Goal: Contribute content: Add original content to the website for others to see

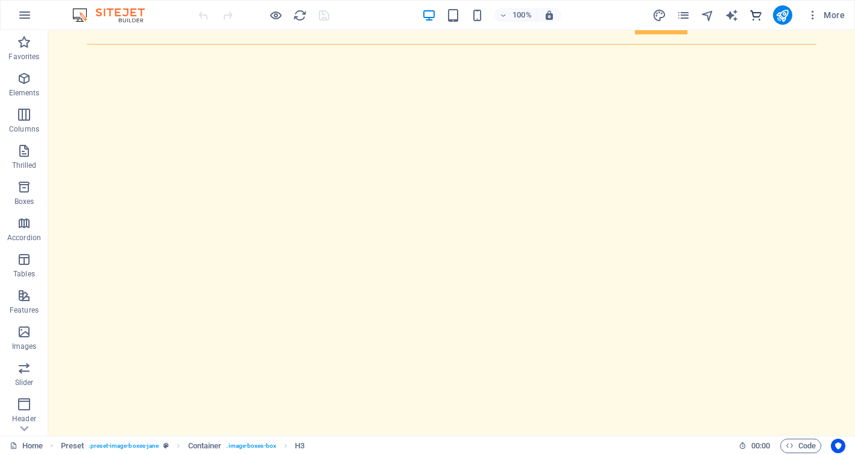
scroll to position [104, 0]
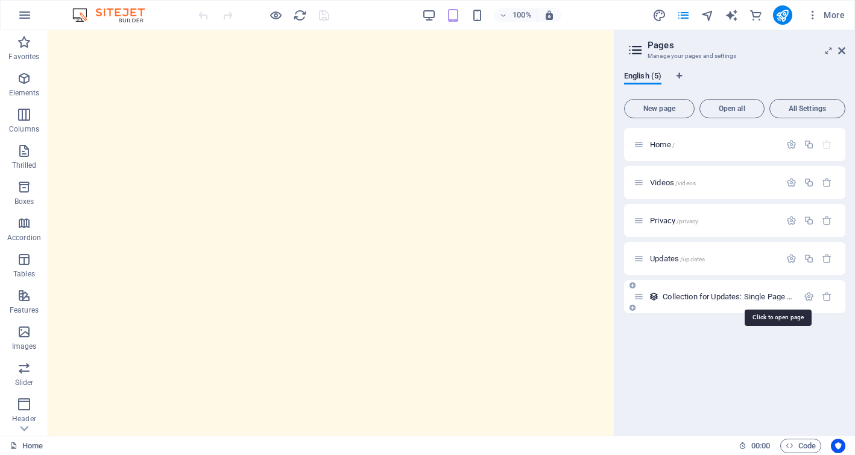
click at [683, 295] on font "Collection for Updates: Single Page Layout" at bounding box center [737, 296] width 148 height 9
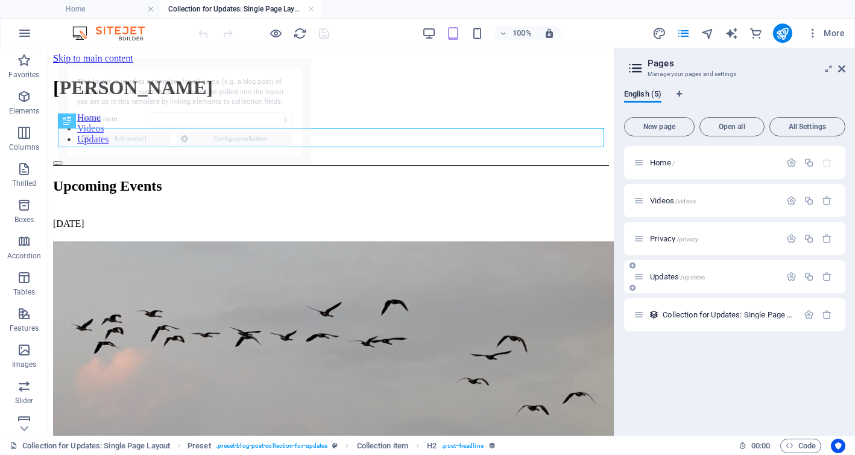
scroll to position [0, 0]
select select "68bb26b7747275556d0308a6"
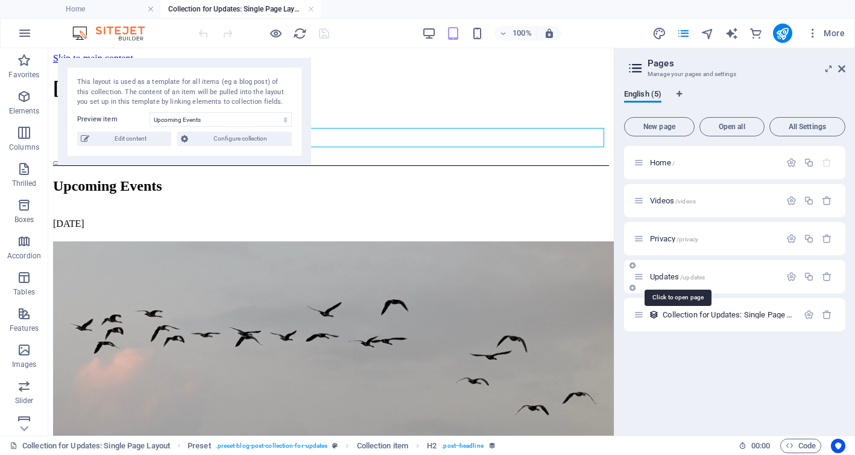
click at [664, 275] on font "Updates" at bounding box center [664, 276] width 29 height 9
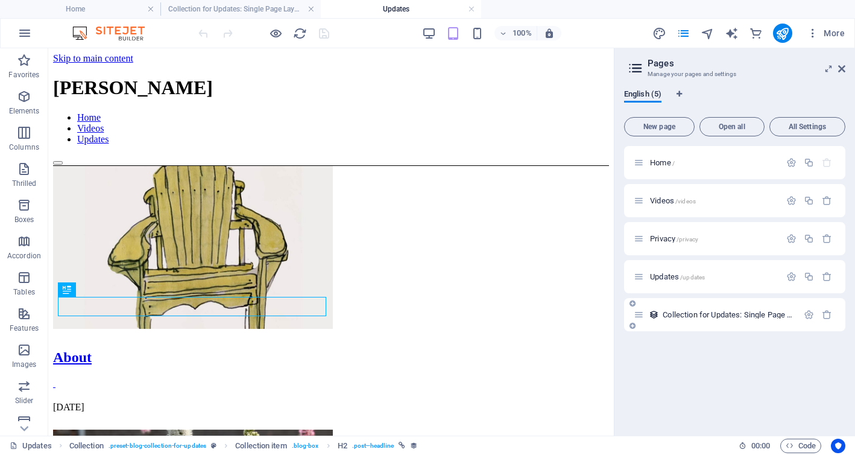
click at [711, 313] on font "Collection for Updates: Single Page Layout" at bounding box center [737, 314] width 148 height 9
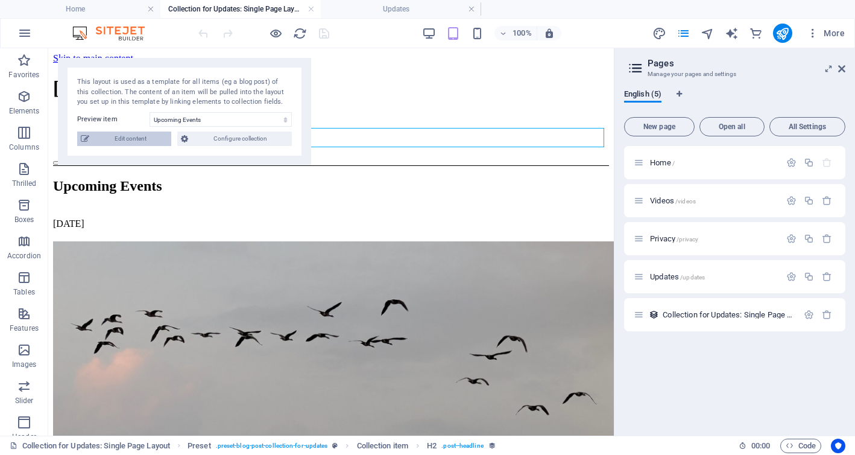
click at [134, 139] on font "Edit content" at bounding box center [131, 138] width 32 height 7
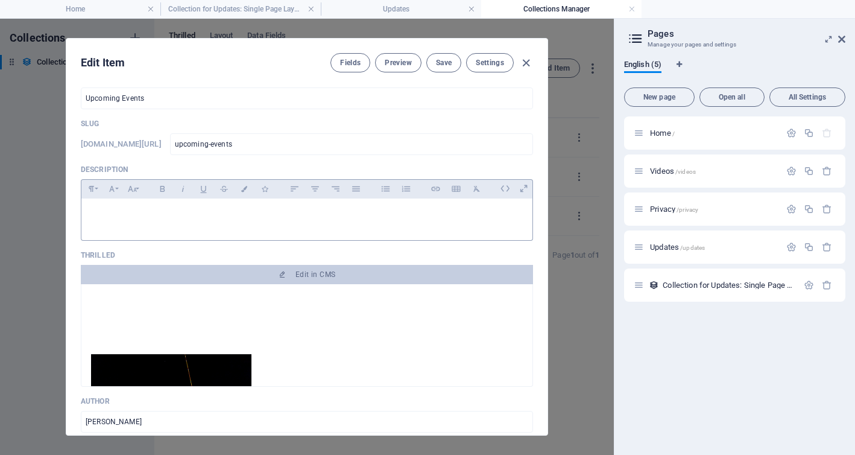
scroll to position [22, 0]
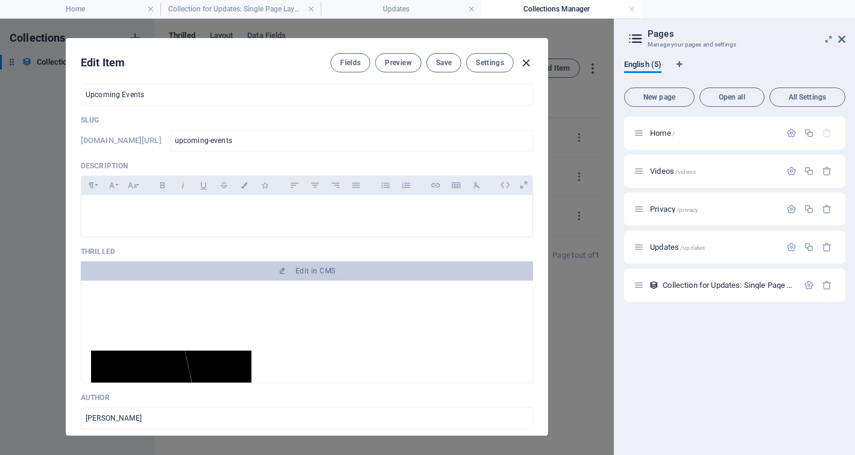
click at [526, 61] on icon "button" at bounding box center [526, 63] width 14 height 14
type input "2025-09-05"
type input "upcoming-events"
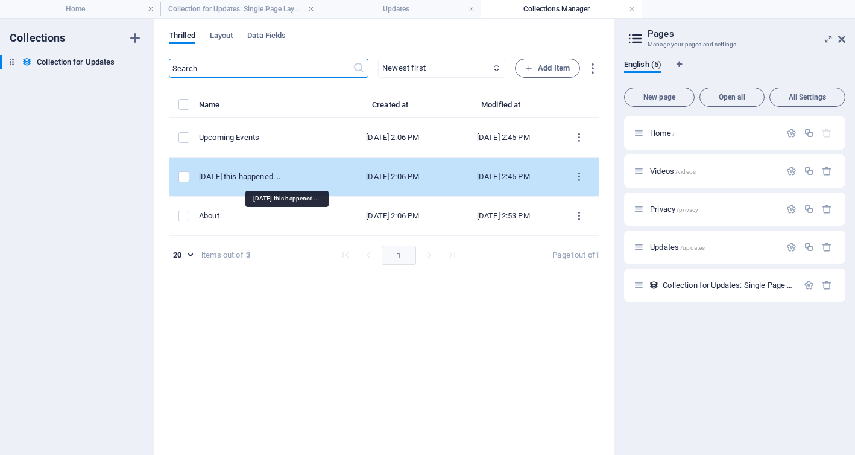
click at [263, 174] on div "Today this happened...." at bounding box center [263, 176] width 129 height 11
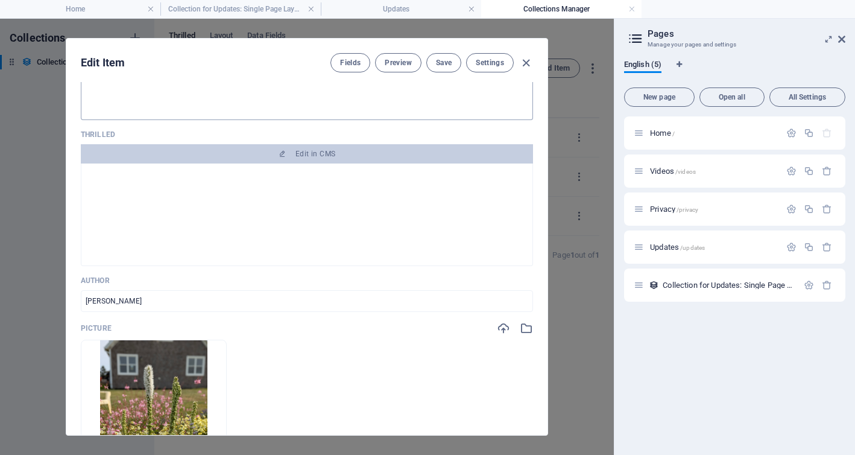
scroll to position [0, 0]
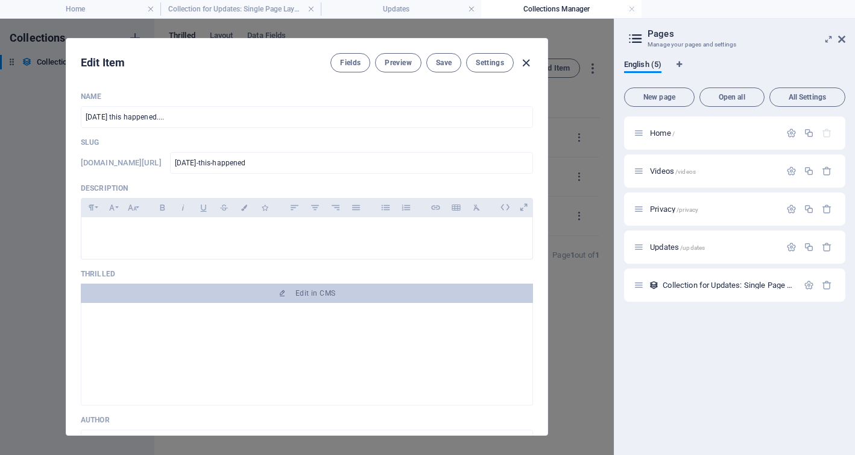
click at [524, 63] on icon "button" at bounding box center [526, 63] width 14 height 14
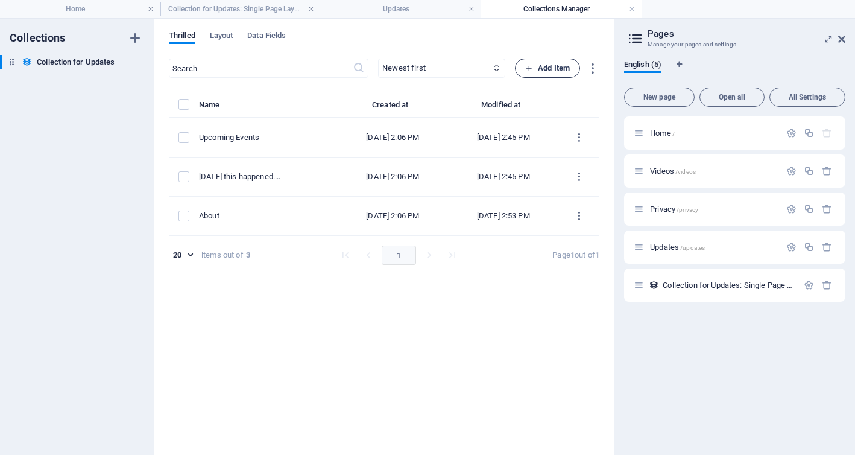
click at [552, 67] on font "Add Item" at bounding box center [554, 67] width 32 height 9
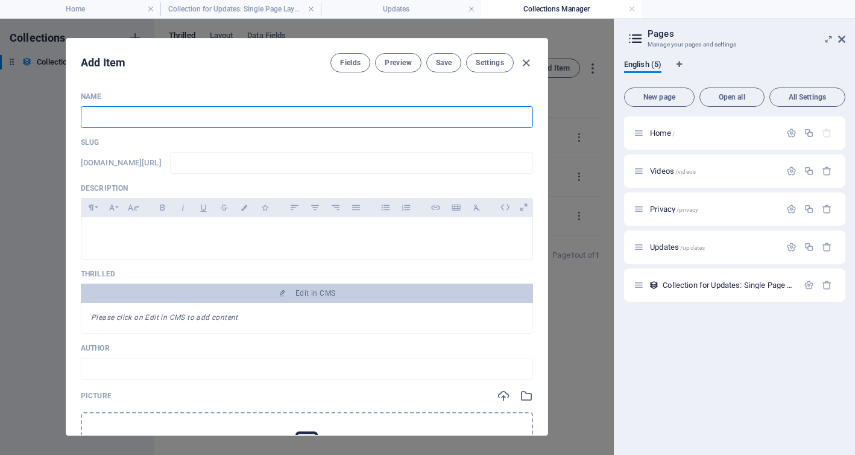
click at [98, 121] on input "text" at bounding box center [307, 117] width 452 height 22
type input "N"
type input "n"
type input "Ne"
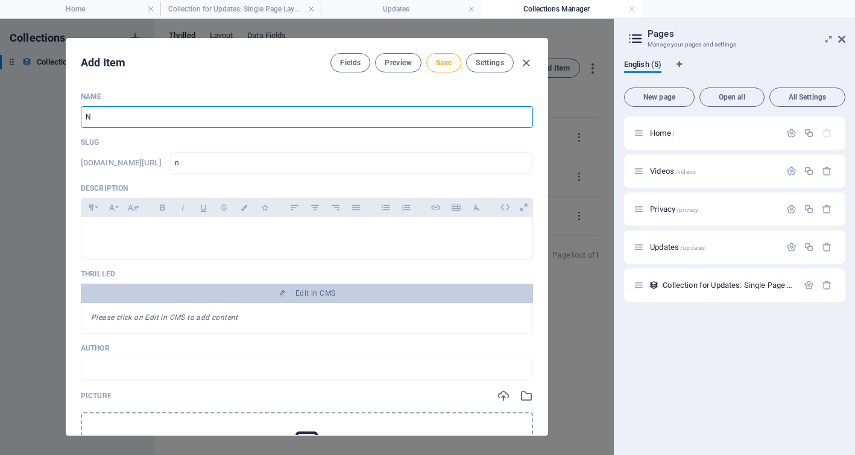
type input "ne"
type input "New"
type input "new"
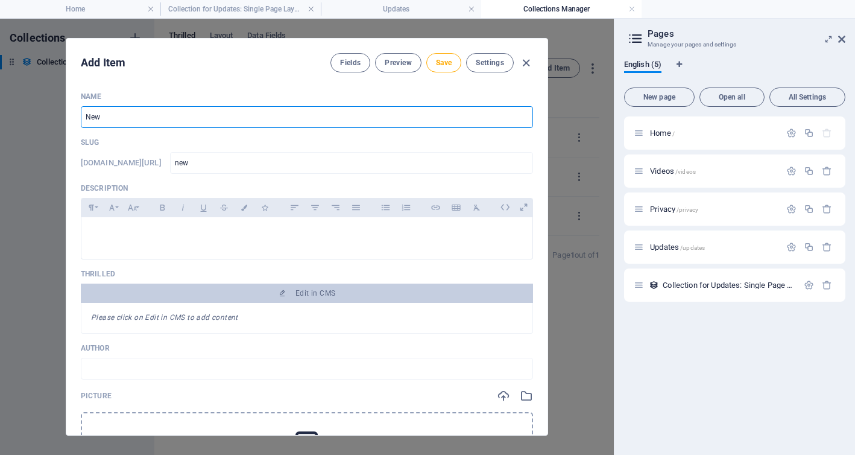
type input "New M"
type input "new-m"
type input "New Mu"
type input "new-mu"
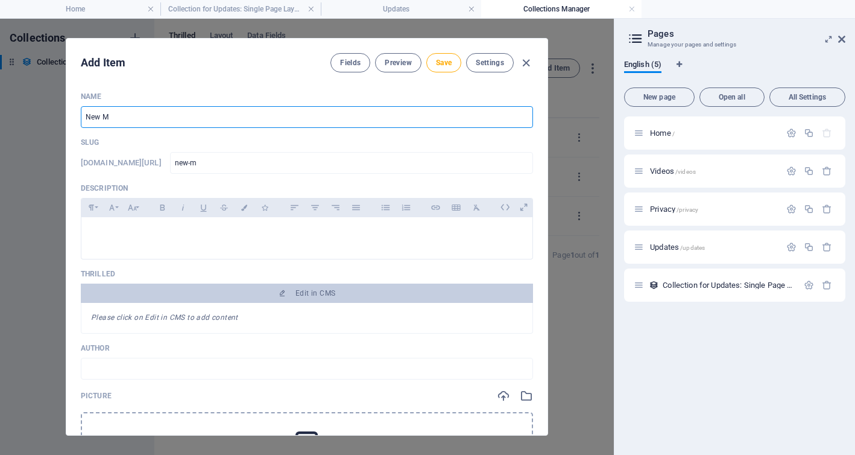
type input "new-mu"
type input "New Mus"
type input "new-mus"
type input "New Musi"
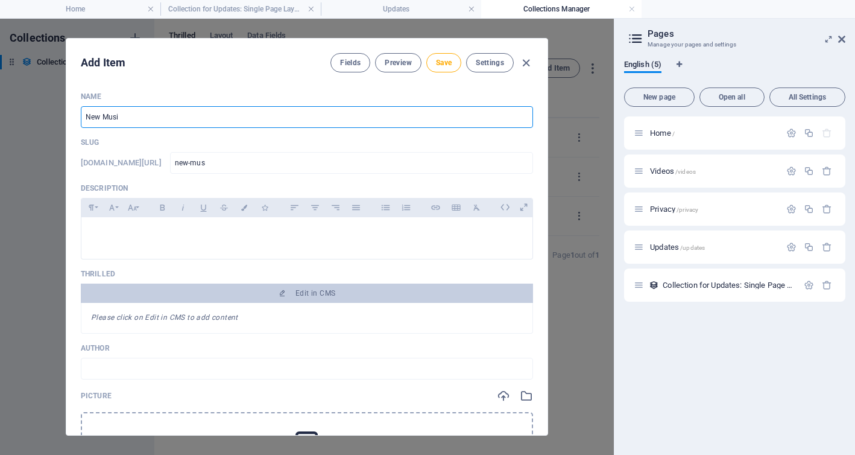
type input "new-musi"
type input "New Music"
type input "new-music"
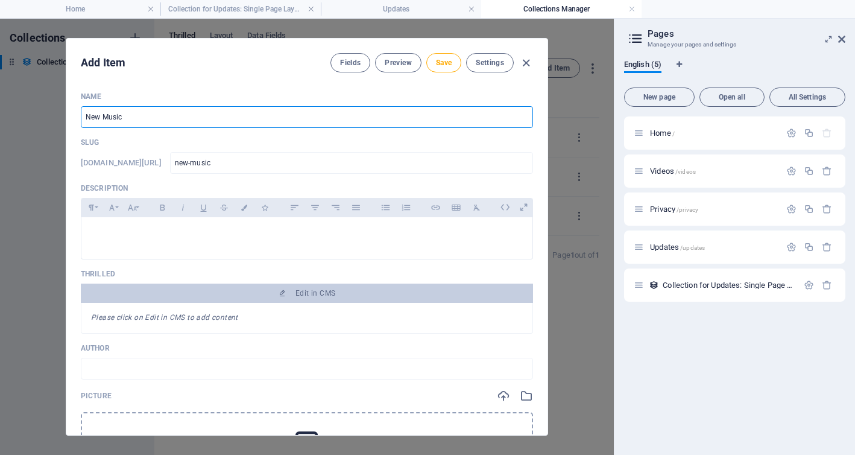
type input "New Music c"
type input "new-music-c"
type input "New Music"
type input "new-music"
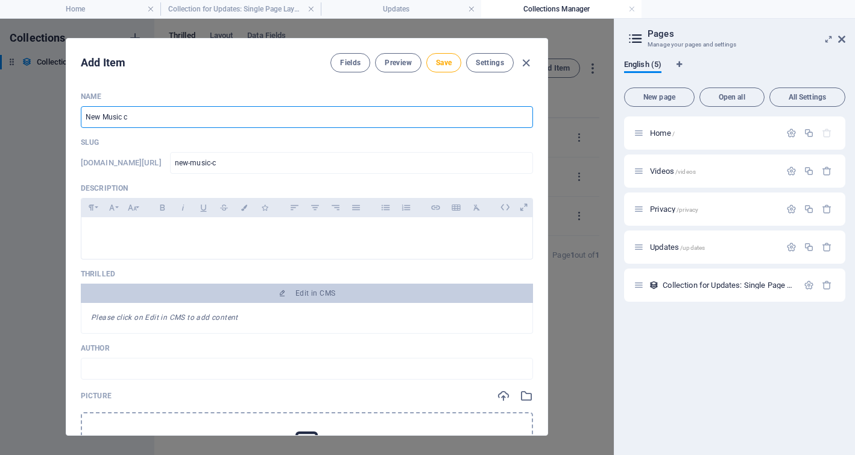
type input "new-music"
type input "New Music O"
type input "new-music-o"
type input "New Music OU"
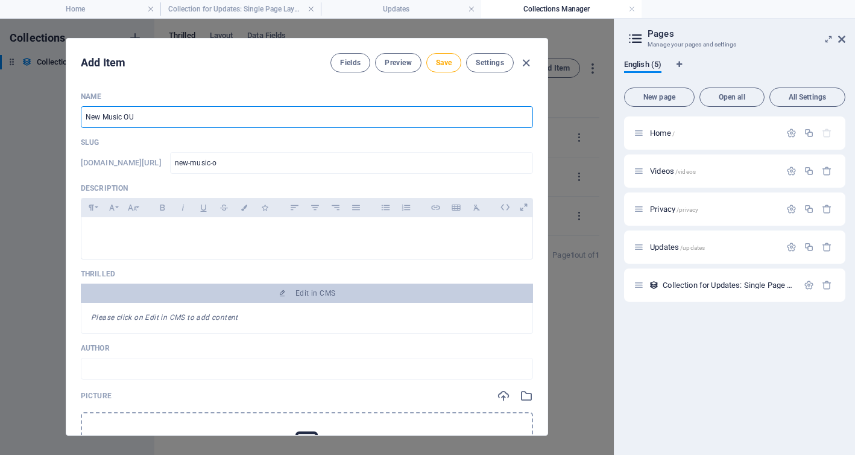
type input "new-music-ou"
type input "New Music OUt"
type input "new-music-out"
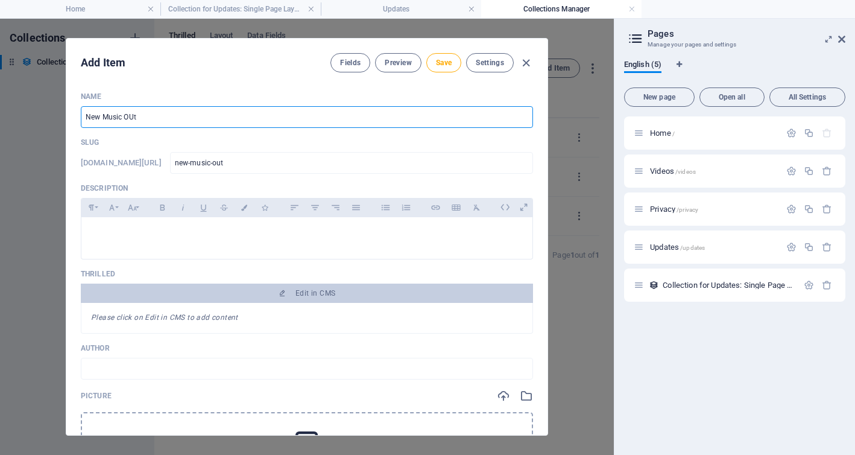
type input "New Music OU"
type input "new-music-ou"
type input "New Music OUT"
type input "new-music-out"
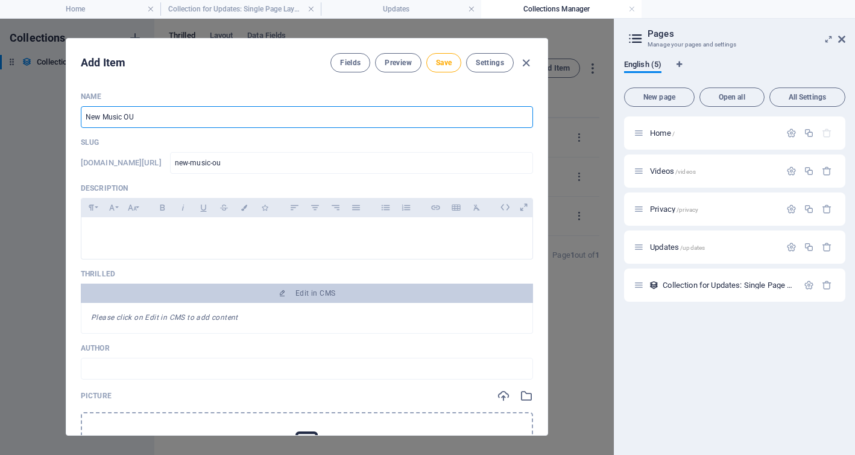
type input "new-music-out"
type input "New Music OUT o"
type input "new-music-out-o"
type input "New Music OUT or"
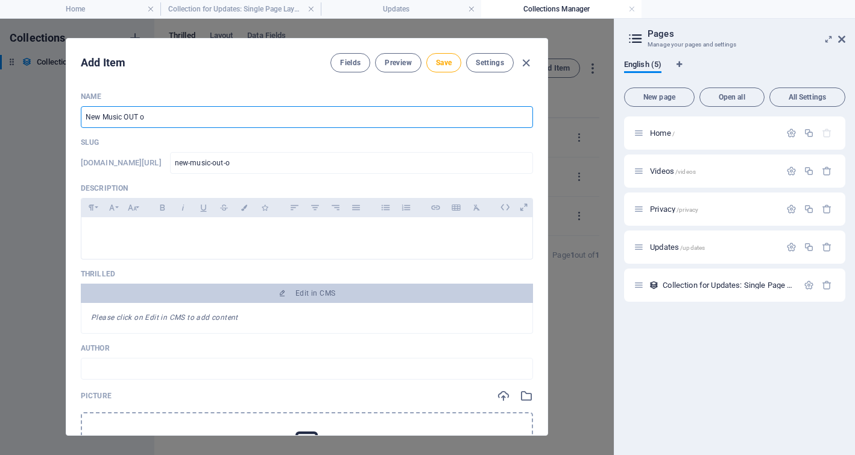
type input "new-music-out-or"
type input "New Music OUT or c"
type input "new-music-out-or-c"
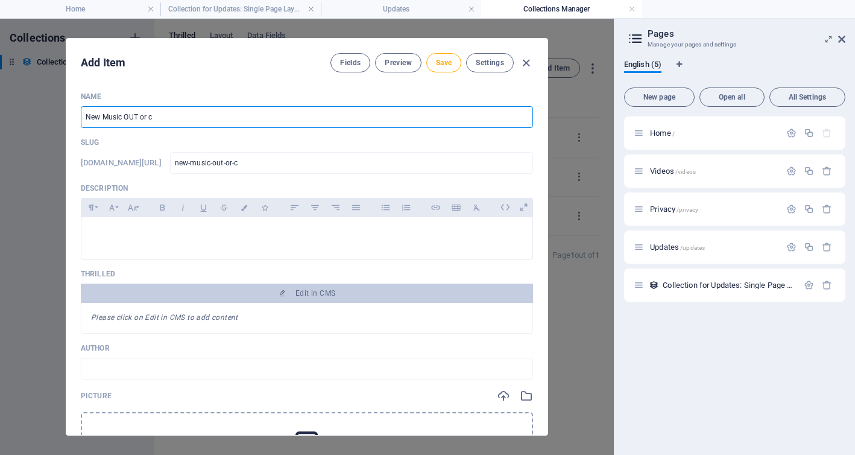
type input "New Music OUT or co"
type input "new-music-out-or-co"
type input "New Music OUT or com"
type input "new-music-out-or-com"
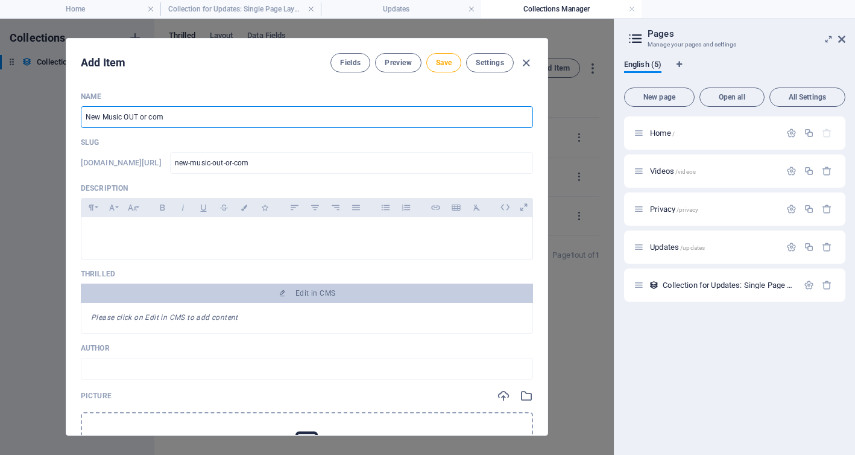
type input "new-music-out-or-com"
type input "New Music OUT or comi"
type input "new-music-out-or-comi"
type input "New Music OUT or comin"
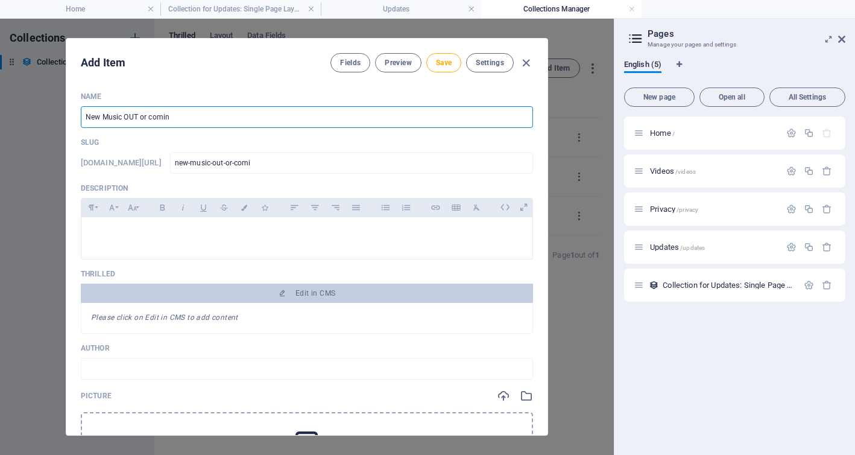
type input "new-music-out-or-comin"
type input "New Music OUT or coming"
type input "new-music-out-or-coming"
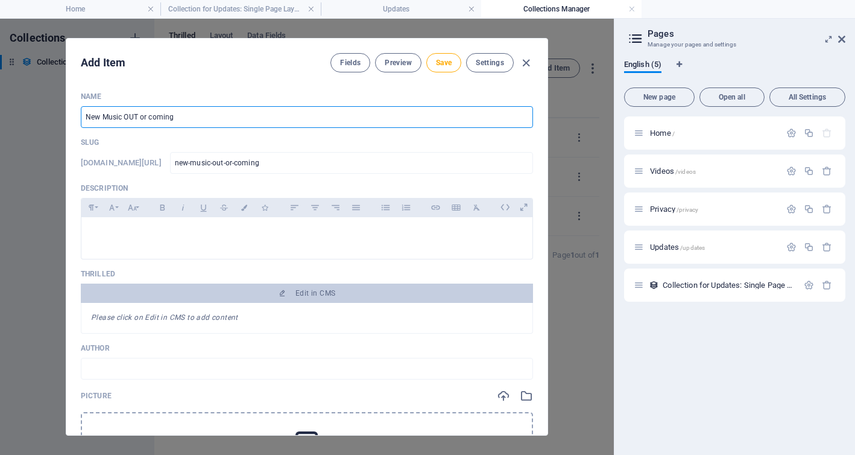
type input "New Music OUT or coming o"
type input "new-music-out-or-coming-o"
type input "New Music OUT or coming ou"
type input "new-music-out-or-coming-ou"
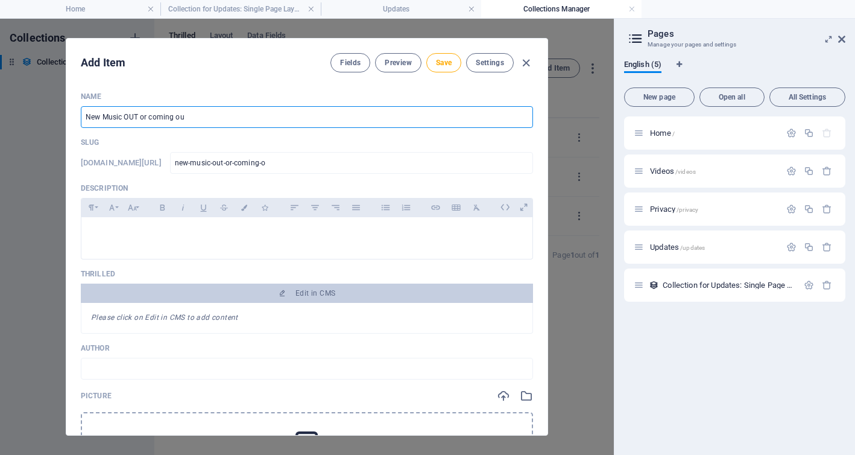
type input "new-music-out-or-coming-ou"
type input "New Music OUT or coming out"
type input "new-music-out-or-coming-out"
type input "New Music OUT or coming ou"
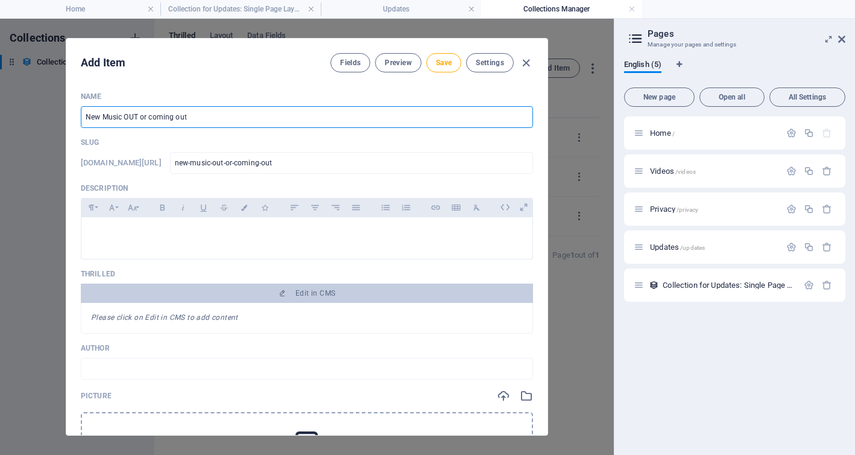
type input "new-music-out-or-coming-ou"
type input "New Music OUT or coming o"
type input "new-music-out-or-coming-o"
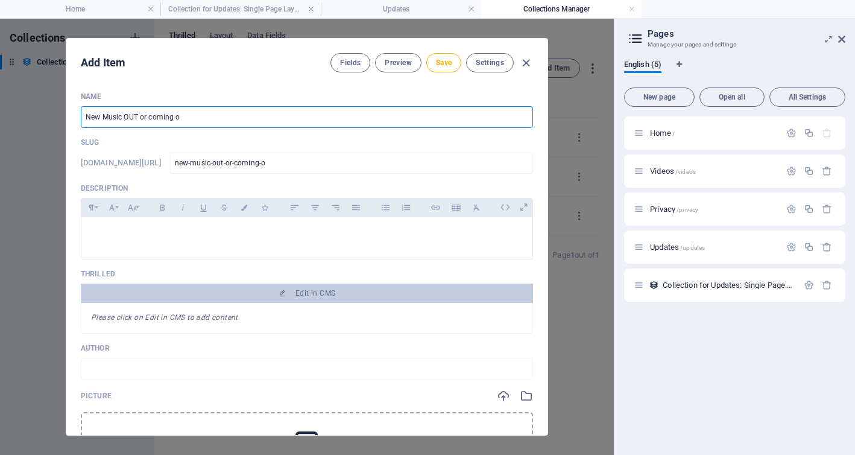
type input "New Music OUT or coming"
type input "new-music-out-or-coming"
type input "New Music OUT or comin"
type input "new-music-out-or-comin"
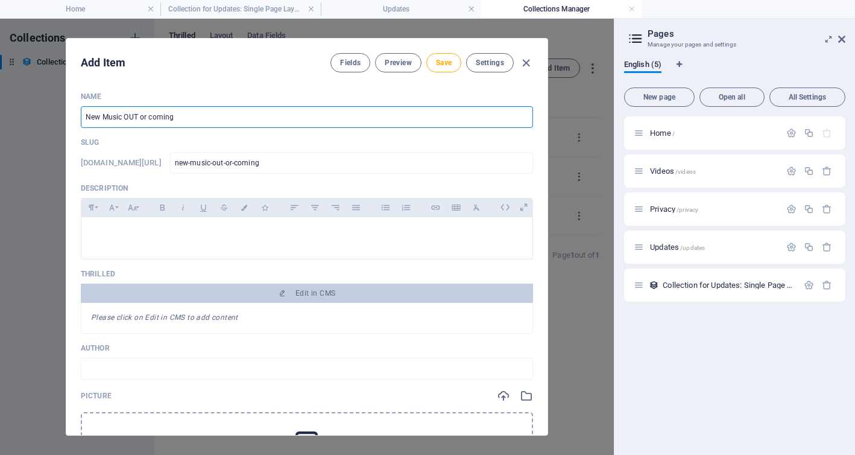
type input "new-music-out-or-comin"
type input "New Music OUT or comi"
type input "new-music-out-or-comi"
type input "New Music OUT or com"
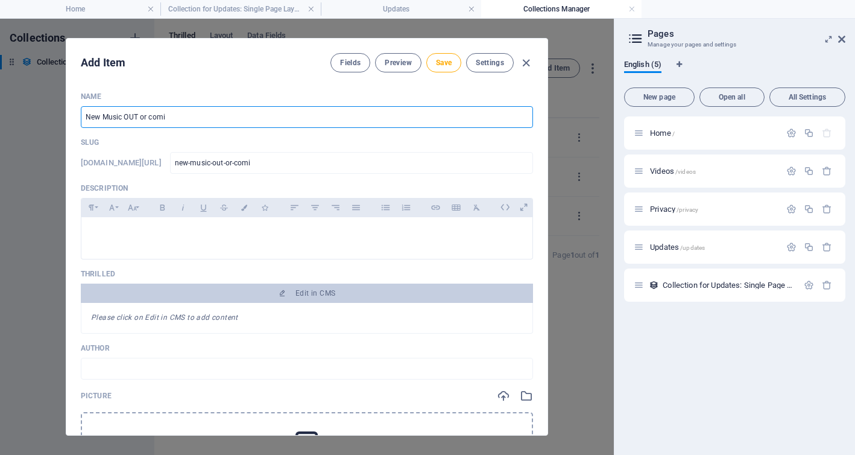
type input "new-music-out-or-com"
type input "New Music OUT or co"
type input "new-music-out-or-co"
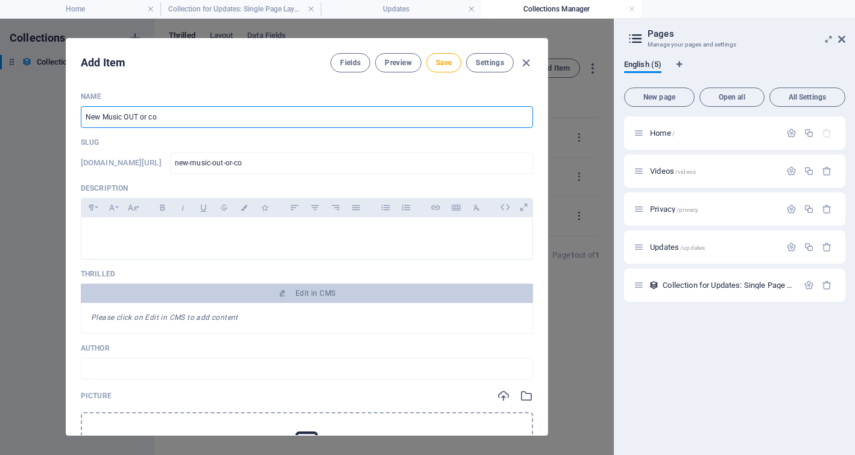
type input "New Music OUT or c"
type input "new-music-out-or-c"
type input "New Music OUT or"
type input "new-music-out-or"
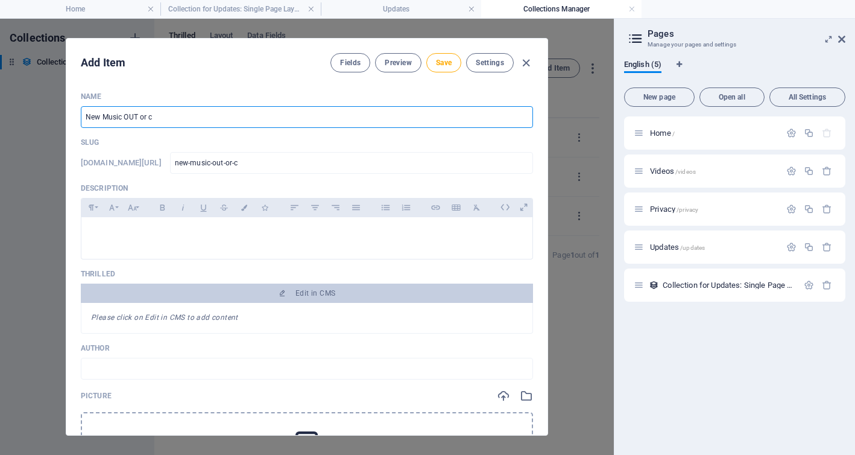
type input "new-music-out-or"
type input "New Music OUT o"
type input "new-music-out-o"
type input "New Music OUT"
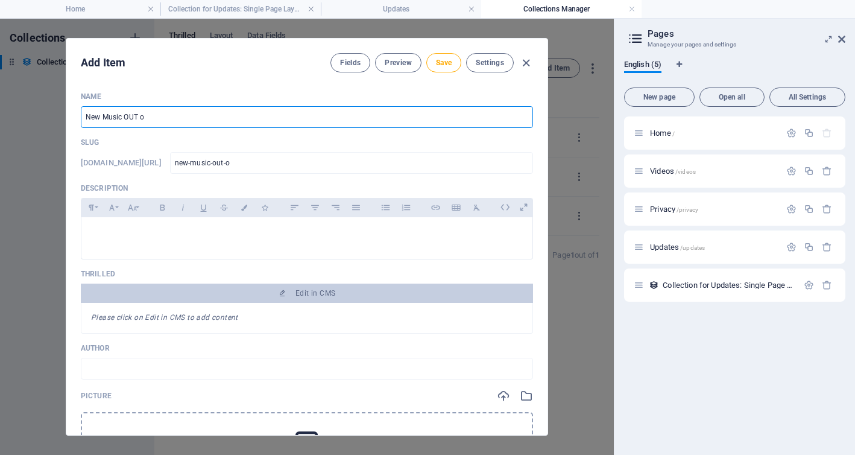
type input "new-music-out"
type input "New Music OU"
type input "new-music-ou"
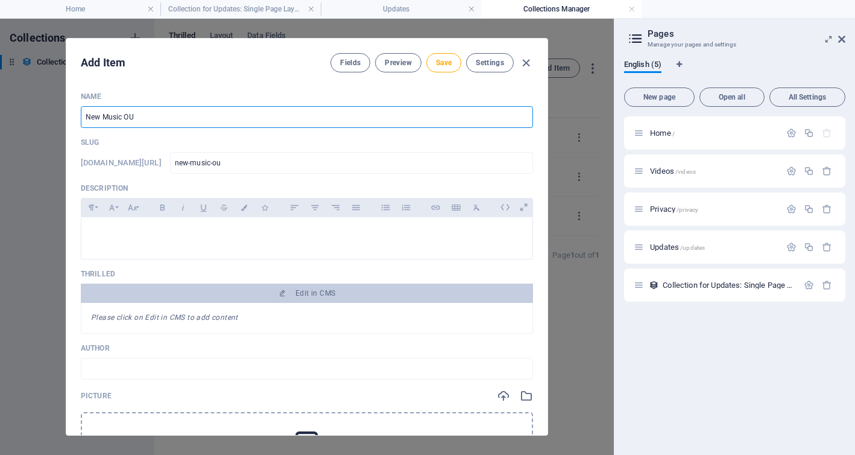
type input "New Music O"
type input "new-music-o"
type input "New Music"
type input "new-music"
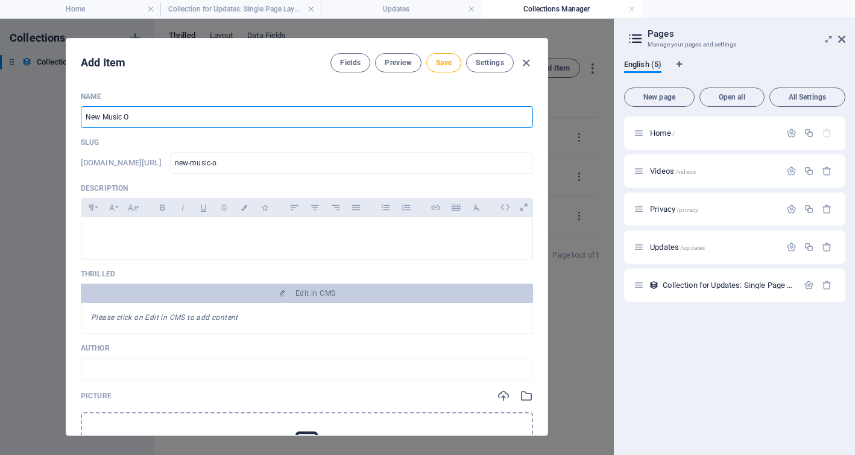
type input "new-music"
type input "New Music"
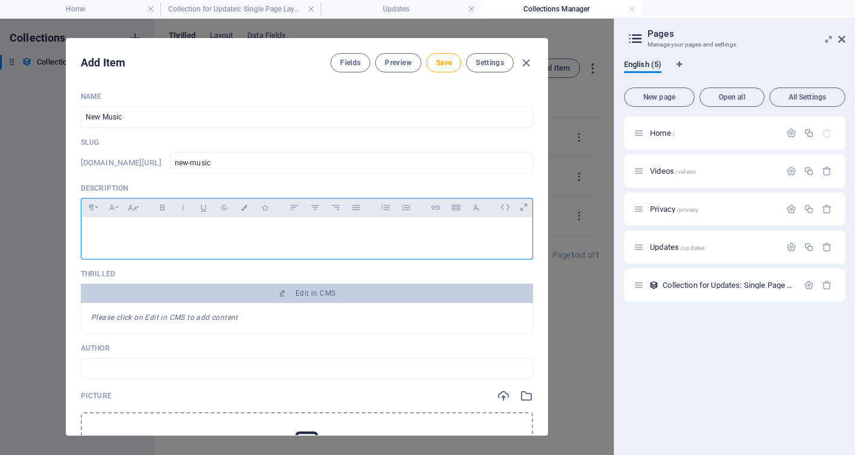
click at [244, 230] on p at bounding box center [307, 232] width 432 height 11
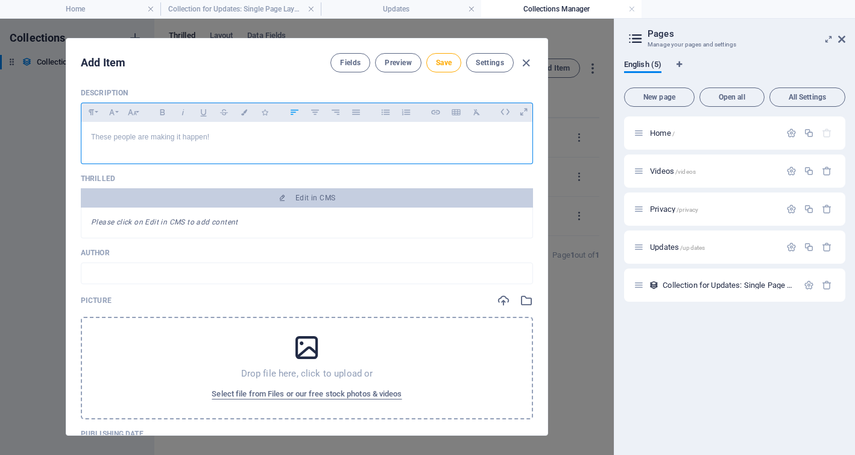
scroll to position [98, 0]
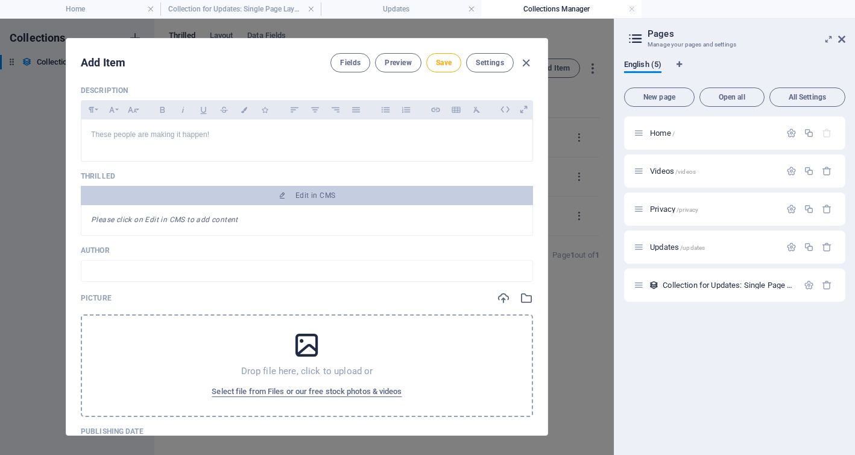
drag, startPoint x: 307, startPoint y: 339, endPoint x: 445, endPoint y: 343, distance: 137.5
click at [445, 343] on div "Drop file here, click to upload or Select file from Files or our free stock pho…" at bounding box center [307, 365] width 452 height 102
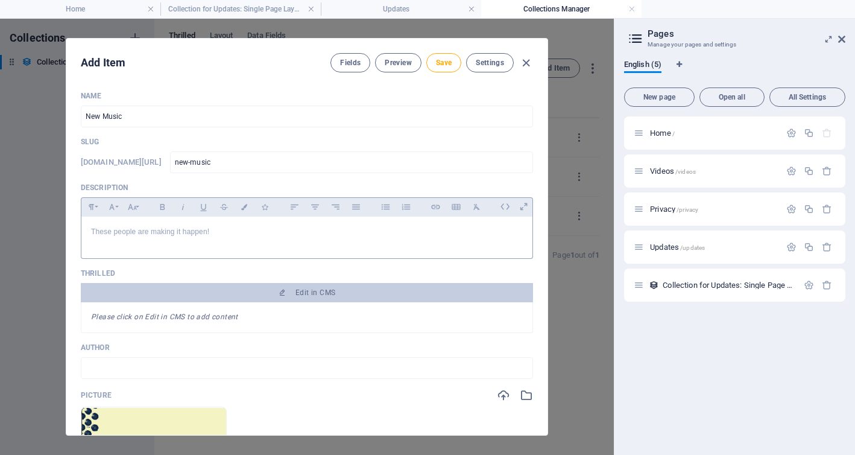
scroll to position [0, 0]
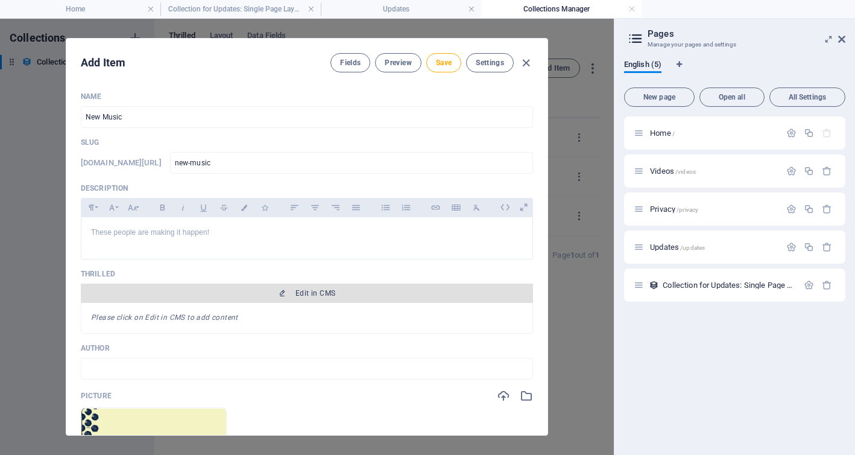
click at [304, 291] on font "Edit in CMS" at bounding box center [315, 293] width 40 height 8
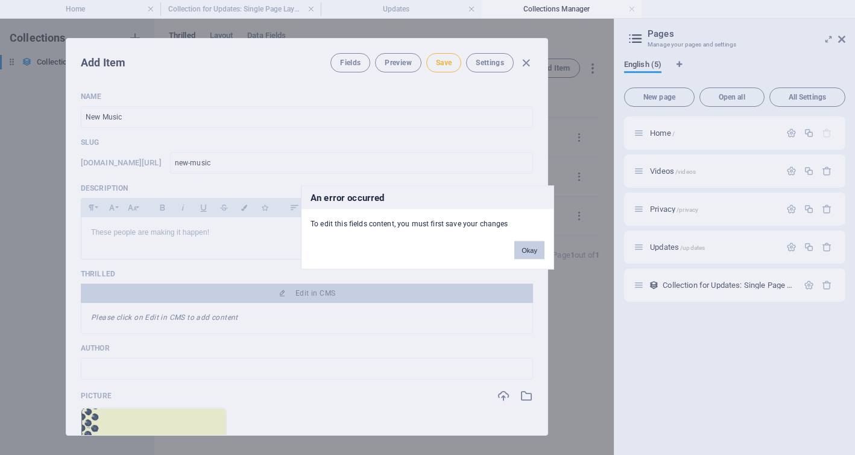
click at [520, 250] on button "Okay" at bounding box center [529, 250] width 30 height 18
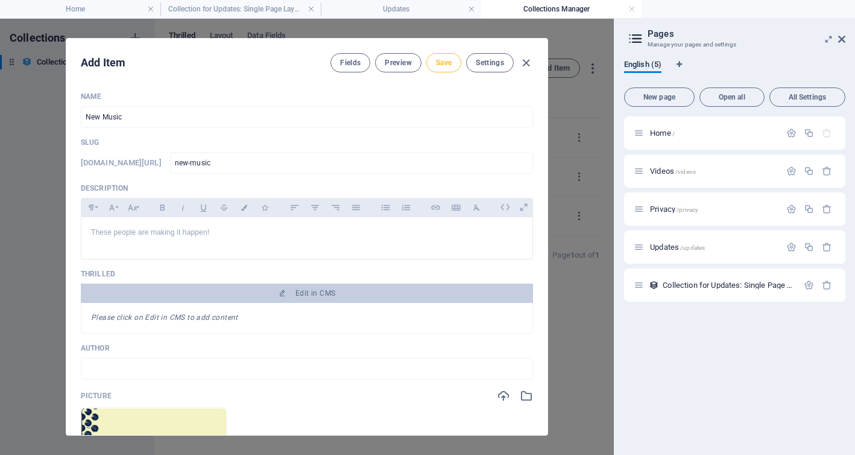
click at [439, 63] on font "Save" at bounding box center [444, 62] width 16 height 8
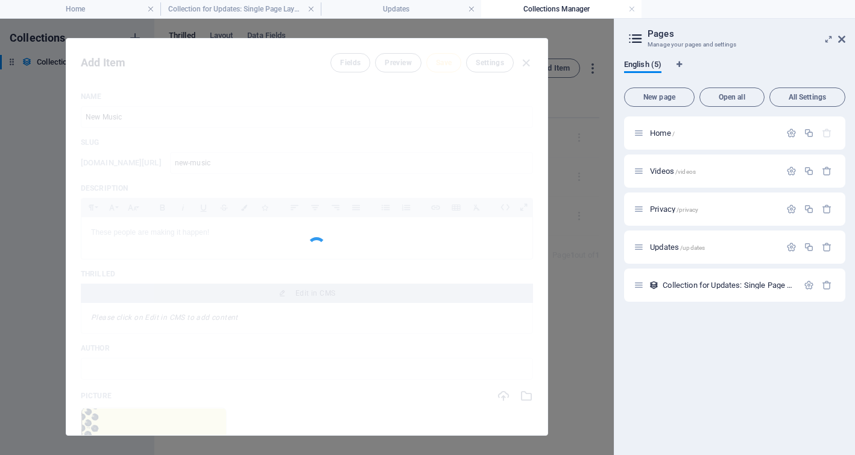
type input "new-music"
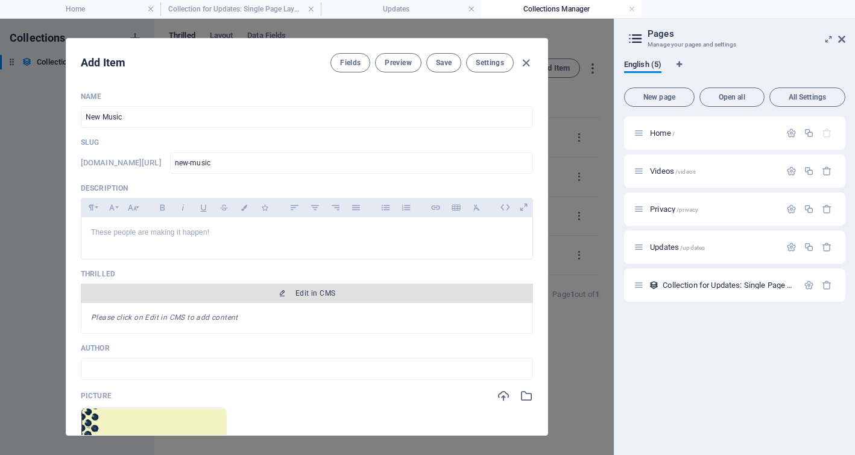
click at [311, 294] on font "Edit in CMS" at bounding box center [315, 293] width 40 height 8
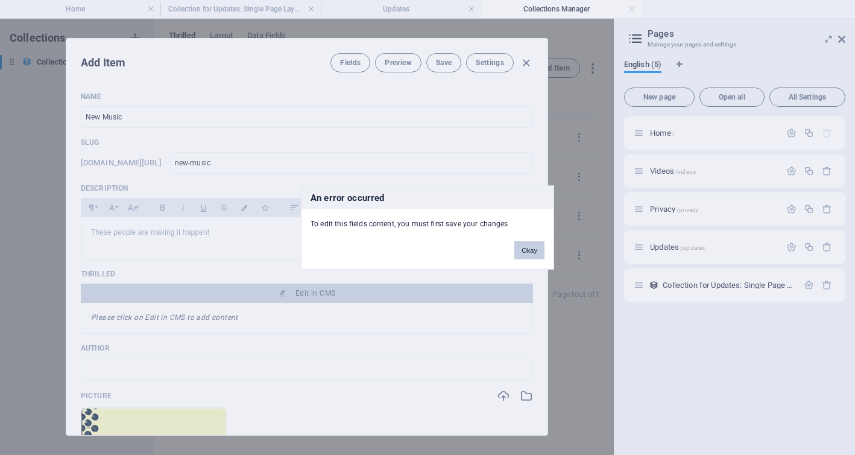
click at [531, 251] on font "Okay" at bounding box center [529, 250] width 16 height 7
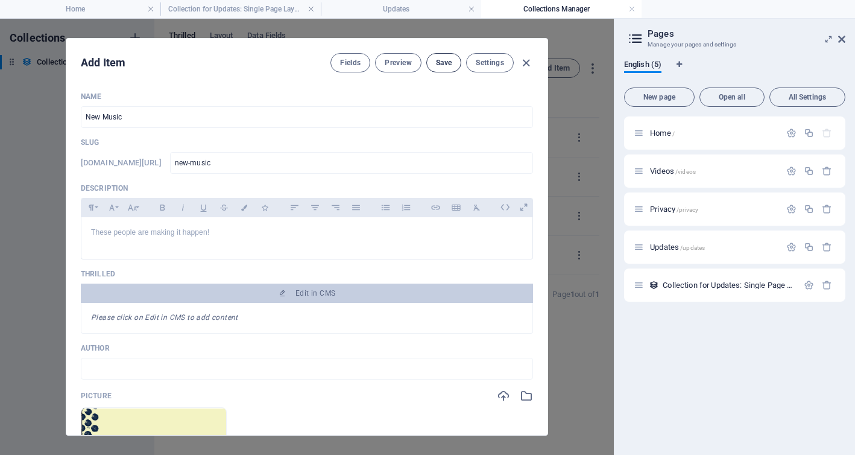
click at [447, 62] on font "Save" at bounding box center [444, 62] width 16 height 8
type input "new-music"
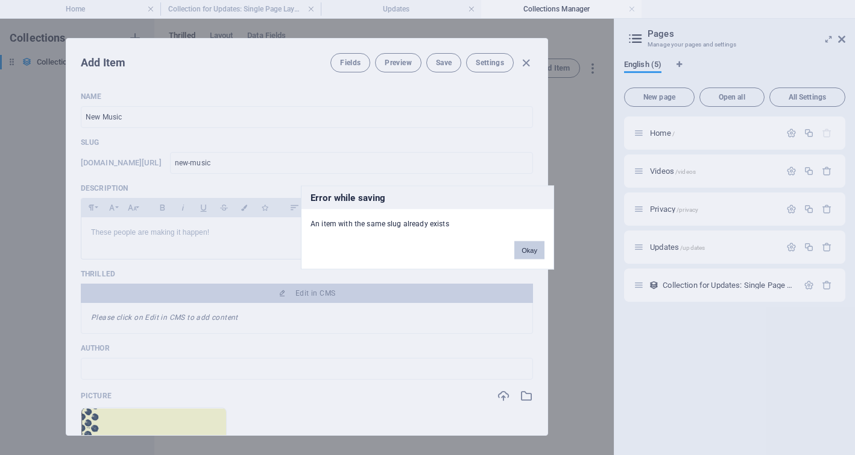
click at [527, 250] on font "Okay" at bounding box center [529, 250] width 16 height 7
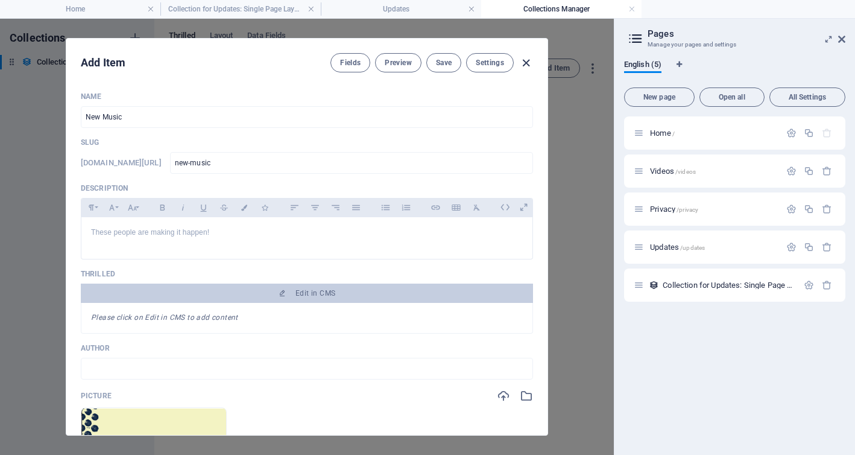
click at [529, 62] on icon "button" at bounding box center [526, 63] width 14 height 14
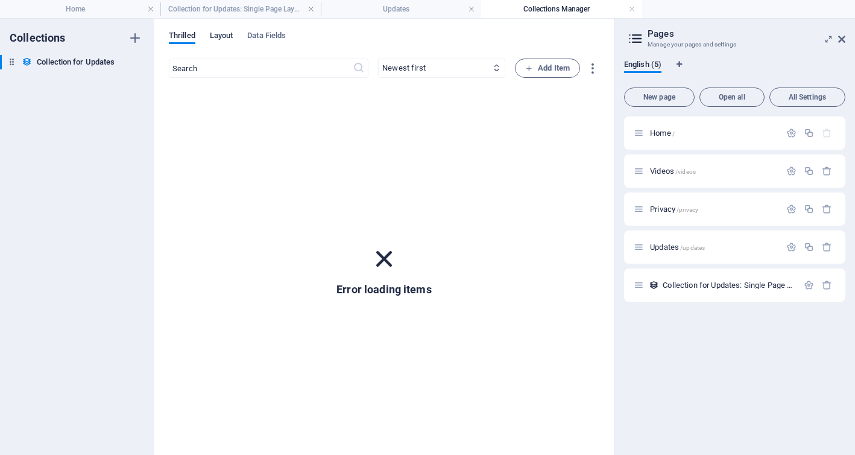
click at [227, 35] on font "Layout" at bounding box center [222, 35] width 24 height 9
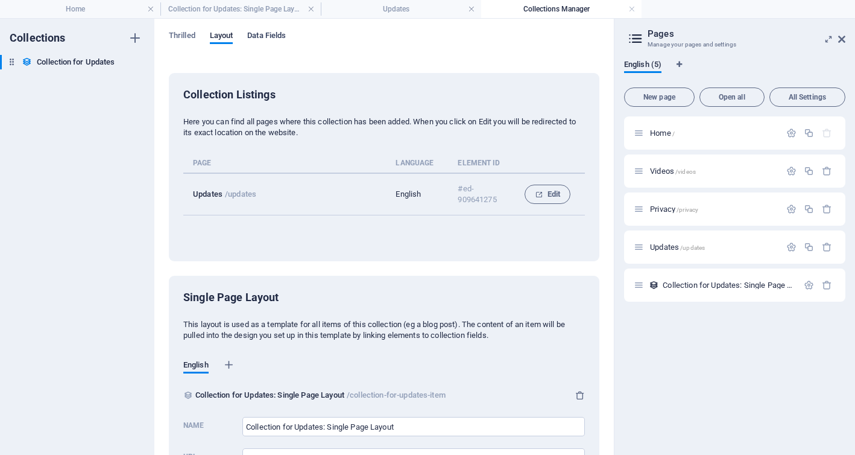
click at [266, 34] on font "Data Fields" at bounding box center [266, 35] width 39 height 9
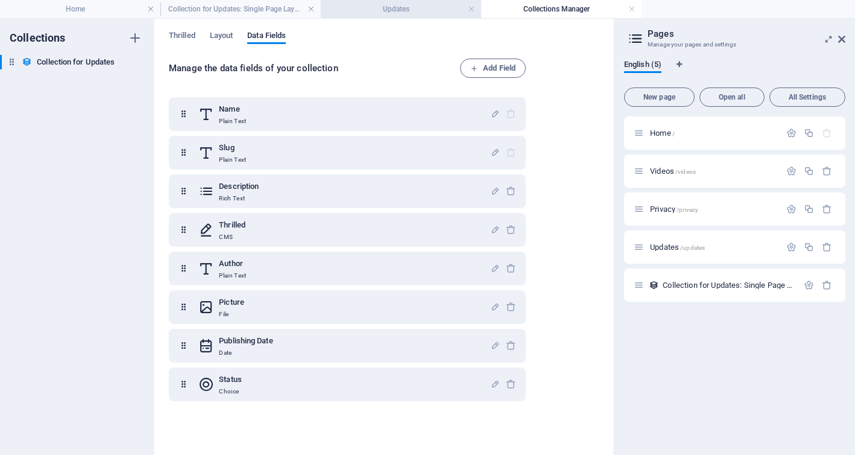
click at [395, 12] on font "Updates" at bounding box center [396, 9] width 27 height 8
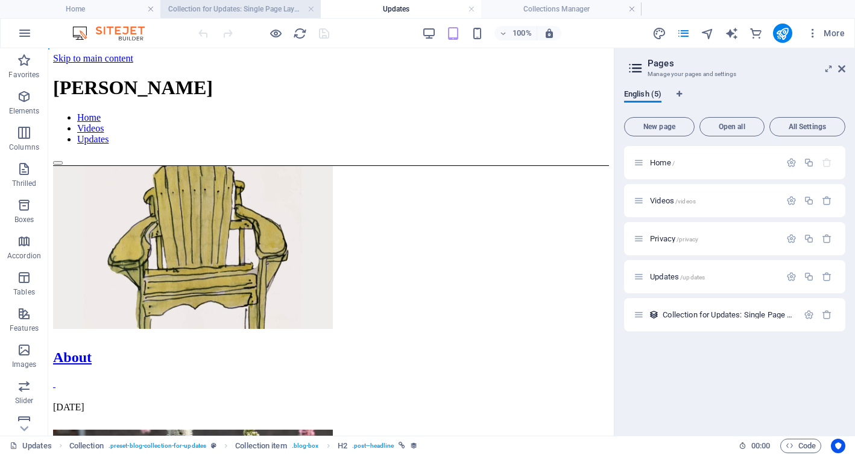
click at [278, 11] on font "Collection for Updates: Single Page Layout" at bounding box center [236, 9] width 137 height 8
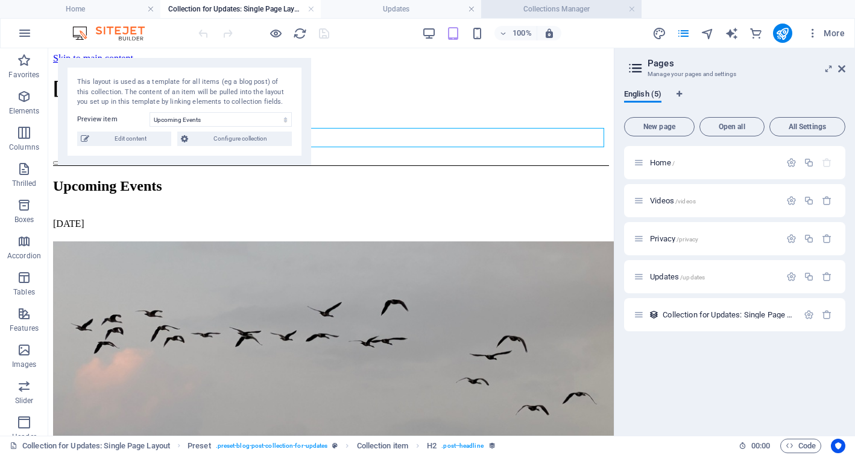
click at [535, 8] on font "Collections Manager" at bounding box center [556, 9] width 66 height 8
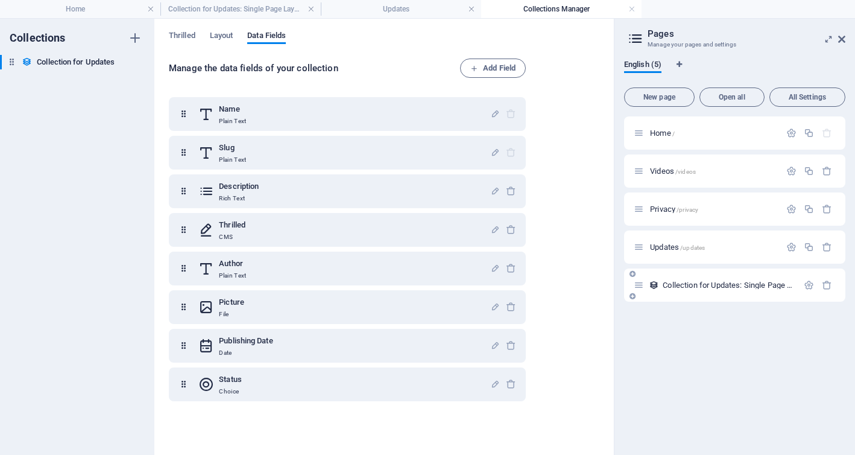
click at [726, 284] on font "Collection for Updates: Single Page Layout" at bounding box center [737, 284] width 148 height 9
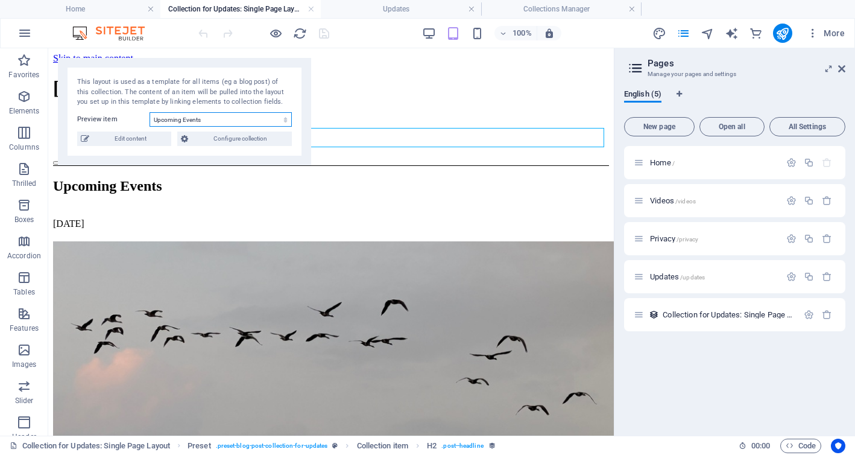
click at [210, 122] on select "Upcoming Events Today this happened.... About" at bounding box center [221, 119] width 142 height 14
click at [150, 112] on select "Upcoming Events Today this happened.... About" at bounding box center [221, 119] width 142 height 14
click at [127, 137] on font "Edit content" at bounding box center [131, 138] width 32 height 7
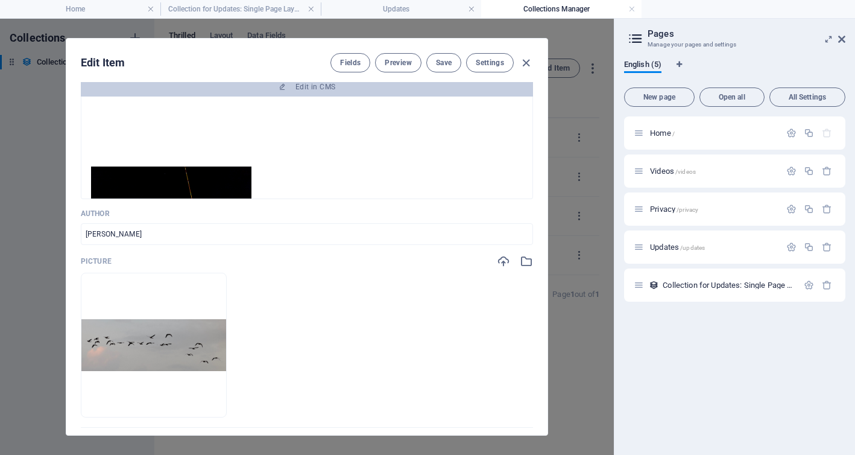
scroll to position [208, 0]
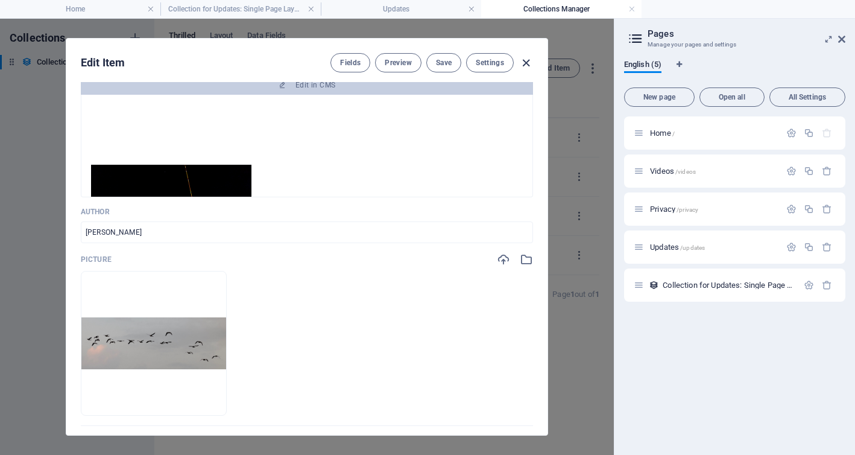
click at [526, 62] on icon "button" at bounding box center [526, 63] width 14 height 14
type input "2025-09-05"
type input "upcoming-events"
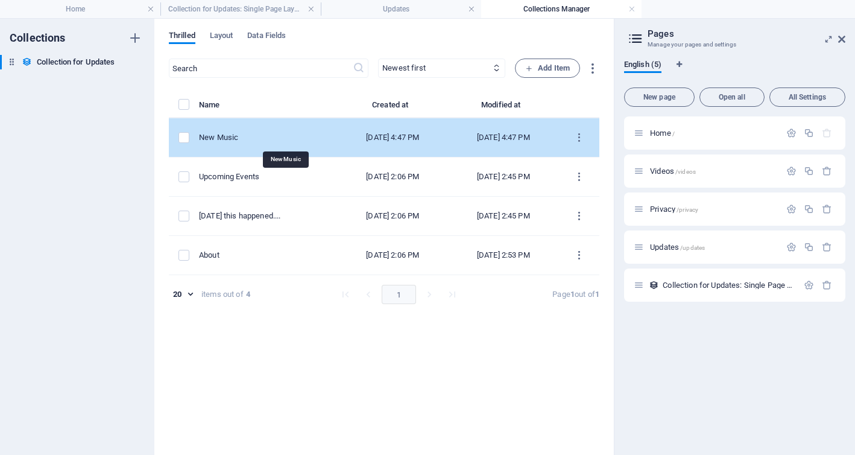
click at [238, 140] on font "New Music" at bounding box center [218, 137] width 39 height 9
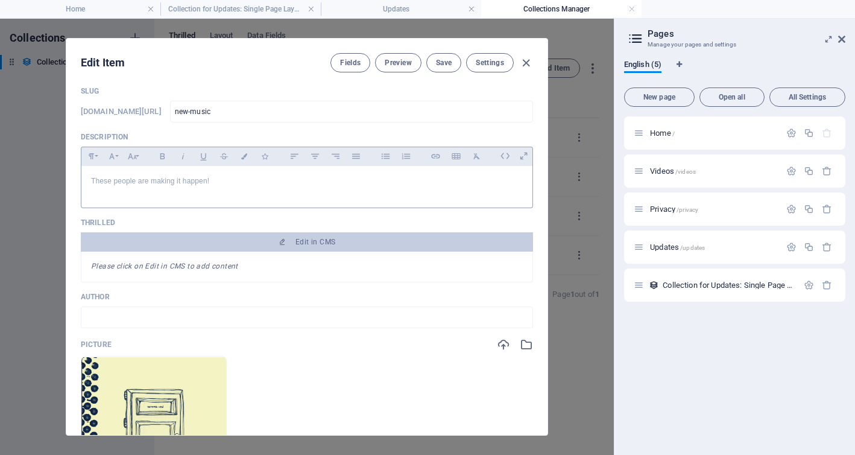
scroll to position [58, 0]
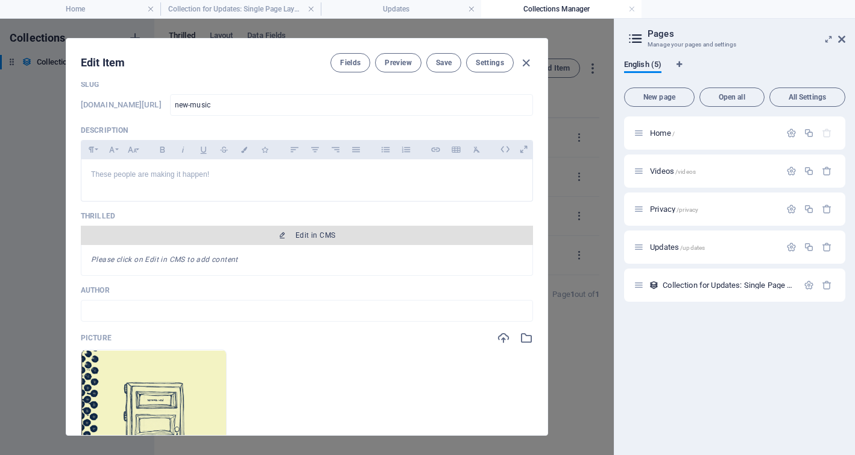
click at [313, 239] on font "Edit in CMS" at bounding box center [315, 235] width 40 height 8
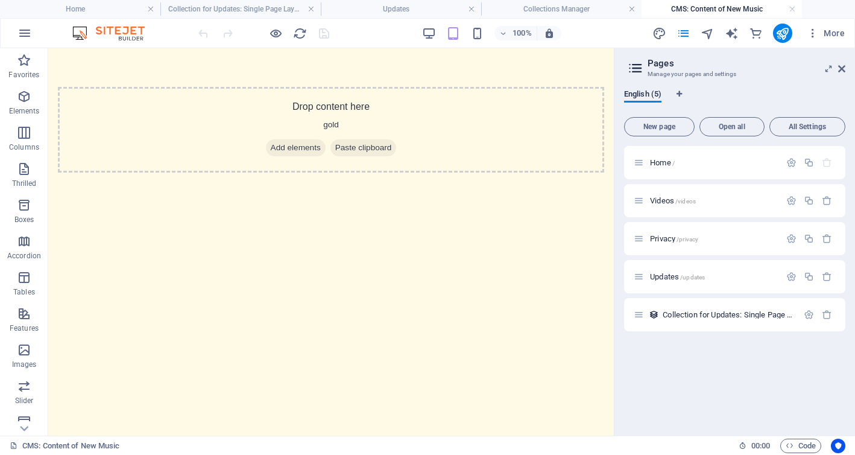
scroll to position [0, 0]
click at [293, 153] on font "Add elements" at bounding box center [296, 148] width 50 height 12
click at [22, 101] on icon "button" at bounding box center [24, 96] width 14 height 14
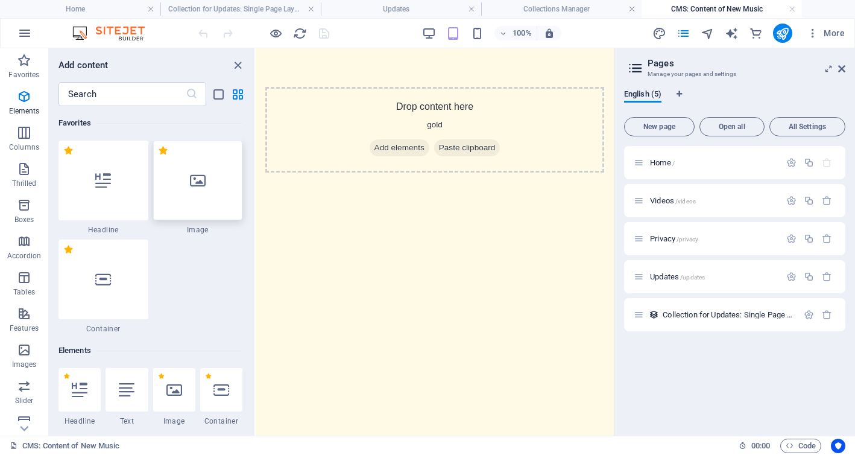
scroll to position [227, 0]
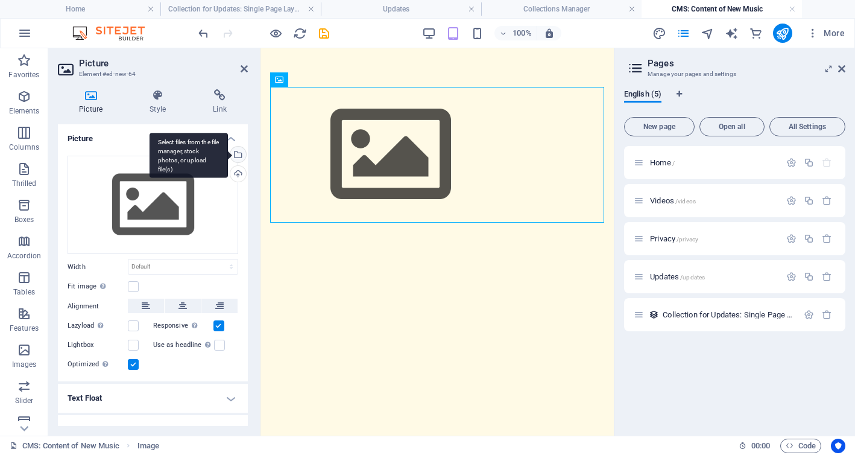
click at [238, 157] on div "Select files from the file manager, stock photos, or upload file(s)" at bounding box center [237, 155] width 18 height 18
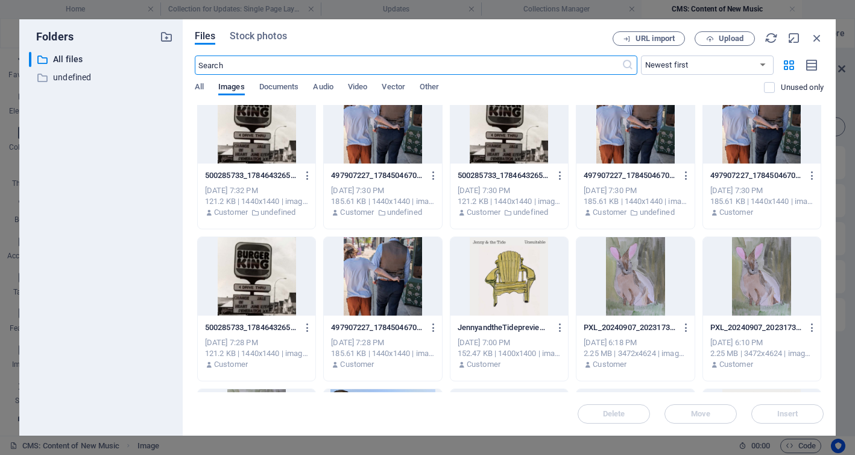
scroll to position [785, 0]
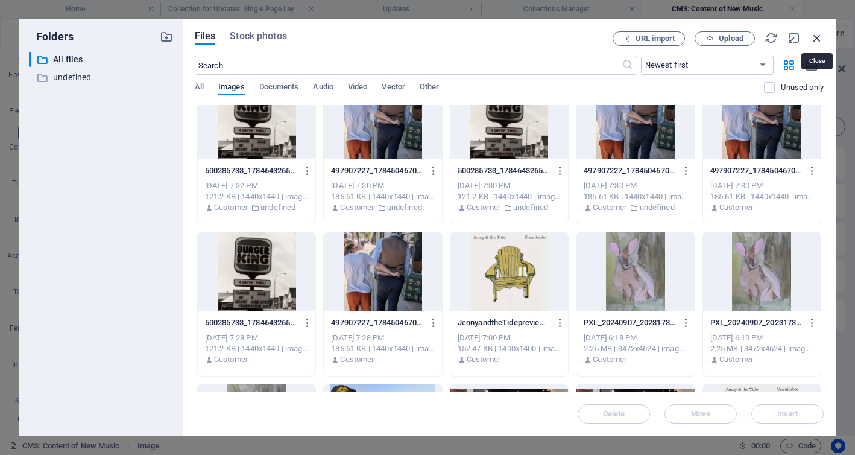
click at [817, 39] on icon "button" at bounding box center [816, 37] width 13 height 13
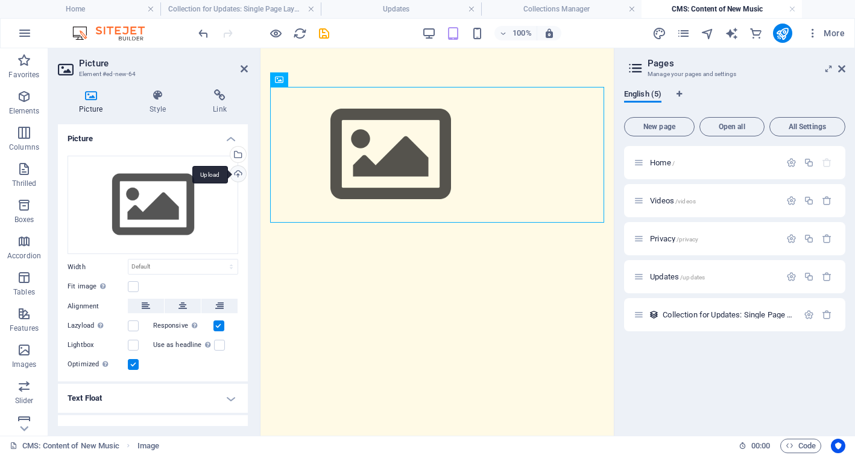
click at [238, 175] on div "Upload" at bounding box center [237, 175] width 18 height 18
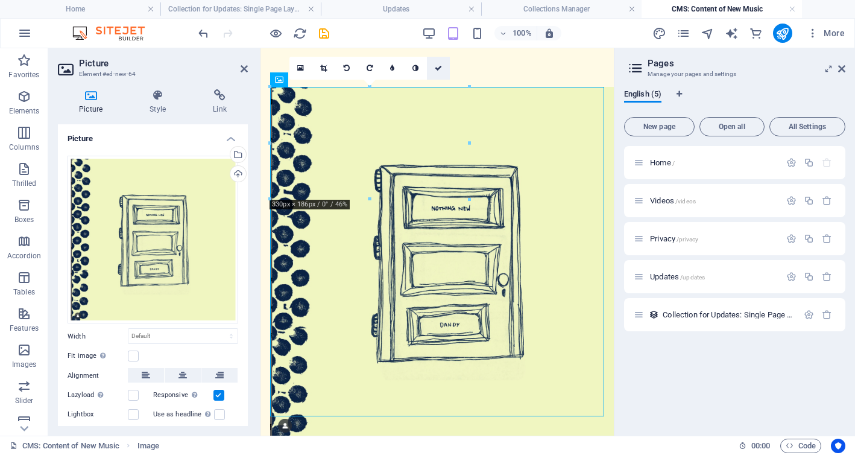
click at [437, 68] on icon at bounding box center [438, 68] width 7 height 7
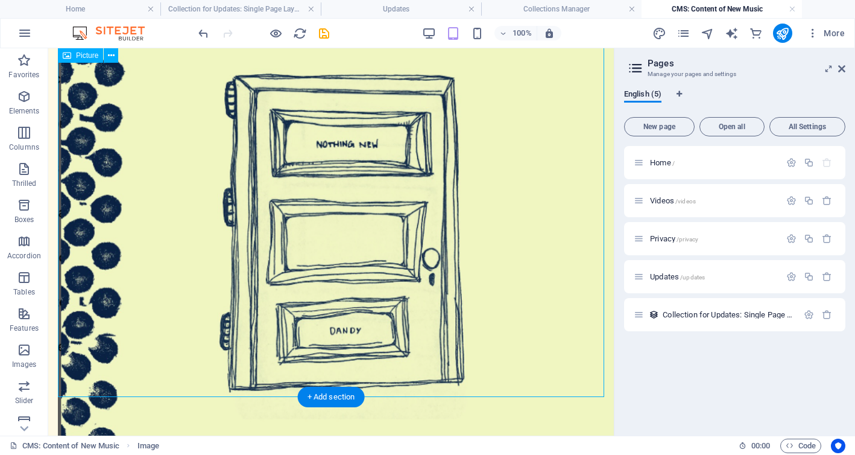
scroll to position [228, 0]
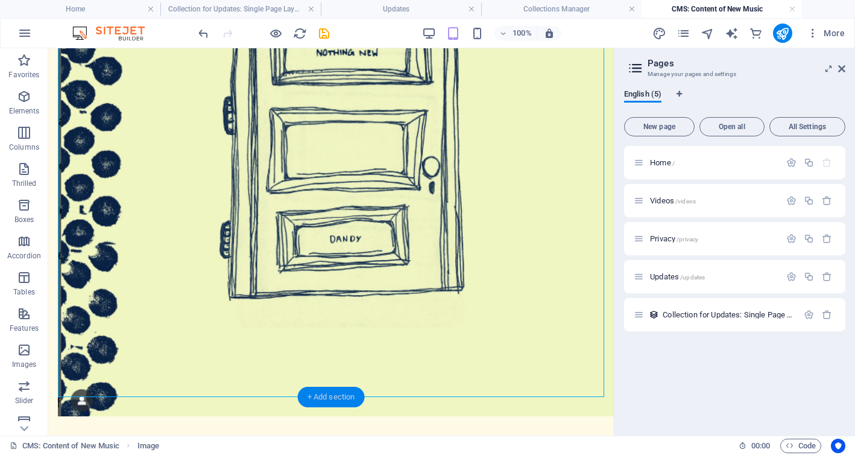
click at [330, 394] on font "+ Add section" at bounding box center [331, 396] width 48 height 9
click at [24, 98] on icon "button" at bounding box center [24, 96] width 14 height 14
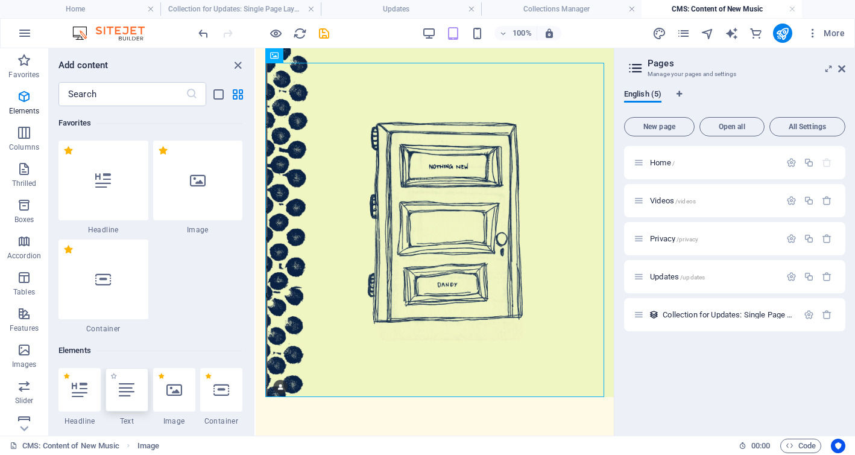
scroll to position [24, 0]
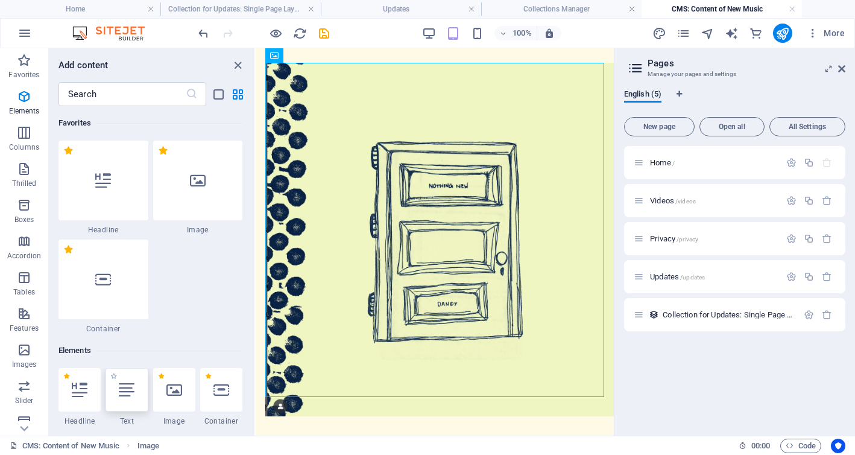
click at [130, 382] on icon at bounding box center [127, 390] width 16 height 16
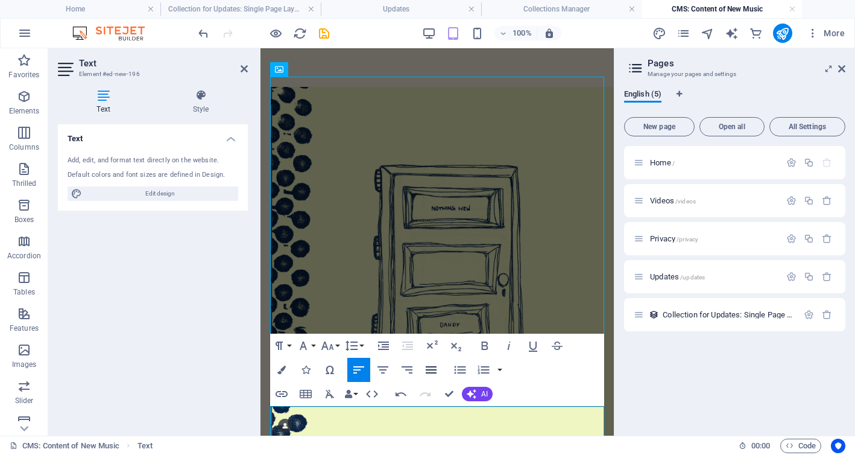
scroll to position [10, 0]
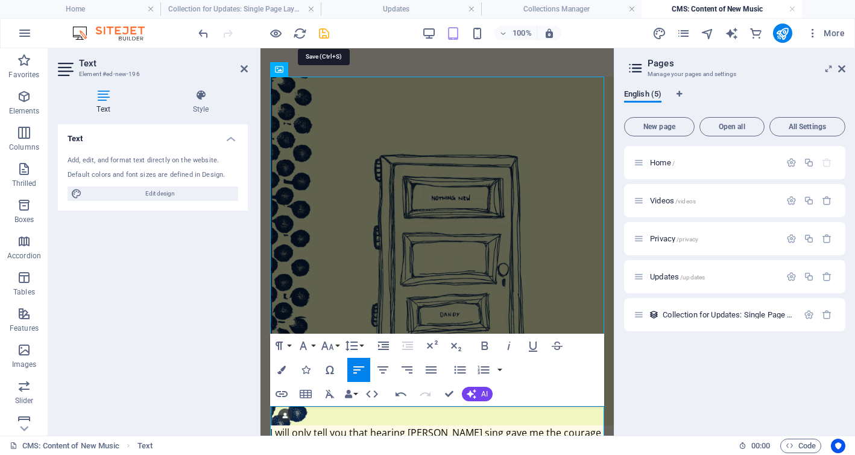
click at [326, 35] on icon "save" at bounding box center [324, 34] width 14 height 14
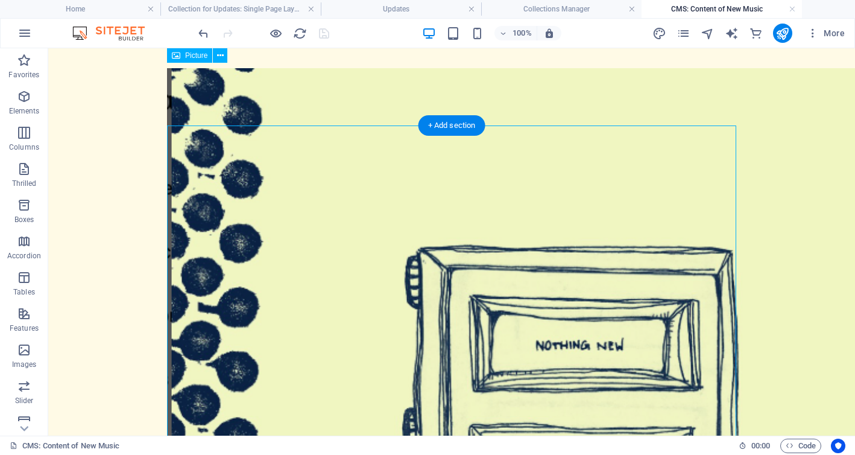
scroll to position [0, 0]
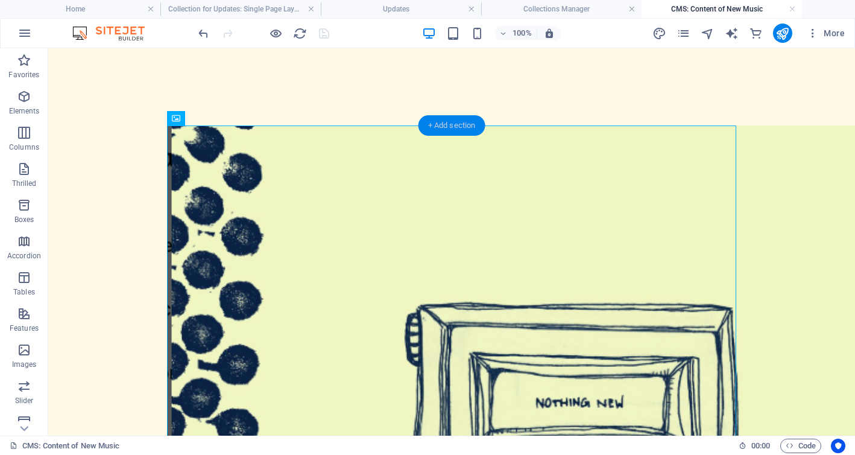
click at [462, 127] on font "+ Add section" at bounding box center [452, 125] width 48 height 9
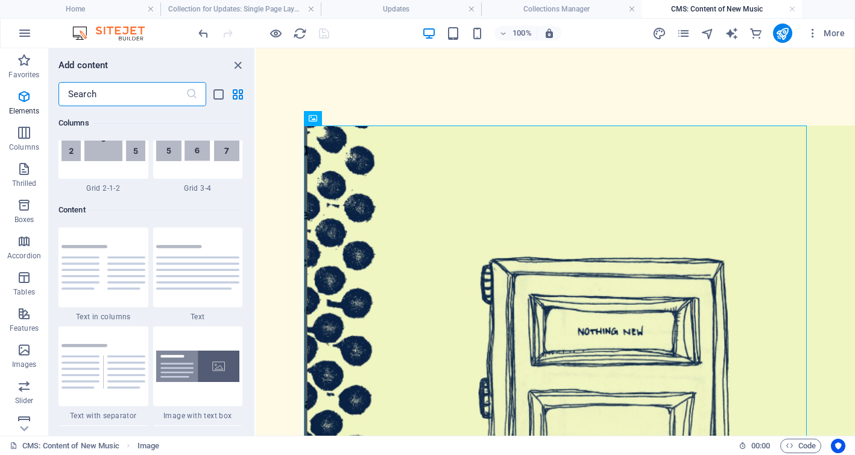
scroll to position [2208, 0]
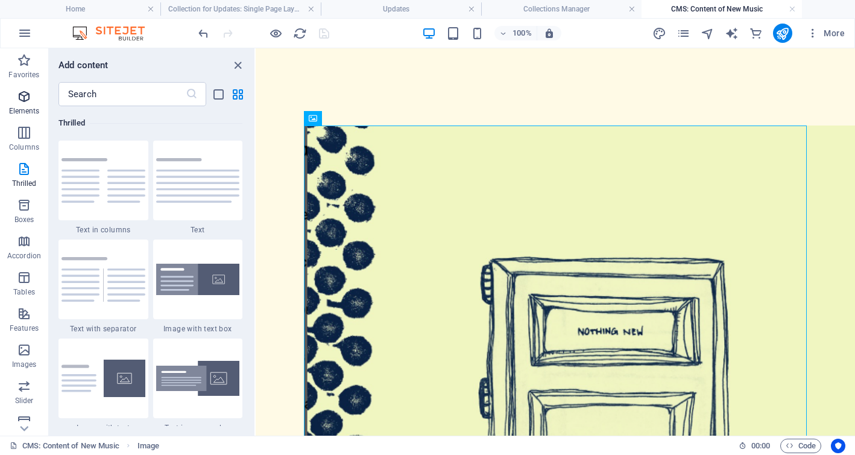
click at [22, 105] on span "Elements" at bounding box center [24, 103] width 48 height 29
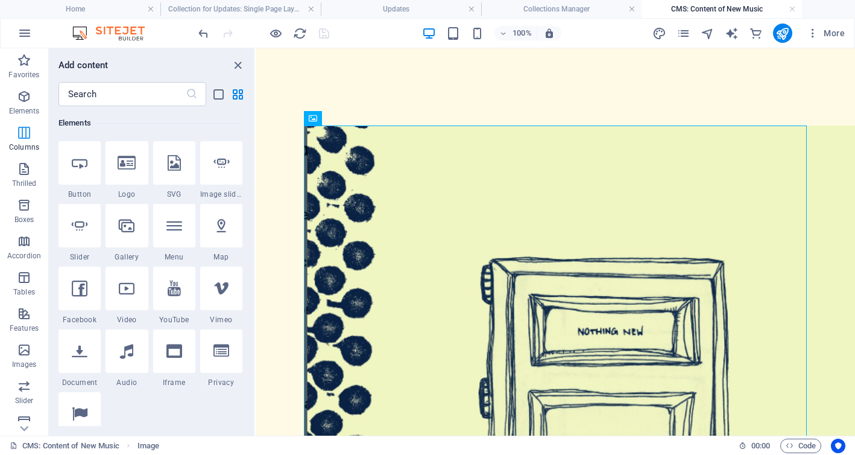
scroll to position [227, 0]
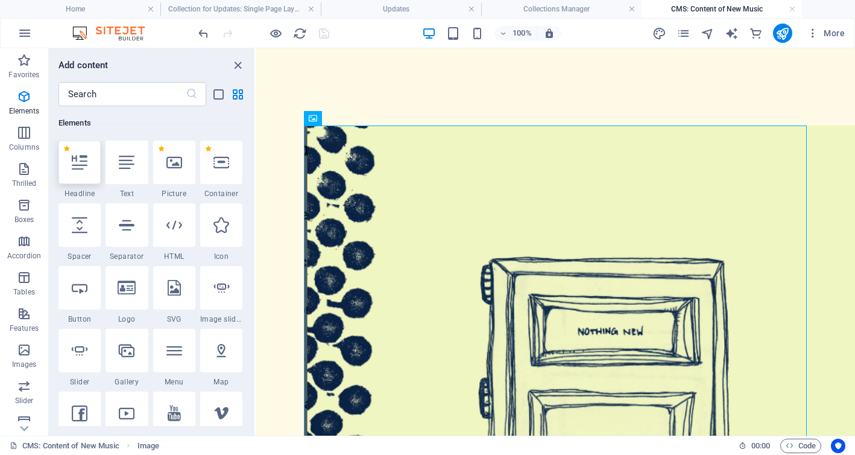
click at [78, 165] on icon at bounding box center [80, 162] width 16 height 16
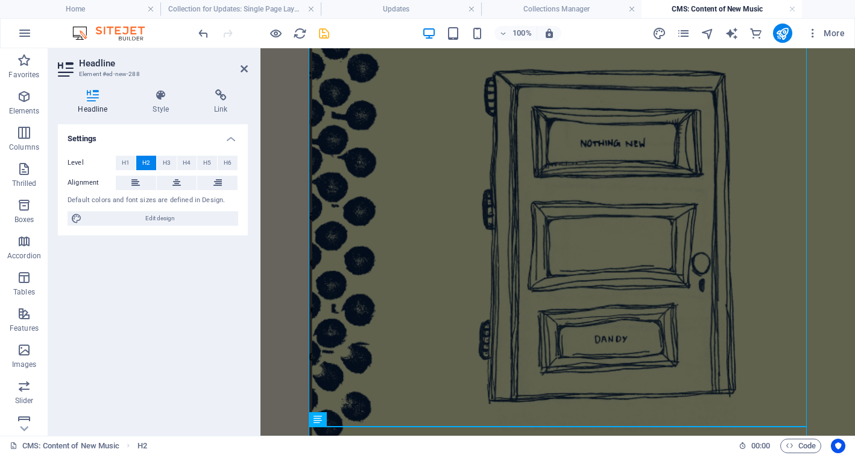
scroll to position [313, 0]
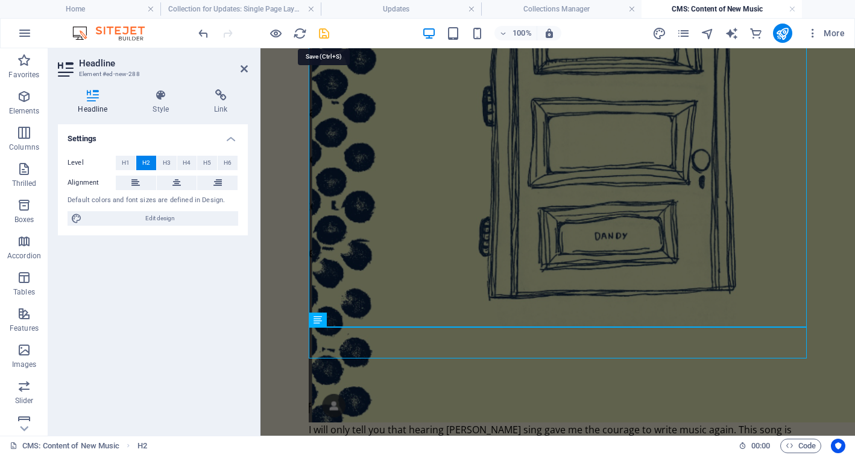
drag, startPoint x: 324, startPoint y: 30, endPoint x: 399, endPoint y: 195, distance: 181.3
click at [324, 30] on icon "save" at bounding box center [324, 34] width 14 height 14
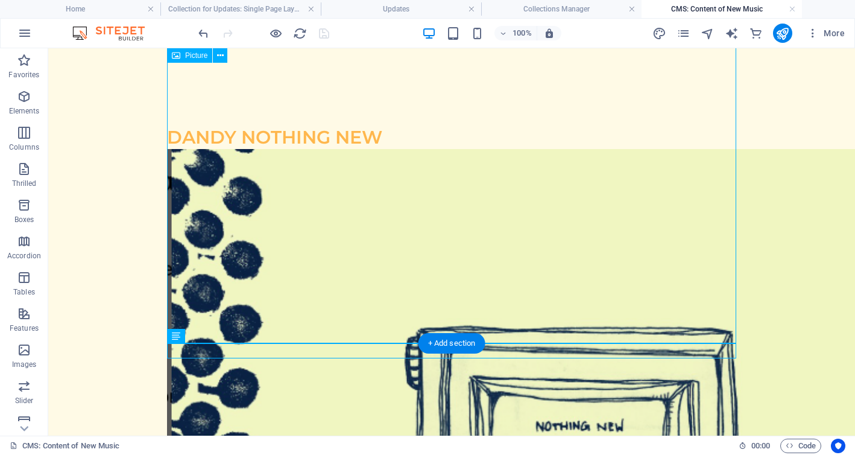
scroll to position [367, 0]
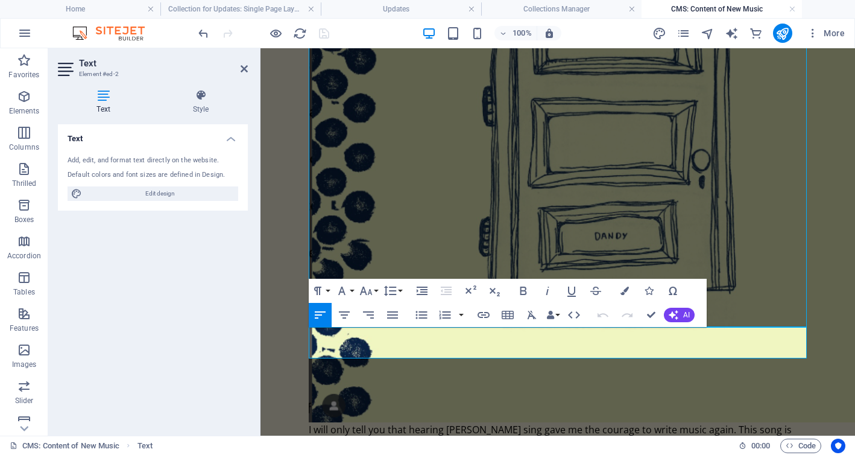
click at [400, 422] on p "I will only tell you that hearing Marlowe sing gave me the courage to write mus…" at bounding box center [558, 437] width 498 height 31
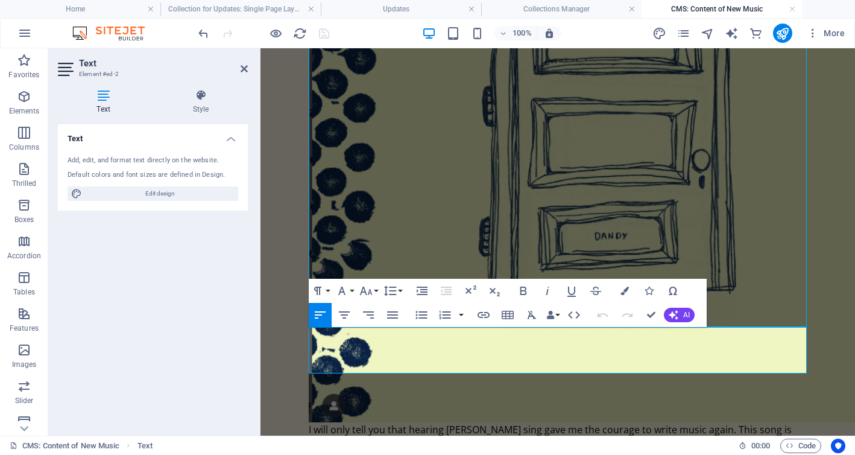
scroll to position [1045, 2]
click at [413, 438] on link "https://open.spotify.com/track/1bLUddT1kwmFatW9HEBigm?si=WchNGSGbQsqDyH1vqwE2gw…" at bounding box center [463, 444] width 100 height 13
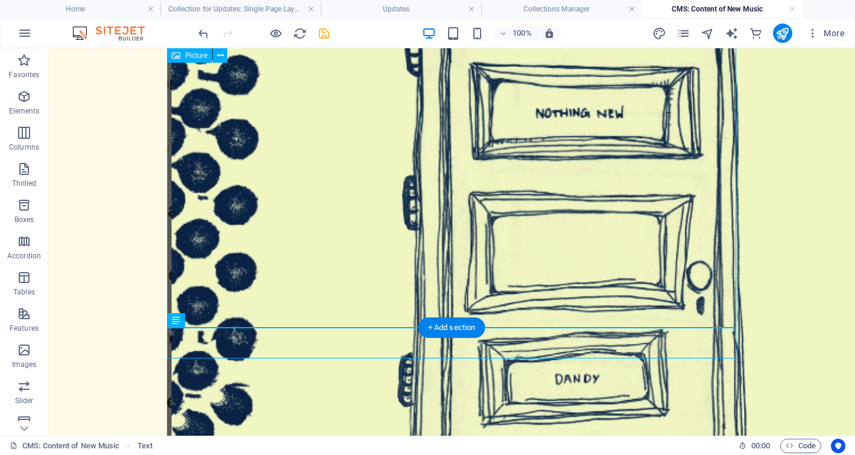
scroll to position [383, 0]
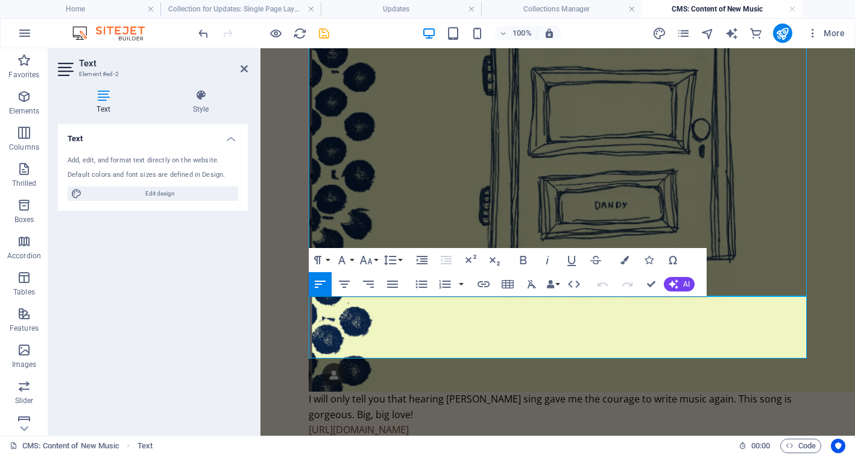
drag, startPoint x: 310, startPoint y: 335, endPoint x: 622, endPoint y: 353, distance: 312.2
click at [622, 422] on p "https://open.spotify.com/track/1bLUddT1kwmFatW9HEBigm?si=WchNGSGbQsqDyH1vqwE2gw…" at bounding box center [558, 430] width 498 height 16
click at [454, 302] on icon "button" at bounding box center [454, 304] width 14 height 14
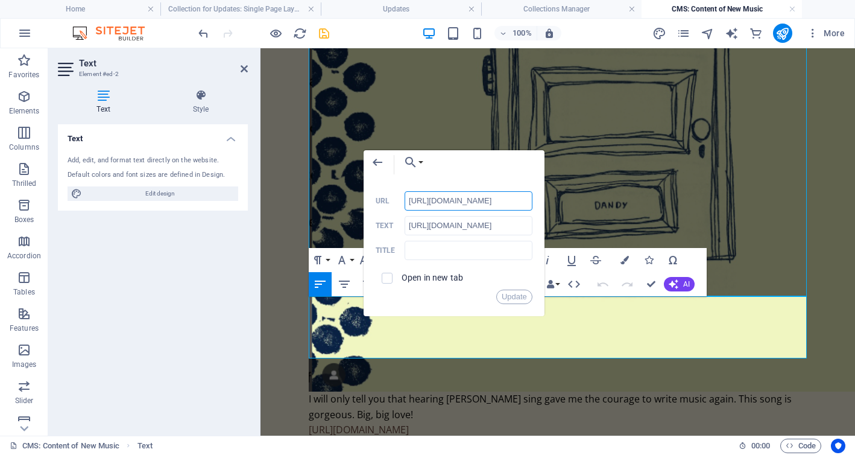
scroll to position [0, 219]
click at [371, 162] on icon "button" at bounding box center [377, 162] width 14 height 14
click at [471, 201] on input "https://open.spotify.com/track/1bLUddT1kwmFatW9HEBigm?si=WchNGSGbQsqDyH1vqwE2gw&" at bounding box center [469, 200] width 128 height 19
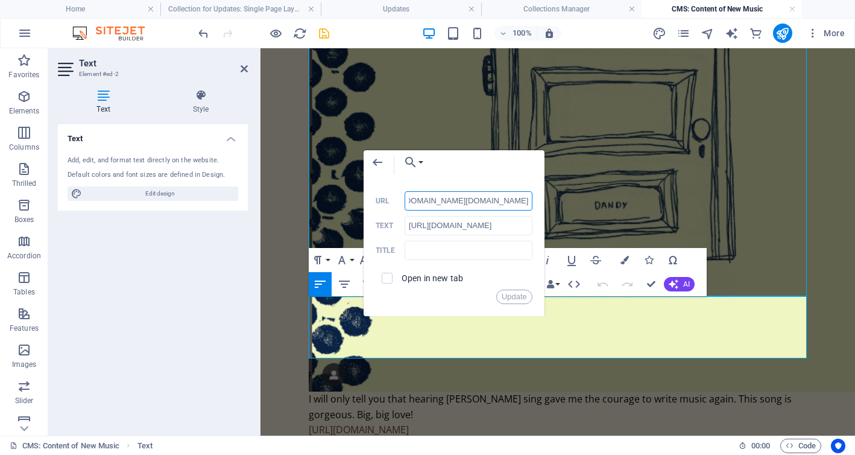
scroll to position [0, 547]
type input "https://open.spotify.com/track/1bLUddT1kwmFatW9HEBigm?si=https://open.spotify.c…"
click at [458, 228] on input "https://open.spotify.com/track/1bLUddT1kwmFatW9HEBigm?si=WchNGSGbQsqDyH1vqwE2gw…" at bounding box center [469, 225] width 128 height 19
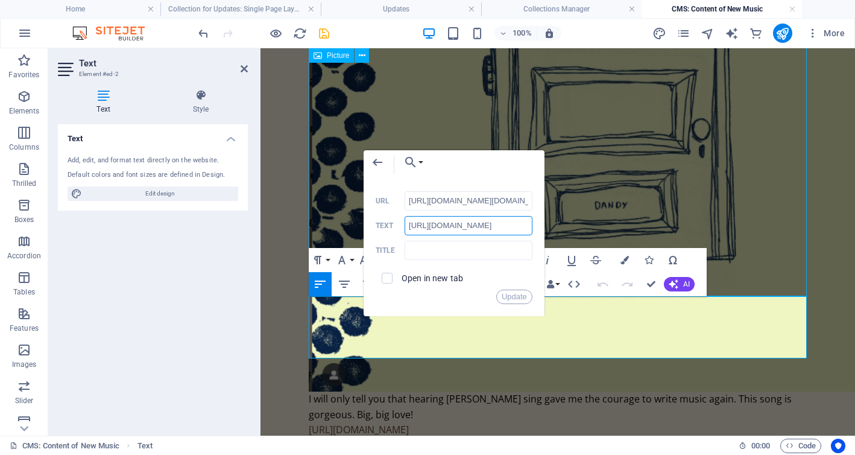
scroll to position [0, 324]
drag, startPoint x: 668, startPoint y: 274, endPoint x: 649, endPoint y: 226, distance: 51.4
click at [414, 250] on input "text" at bounding box center [469, 250] width 128 height 19
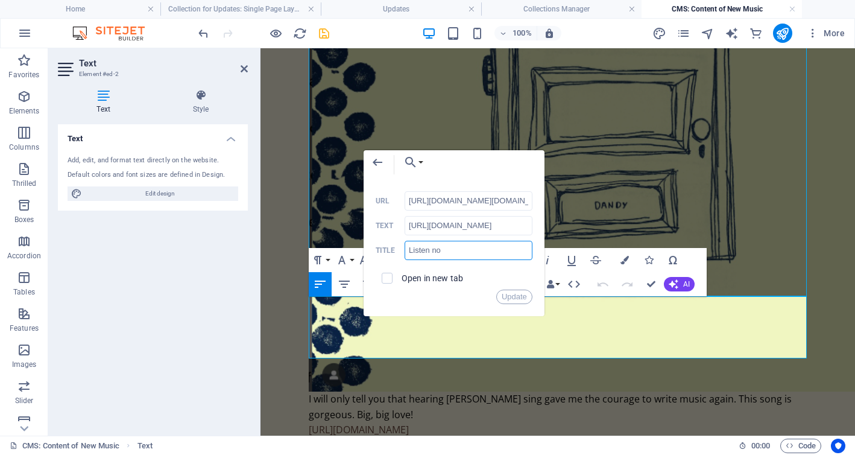
type input "Listen now"
click at [518, 297] on font "Update" at bounding box center [514, 296] width 25 height 9
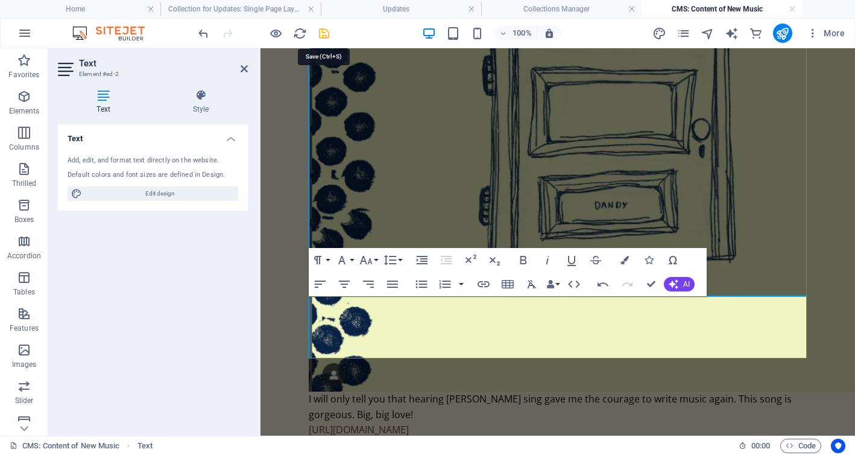
click at [321, 35] on icon "save" at bounding box center [324, 34] width 14 height 14
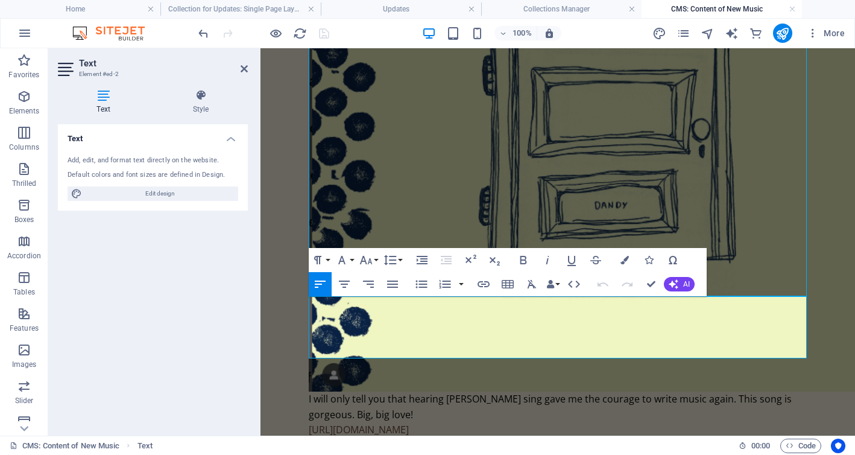
drag, startPoint x: 310, startPoint y: 335, endPoint x: 626, endPoint y: 349, distance: 315.6
click at [626, 422] on p "https://open.spotify.com/track/1bLUddT1kwmFatW9HEBigm?si=WchNGSGbQsqDyH1vqwE2gw…" at bounding box center [558, 430] width 498 height 16
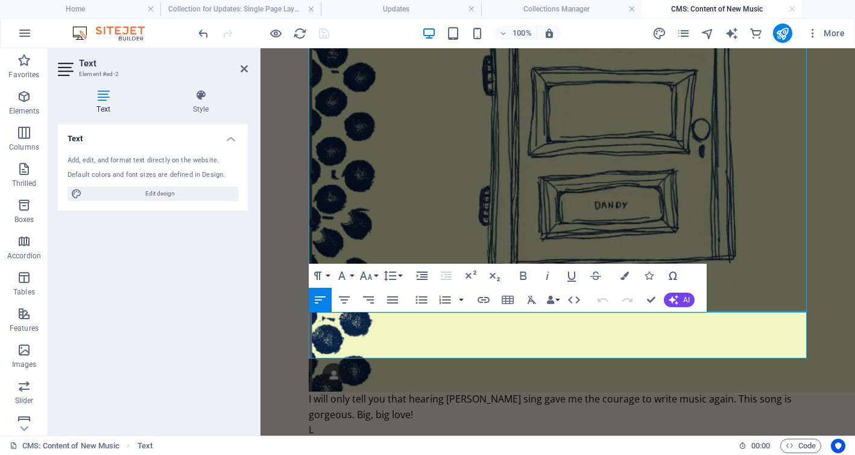
scroll to position [328, 0]
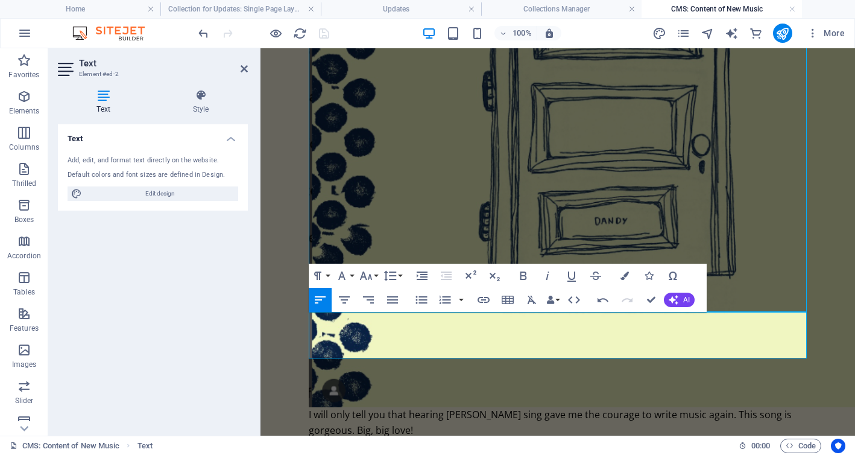
drag, startPoint x: 366, startPoint y: 349, endPoint x: 309, endPoint y: 351, distance: 57.3
click at [309, 438] on p "Listen here" at bounding box center [558, 446] width 498 height 16
click at [483, 297] on icon "button" at bounding box center [483, 299] width 14 height 14
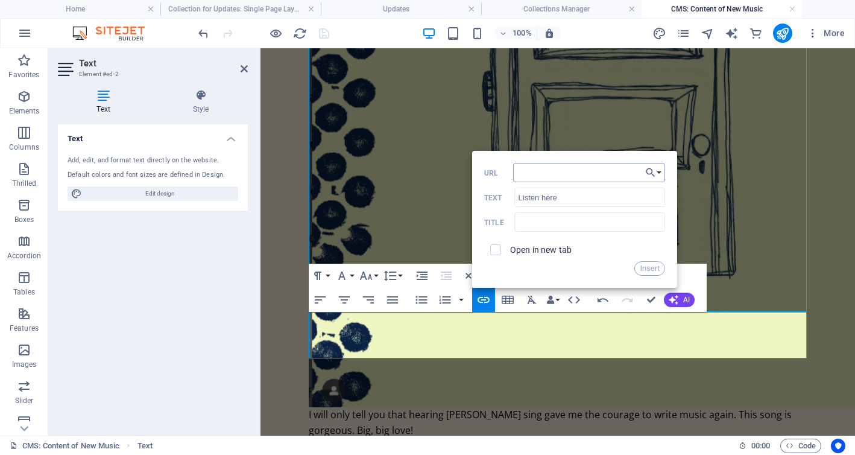
click at [534, 171] on input "URL" at bounding box center [589, 172] width 152 height 19
type input "https://open.spotify.com/track/1bLUddT1kwmFatW9HEBigm?si=WchNGSGbQsqDyH1vqwE2gw…"
click at [649, 265] on font "Insert" at bounding box center [650, 267] width 20 height 9
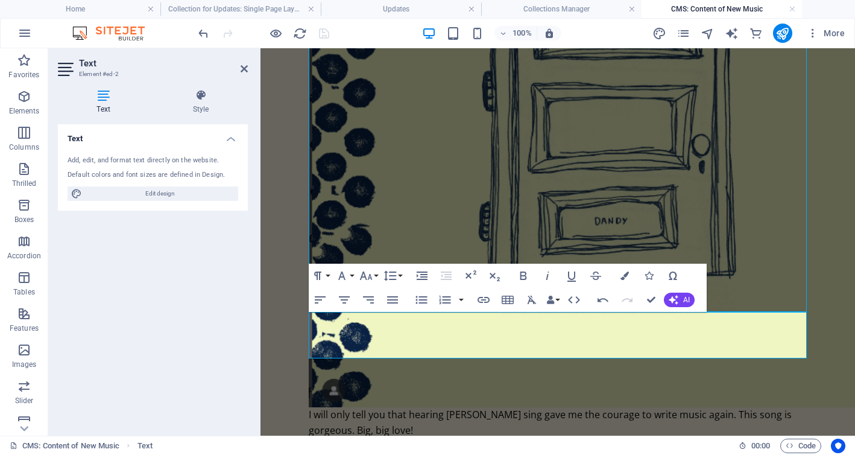
scroll to position [0, 0]
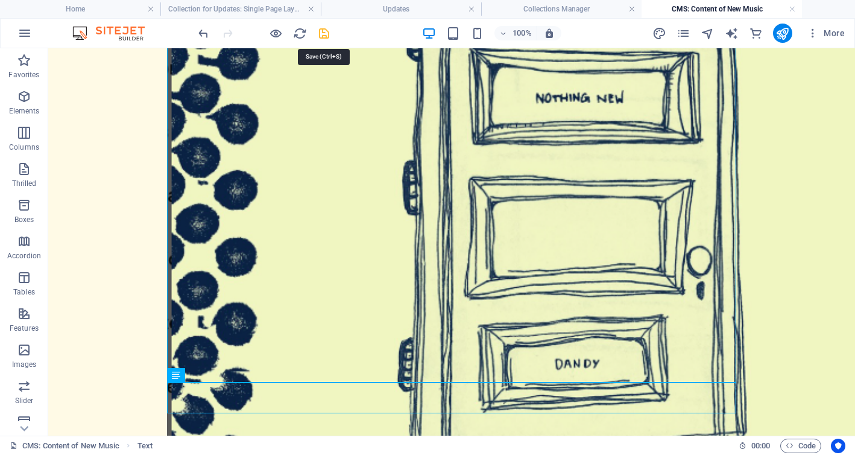
click at [324, 34] on icon "save" at bounding box center [324, 34] width 14 height 14
click at [386, 8] on font "Updates" at bounding box center [396, 9] width 27 height 8
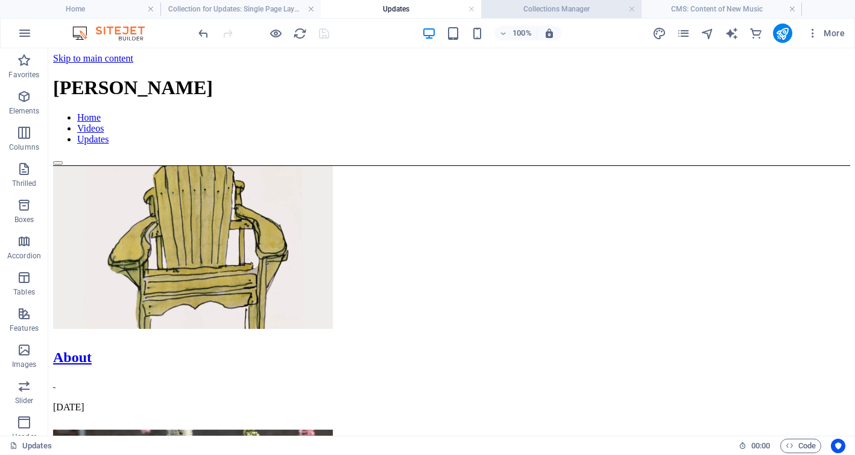
click at [558, 8] on font "Collections Manager" at bounding box center [556, 9] width 66 height 8
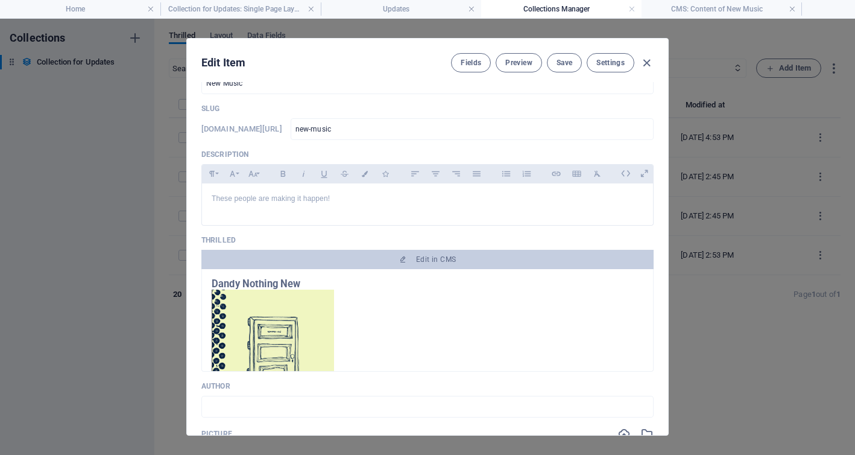
click at [266, 320] on img at bounding box center [273, 349] width 122 height 121
click at [556, 60] on font "Save" at bounding box center [564, 62] width 16 height 8
click at [644, 63] on icon "button" at bounding box center [647, 63] width 14 height 14
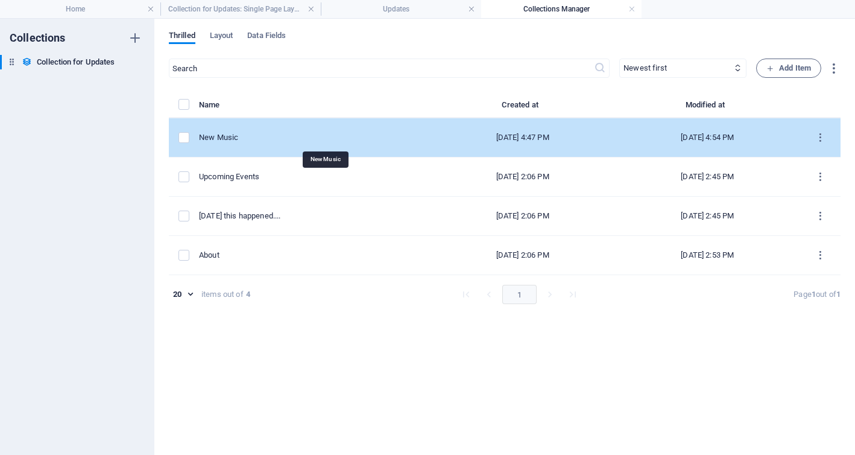
click at [306, 136] on div "New Music" at bounding box center [309, 137] width 221 height 11
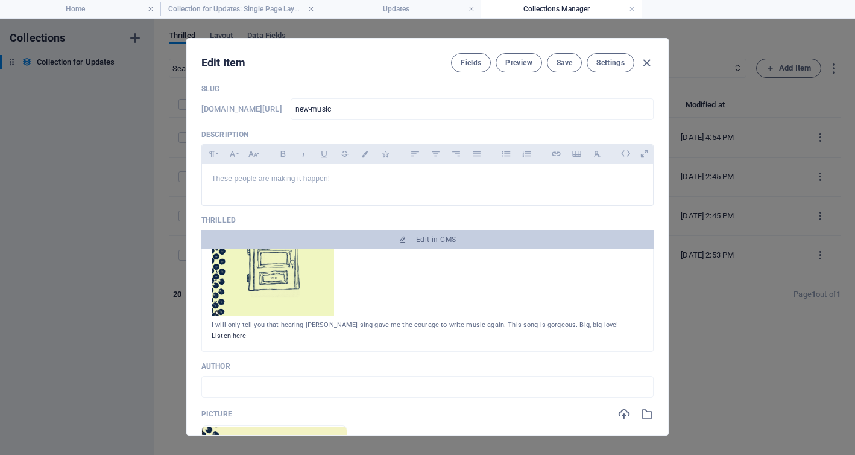
scroll to position [64, 0]
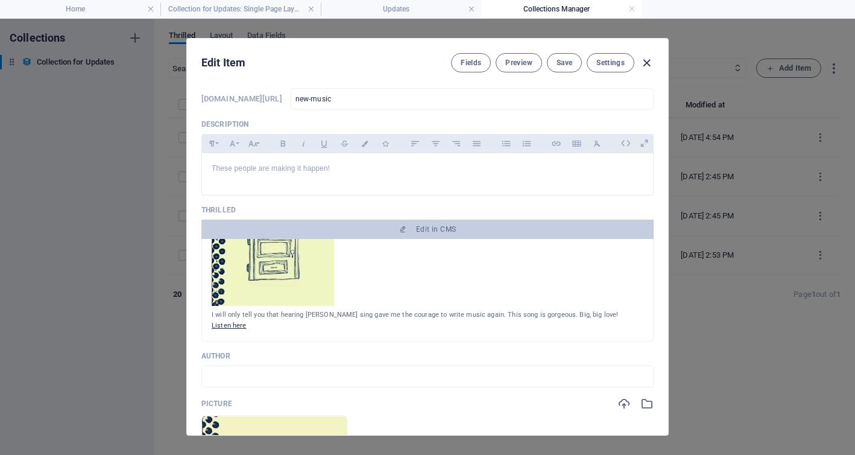
click at [649, 63] on icon "button" at bounding box center [647, 63] width 14 height 14
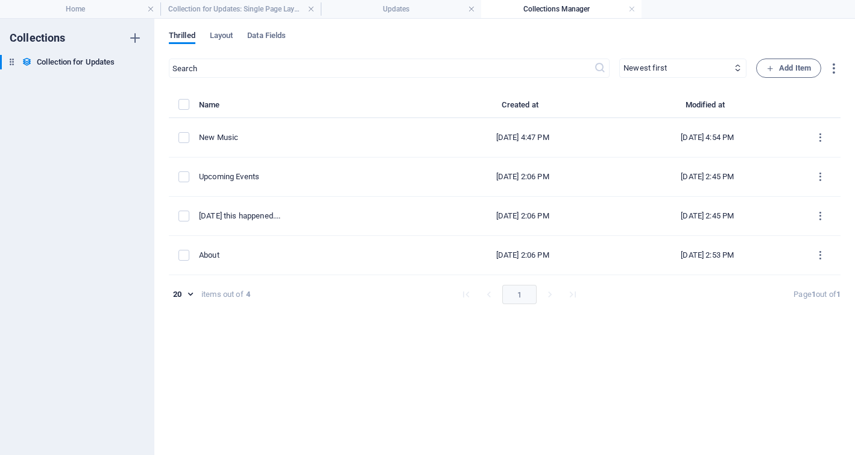
scroll to position [0, 0]
click at [390, 14] on h4 "Updates" at bounding box center [401, 8] width 160 height 13
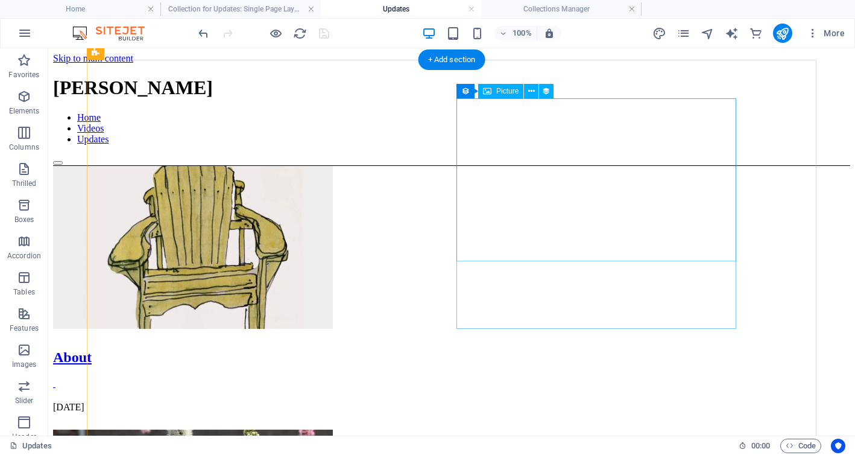
scroll to position [81, 0]
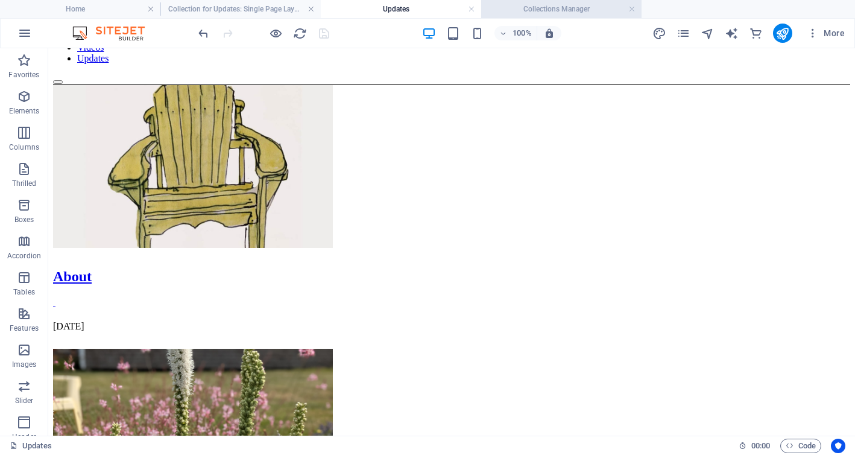
click at [593, 8] on h4 "Collections Manager" at bounding box center [561, 8] width 160 height 13
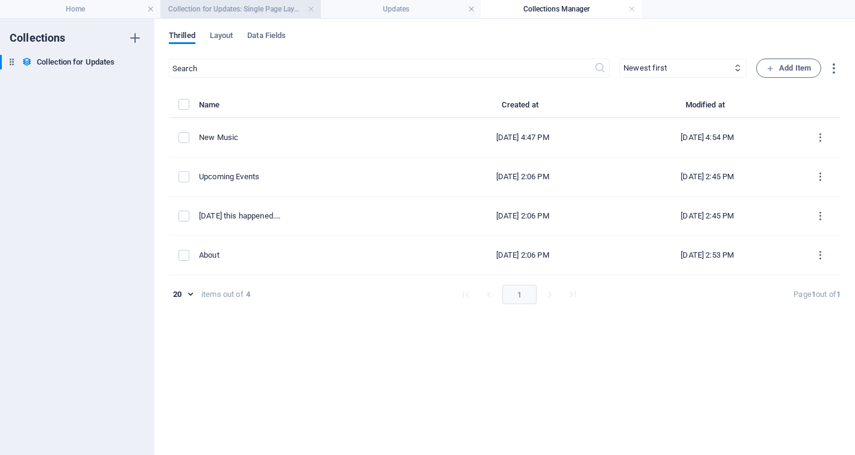
click at [239, 11] on font "Collection for Updates: Single Page Layout" at bounding box center [236, 9] width 137 height 8
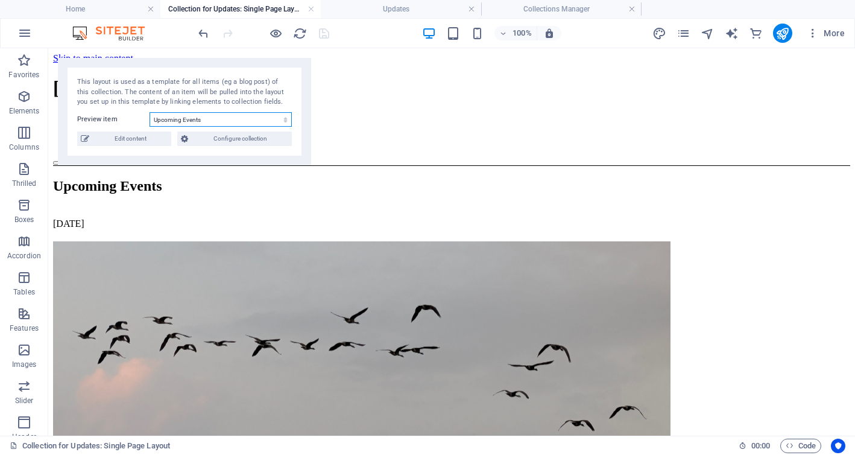
click at [284, 119] on select "Upcoming Events Today this happened.... About" at bounding box center [221, 119] width 142 height 14
click at [150, 112] on select "Upcoming Events Today this happened.... About" at bounding box center [221, 119] width 142 height 14
click at [225, 142] on span "Configure collection" at bounding box center [240, 138] width 96 height 14
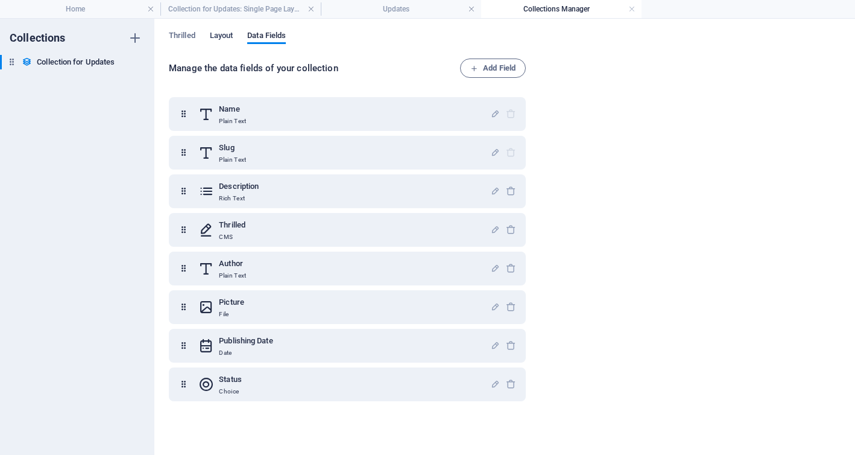
click at [218, 33] on font "Layout" at bounding box center [222, 35] width 24 height 9
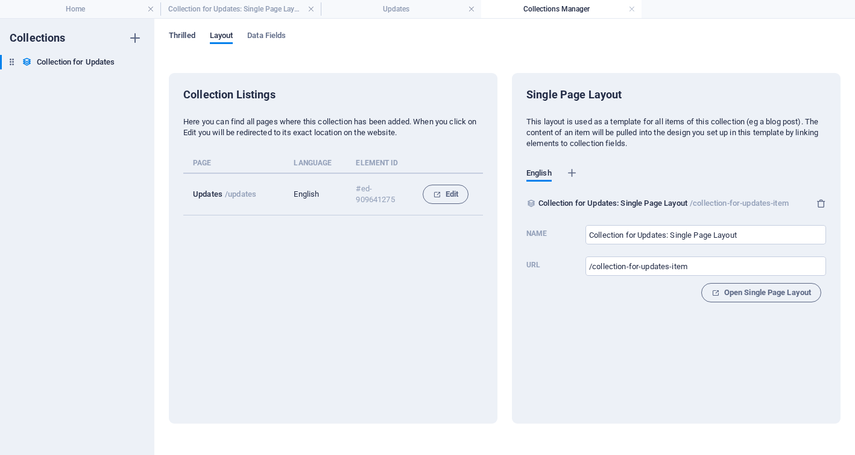
click at [182, 34] on font "Thrilled" at bounding box center [182, 35] width 27 height 9
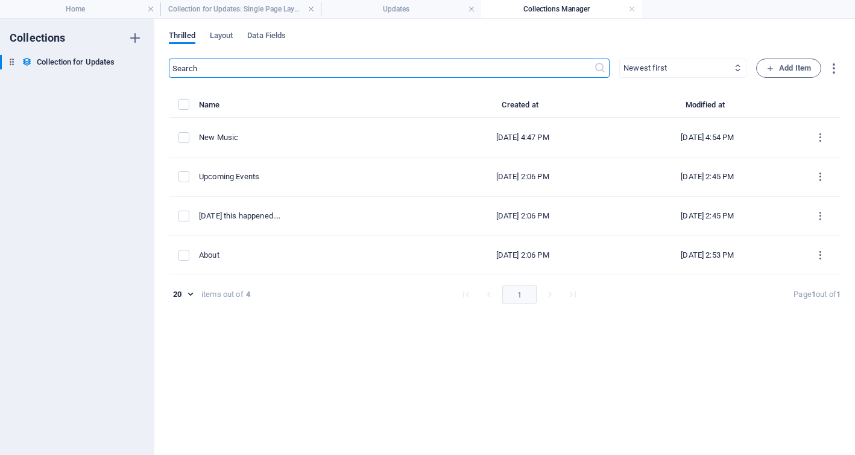
click at [658, 65] on select "Newest first Oldest first Last modified Name (ascending) Name (descending) Slug…" at bounding box center [682, 67] width 127 height 19
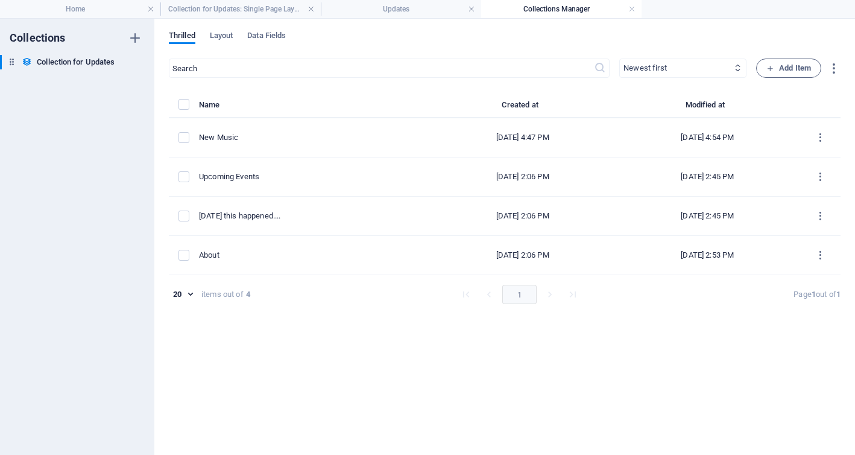
select select "createdAt_ASC"
click at [619, 58] on select "Newest first Oldest first Last modified Name (ascending) Name (descending) Slug…" at bounding box center [682, 67] width 127 height 19
click at [99, 11] on h4 "Home" at bounding box center [80, 8] width 160 height 13
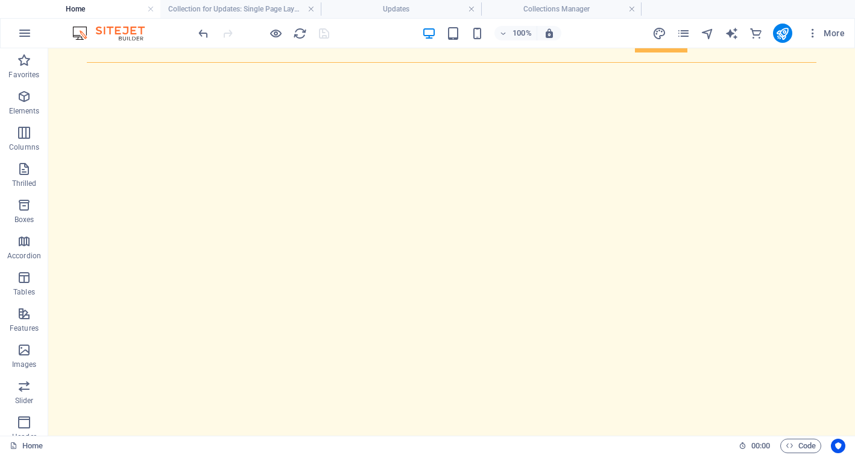
click at [274, 10] on font "Collection for Updates: Single Page Layout" at bounding box center [236, 9] width 137 height 8
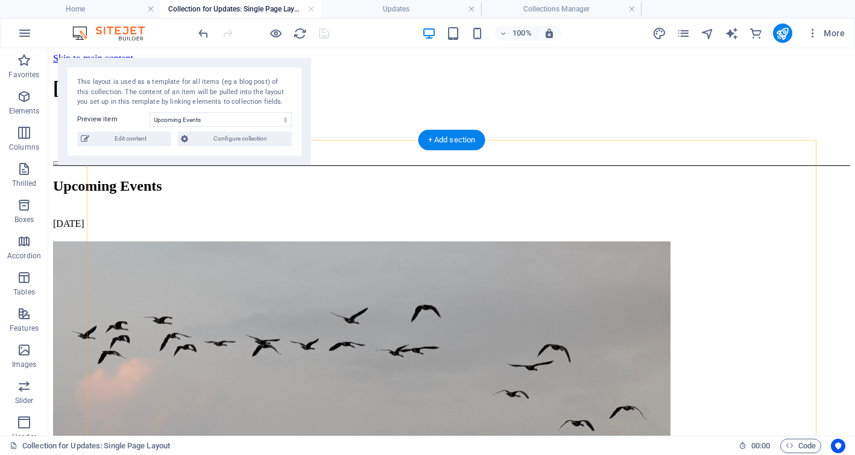
scroll to position [1, 0]
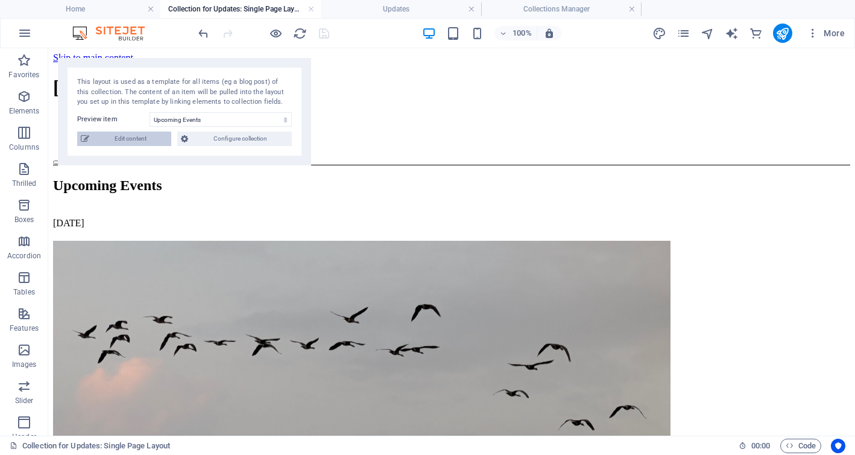
click at [142, 137] on font "Edit content" at bounding box center [131, 138] width 32 height 7
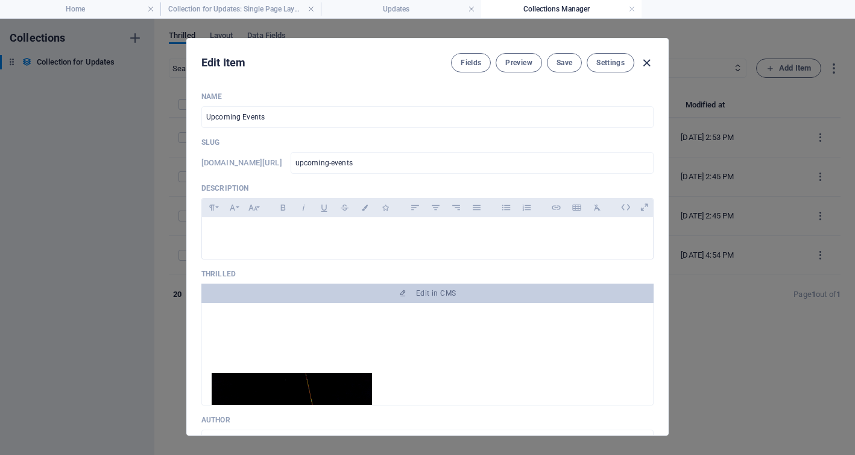
click at [650, 59] on icon "button" at bounding box center [647, 63] width 14 height 14
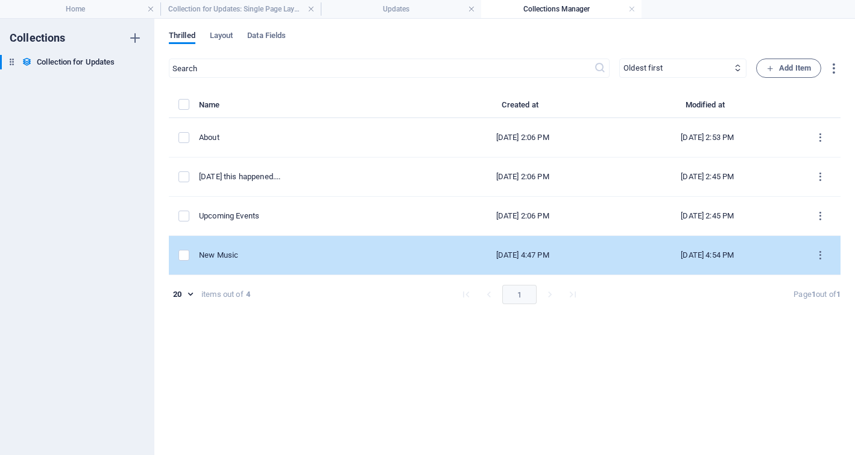
click at [238, 254] on font "New Music" at bounding box center [218, 254] width 39 height 9
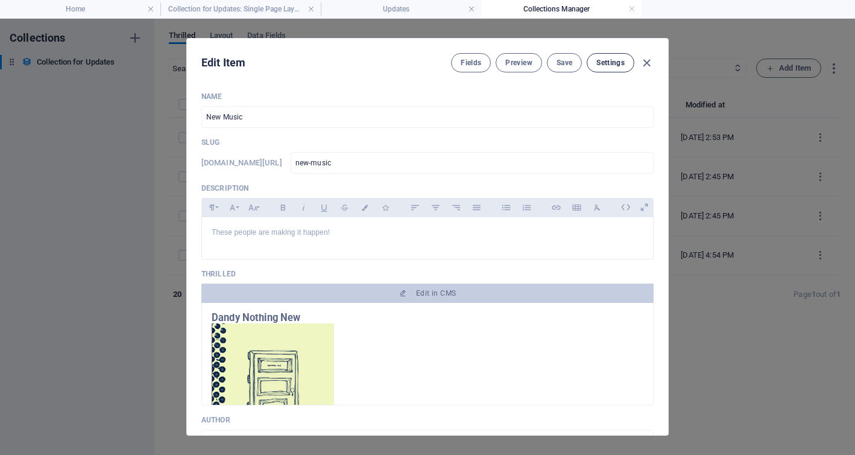
drag, startPoint x: 569, startPoint y: 63, endPoint x: 603, endPoint y: 63, distance: 33.8
click at [603, 63] on div "Fields Preview Save Settings" at bounding box center [552, 62] width 203 height 19
click at [603, 63] on font "Settings" at bounding box center [610, 62] width 28 height 8
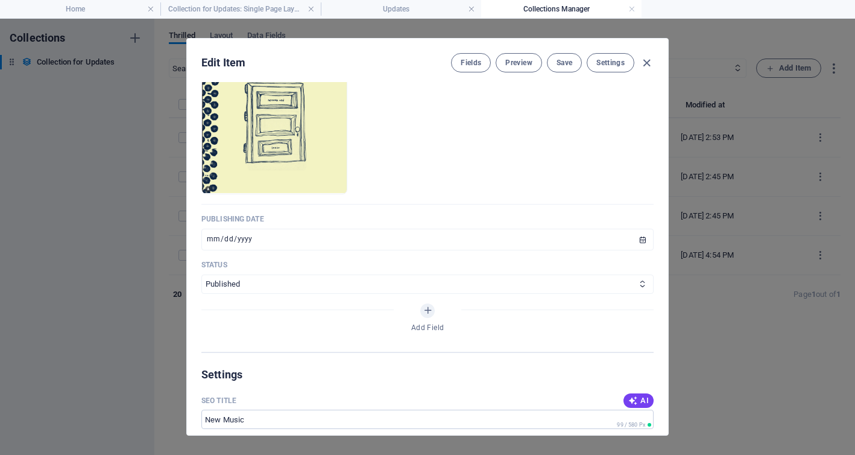
scroll to position [396, 0]
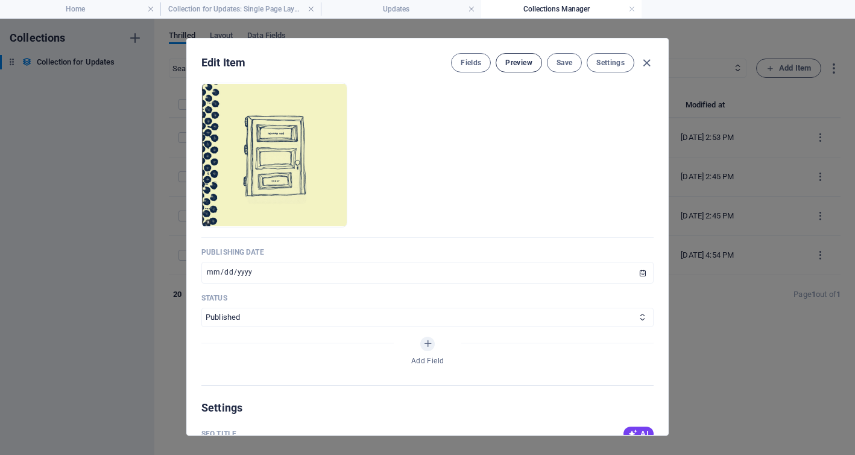
click at [520, 58] on font "Preview" at bounding box center [518, 62] width 27 height 8
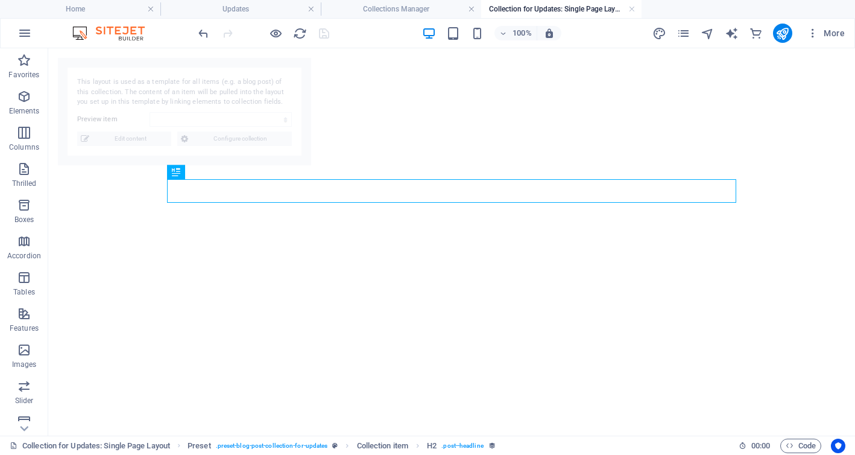
select select "68bb4c49624a8d3ffb093072"
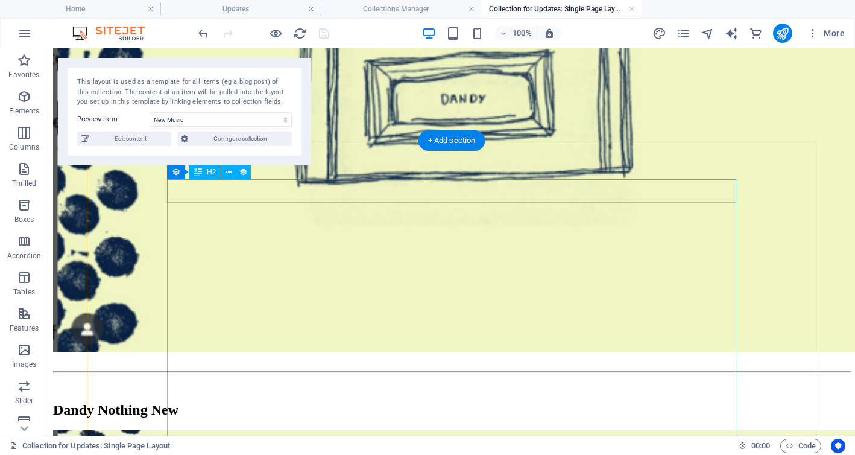
scroll to position [0, 0]
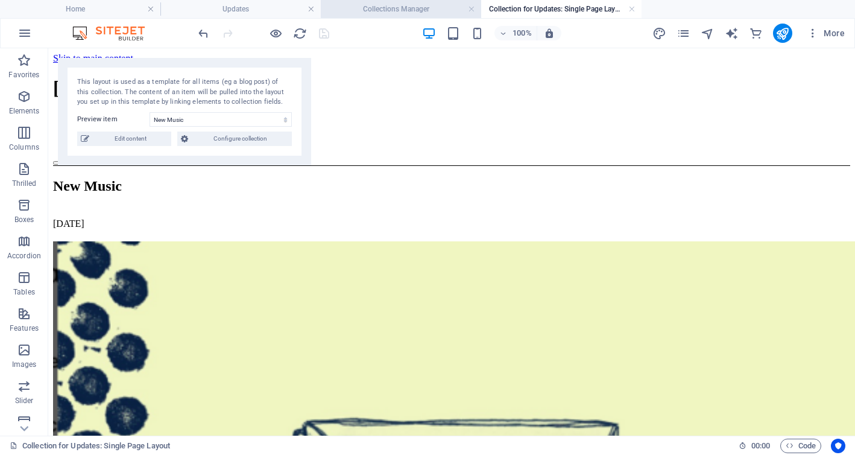
click at [410, 8] on font "Collections Manager" at bounding box center [396, 9] width 66 height 8
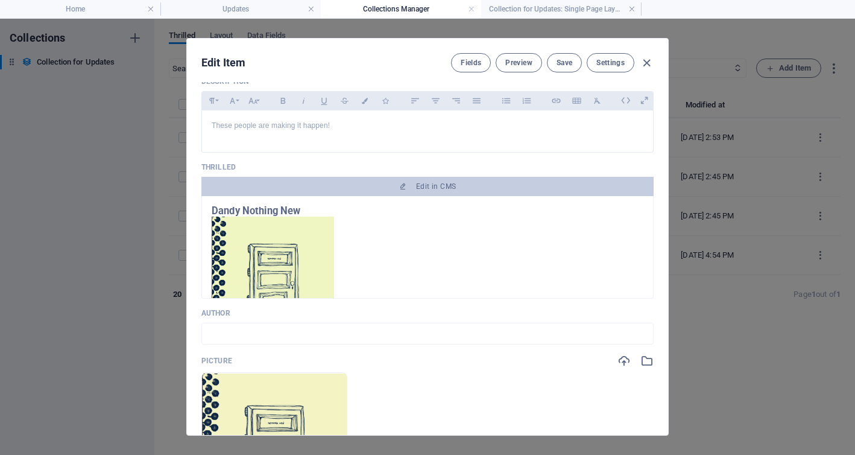
scroll to position [116, 0]
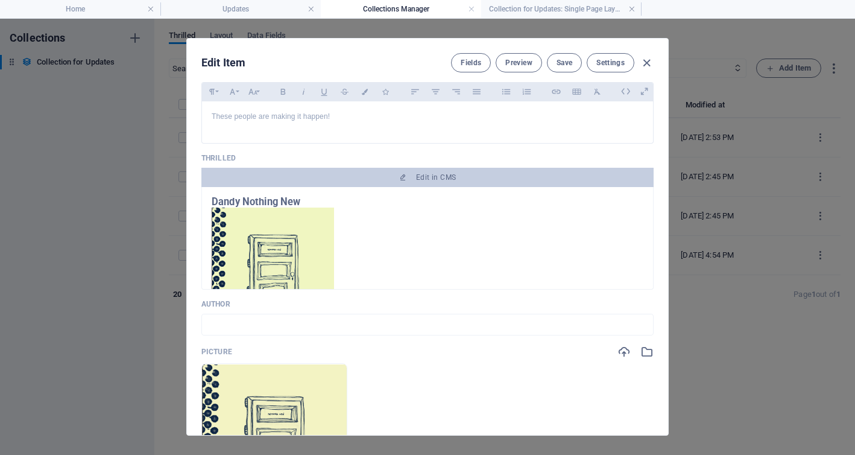
click at [285, 243] on img at bounding box center [273, 267] width 122 height 121
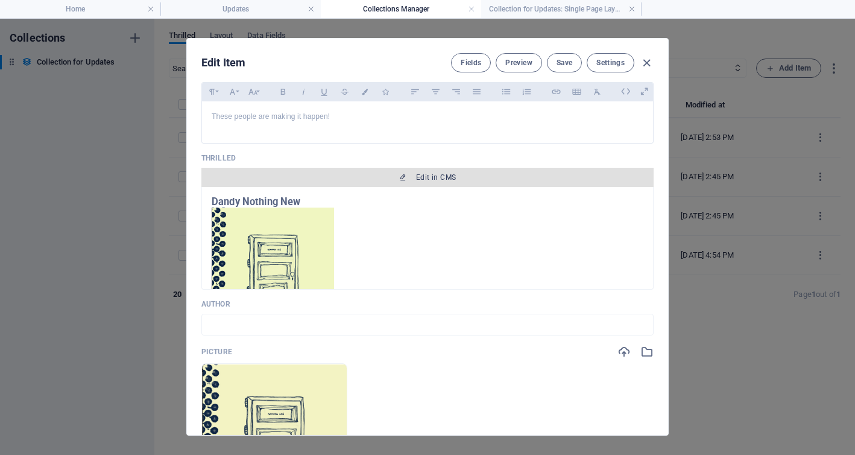
click at [426, 175] on font "Edit in CMS" at bounding box center [436, 177] width 40 height 8
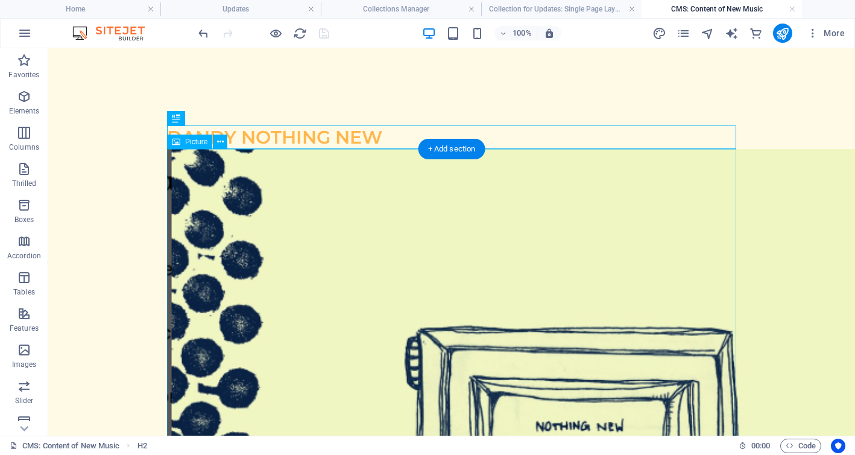
scroll to position [0, 0]
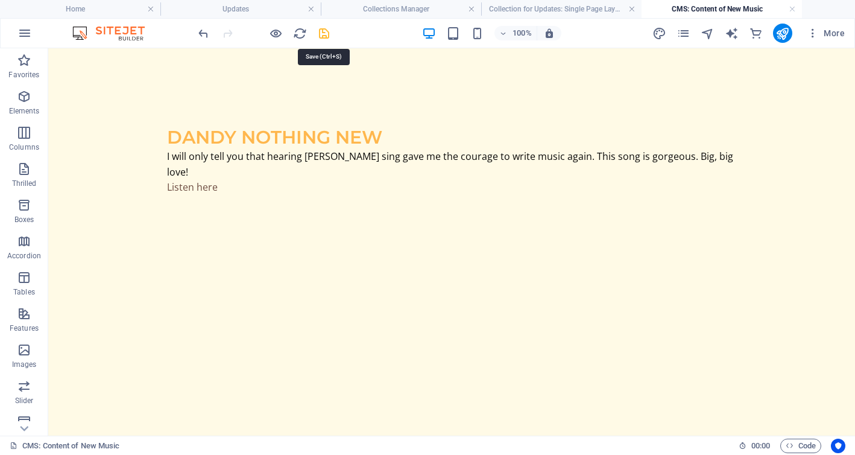
click at [324, 34] on icon "save" at bounding box center [324, 34] width 14 height 14
click at [520, 5] on font "Collection for Updates: Single Page Layout" at bounding box center [557, 9] width 137 height 8
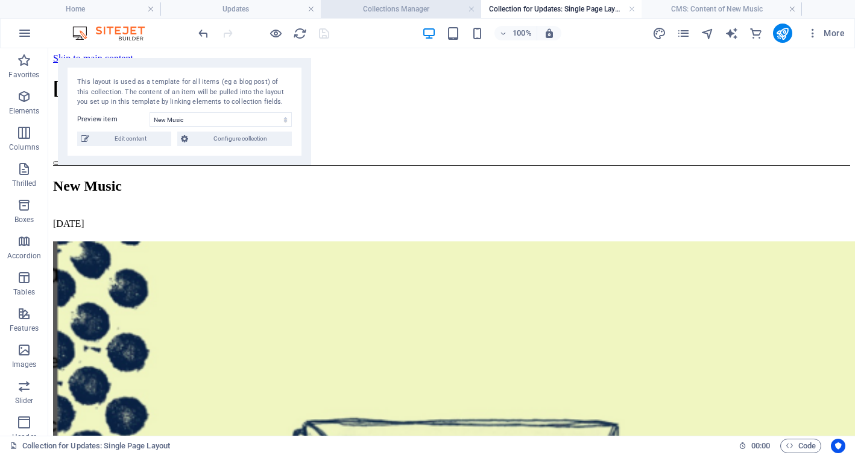
click at [405, 6] on font "Collections Manager" at bounding box center [396, 9] width 66 height 8
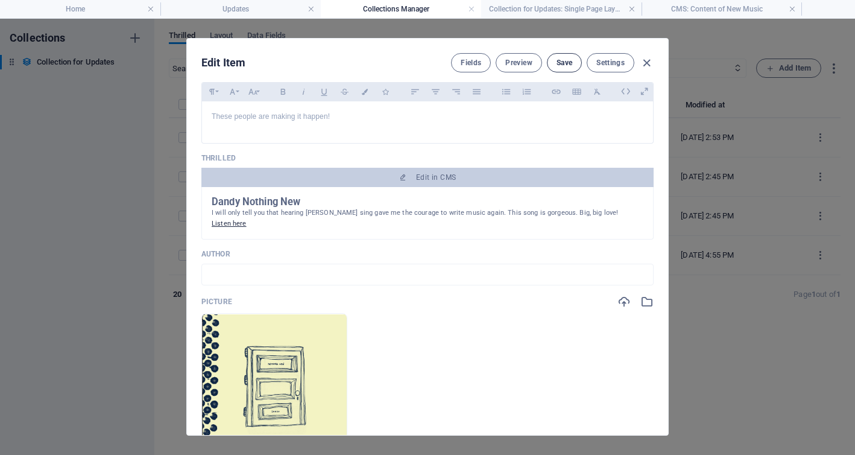
click at [567, 63] on font "Save" at bounding box center [564, 62] width 16 height 8
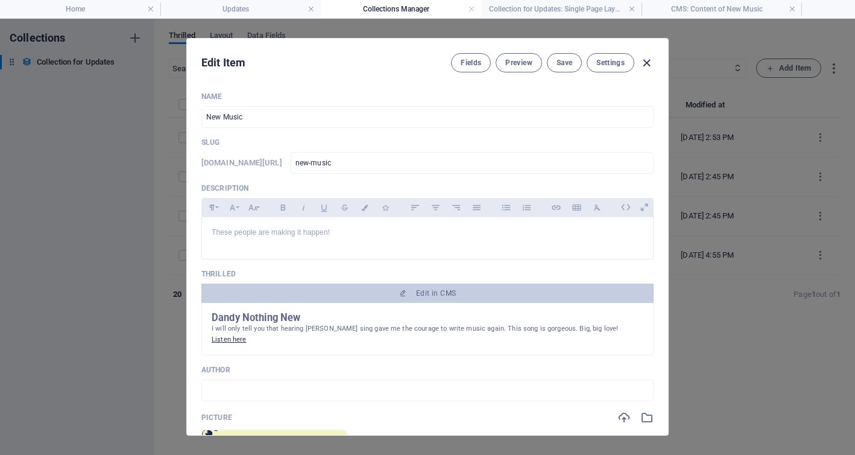
click at [649, 63] on icon "button" at bounding box center [647, 63] width 14 height 14
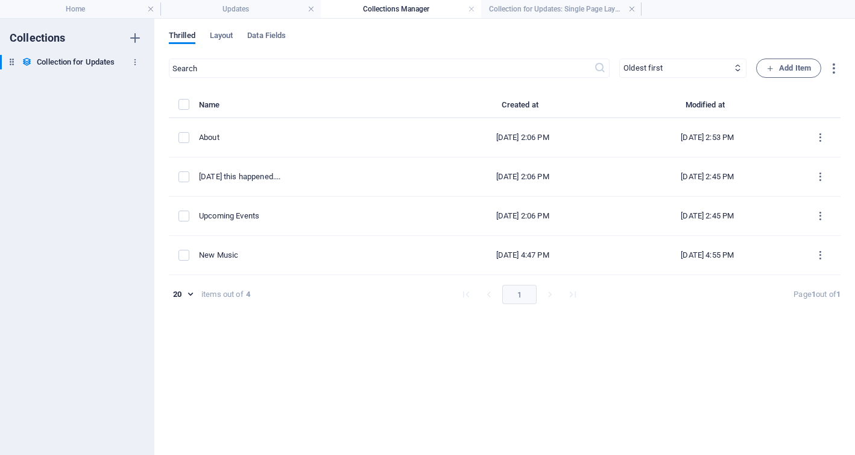
click at [94, 62] on font "Collection for Updates" at bounding box center [76, 61] width 78 height 9
click at [526, 7] on font "Collection for Updates: Single Page Layout" at bounding box center [557, 9] width 137 height 8
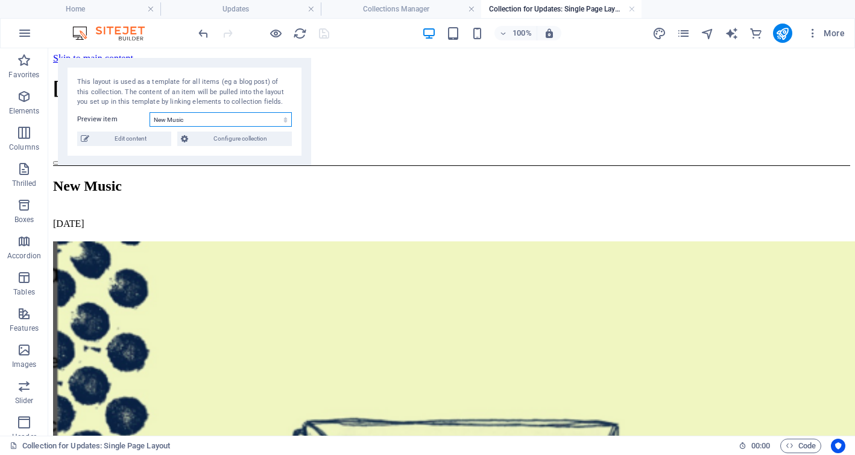
click at [285, 121] on select "New Music Upcoming Events Today this happened.... About" at bounding box center [221, 119] width 142 height 14
click at [150, 112] on select "New Music Upcoming Events Today this happened.... About" at bounding box center [221, 119] width 142 height 14
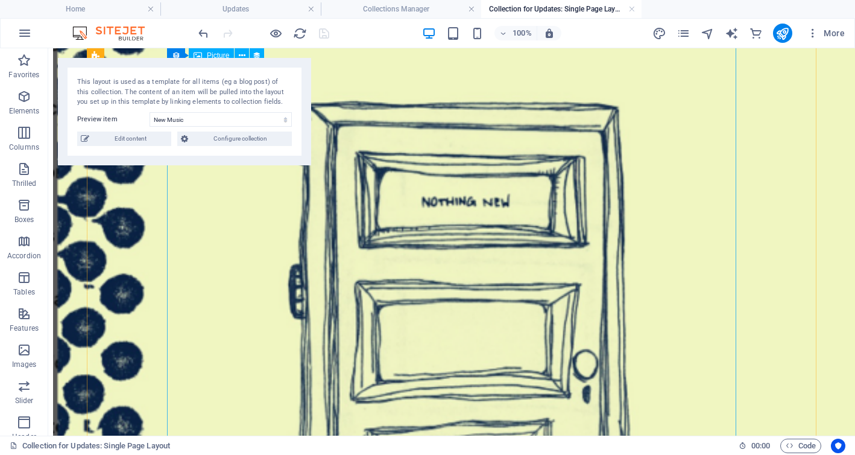
scroll to position [255, 0]
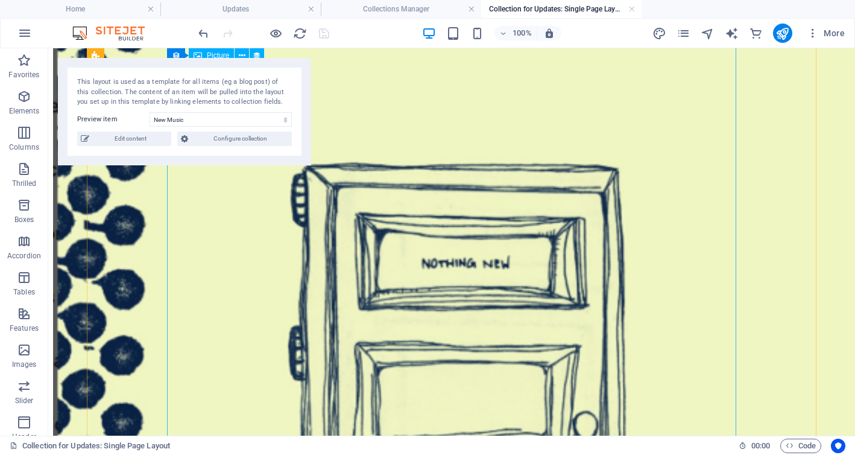
click at [481, 237] on figure at bounding box center [451, 385] width 797 height 798
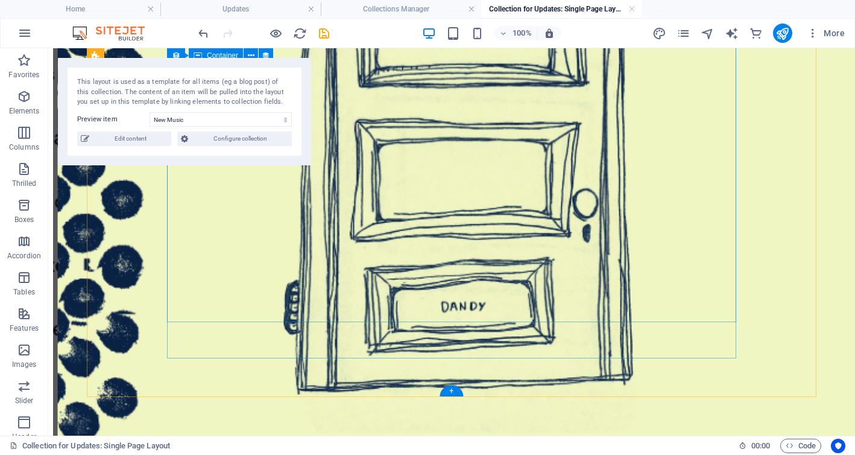
scroll to position [560, 0]
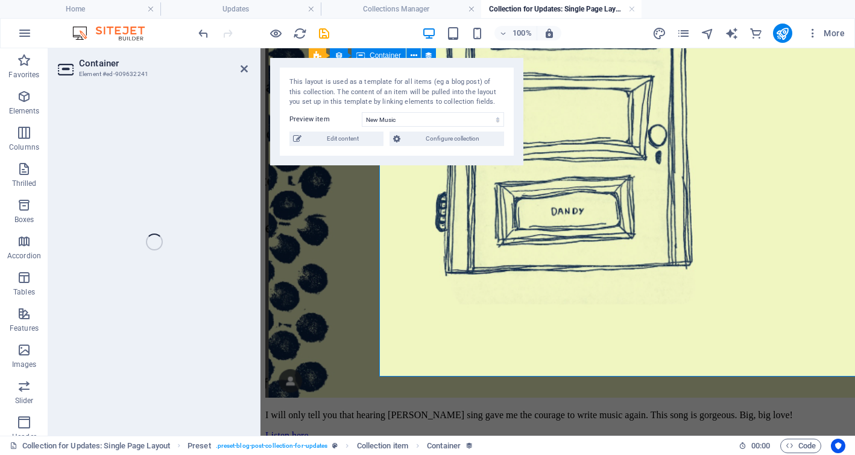
select select "content"
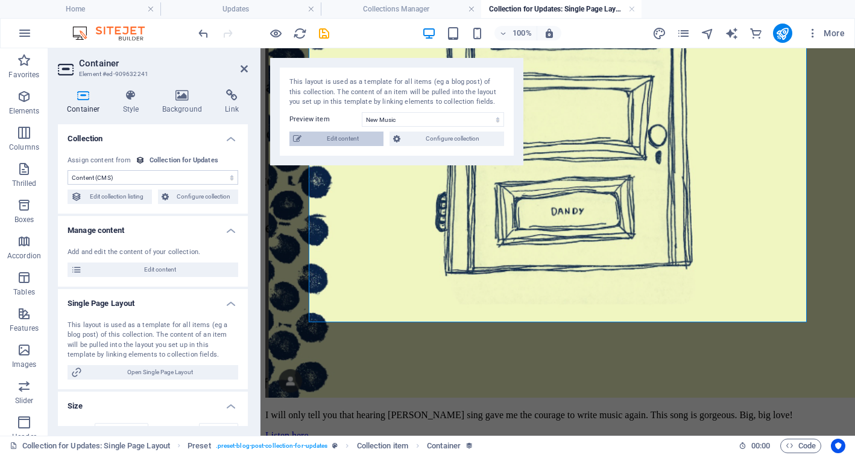
click at [354, 138] on font "Edit content" at bounding box center [343, 138] width 32 height 7
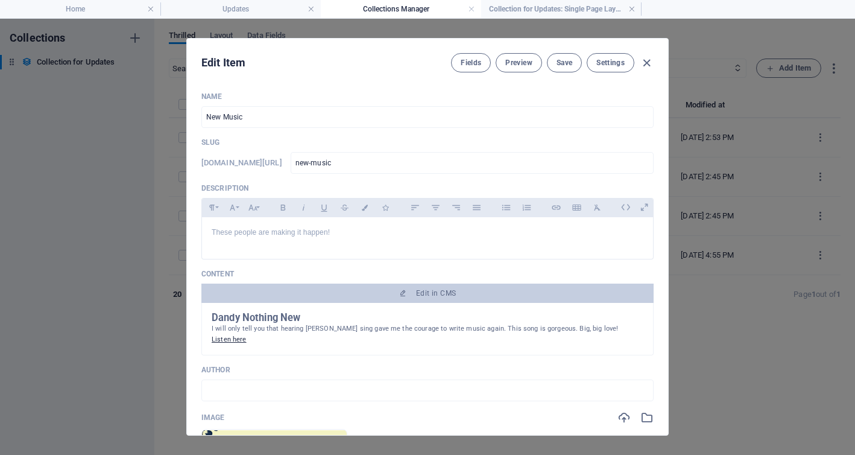
scroll to position [0, 0]
click at [647, 60] on icon "button" at bounding box center [647, 63] width 14 height 14
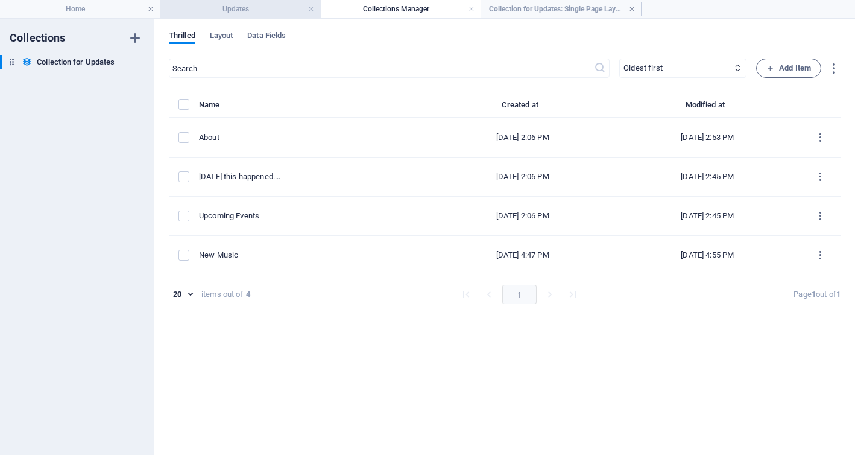
click at [269, 7] on h4 "Updates" at bounding box center [240, 8] width 160 height 13
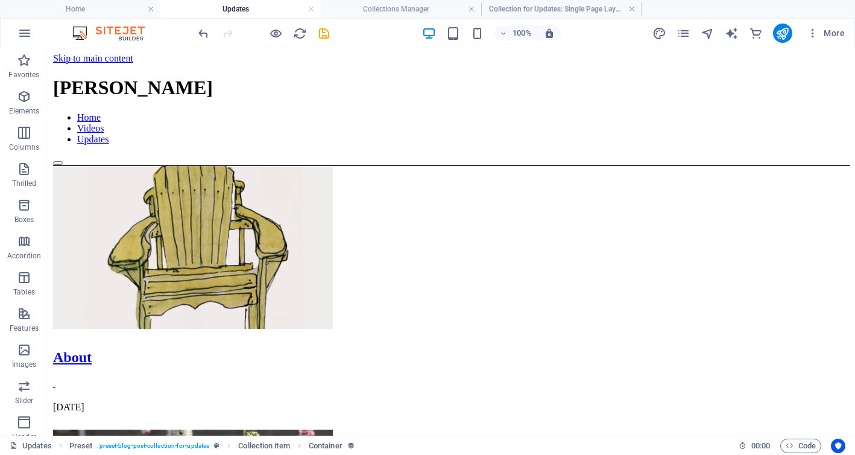
scroll to position [81, 0]
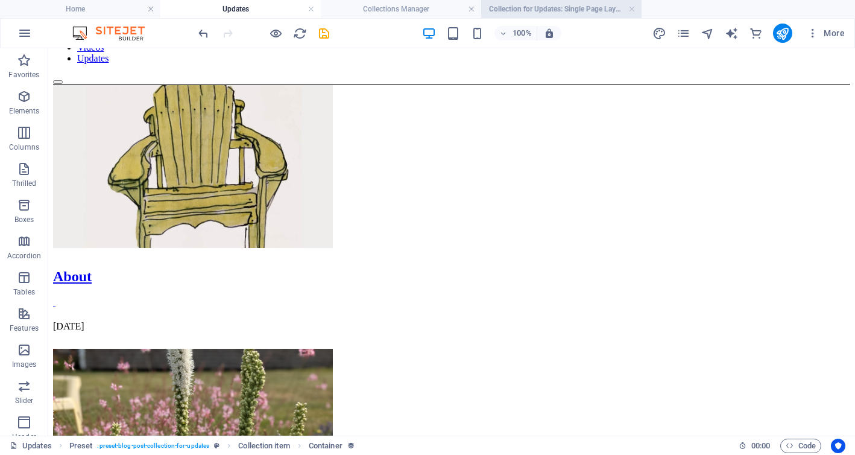
click at [551, 15] on h4 "Collection for Updates: Single Page Layout" at bounding box center [561, 8] width 160 height 13
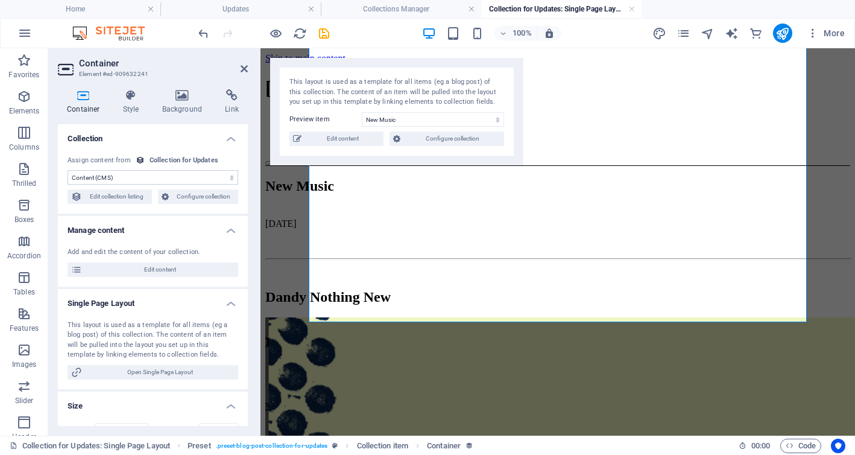
scroll to position [506, 0]
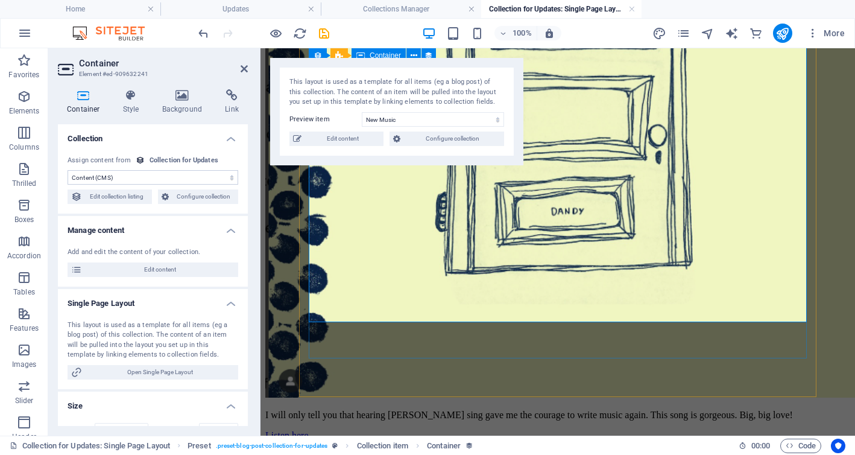
click at [427, 409] on div "I will only tell you that hearing Marlowe sing gave me the courage to write mus…" at bounding box center [557, 424] width 585 height 31
click at [397, 409] on div "I will only tell you that hearing Marlowe sing gave me the courage to write mus…" at bounding box center [557, 424] width 585 height 31
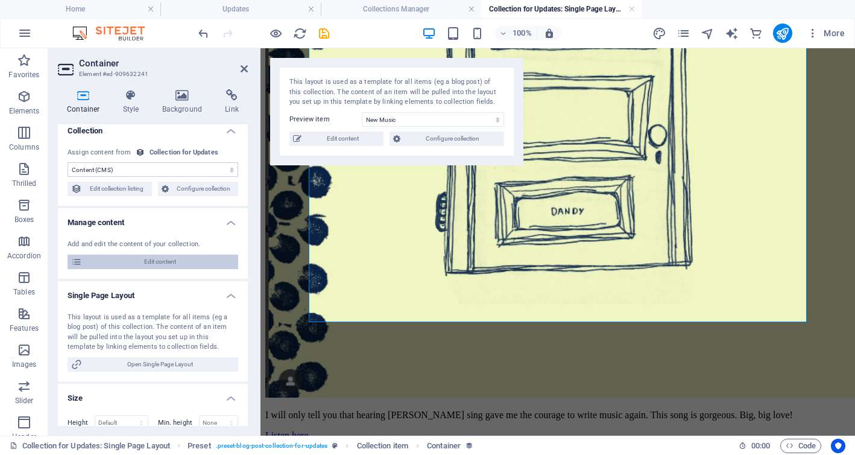
scroll to position [0, 0]
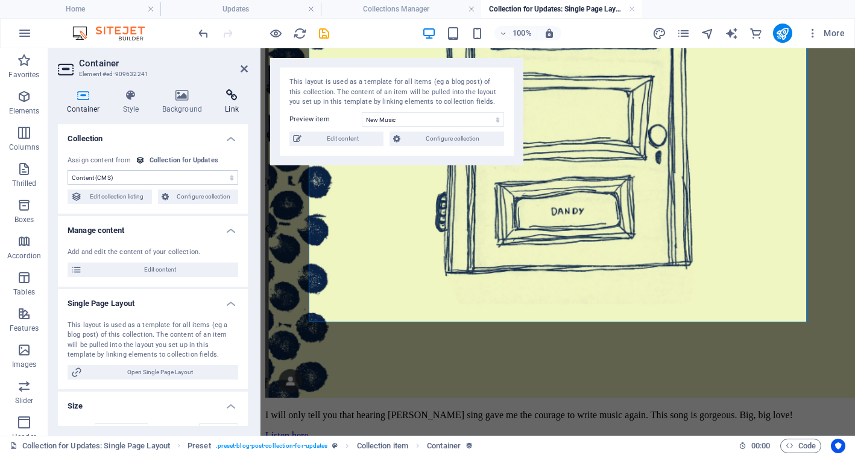
click at [232, 98] on icon at bounding box center [232, 95] width 32 height 12
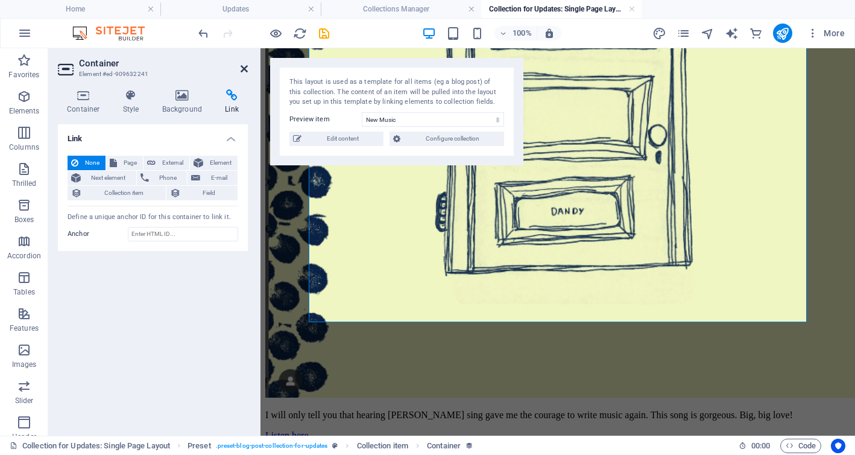
click at [245, 65] on icon at bounding box center [244, 69] width 7 height 10
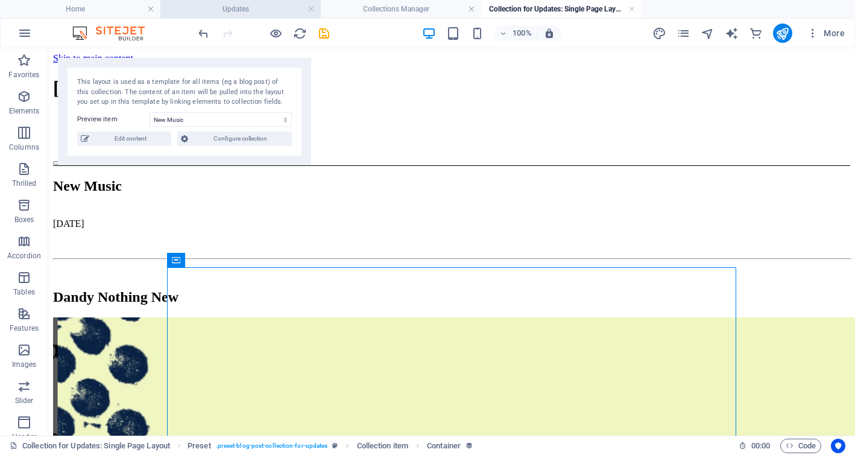
click at [247, 7] on font "Updates" at bounding box center [235, 9] width 27 height 8
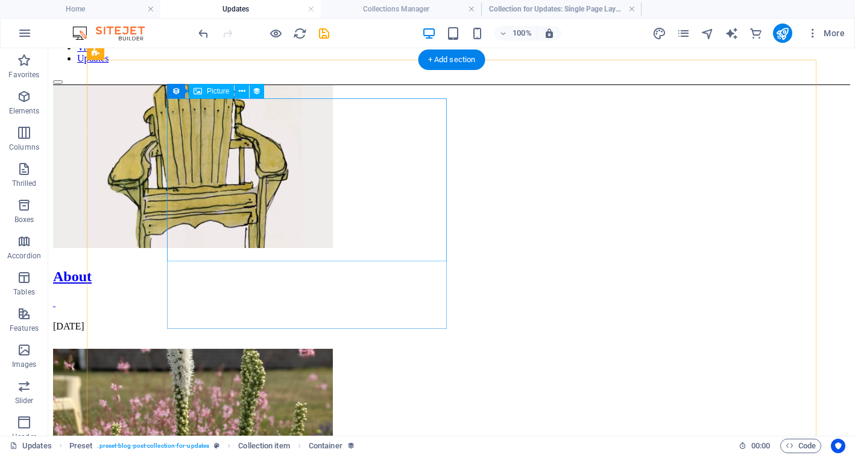
click at [261, 197] on figure at bounding box center [451, 167] width 797 height 165
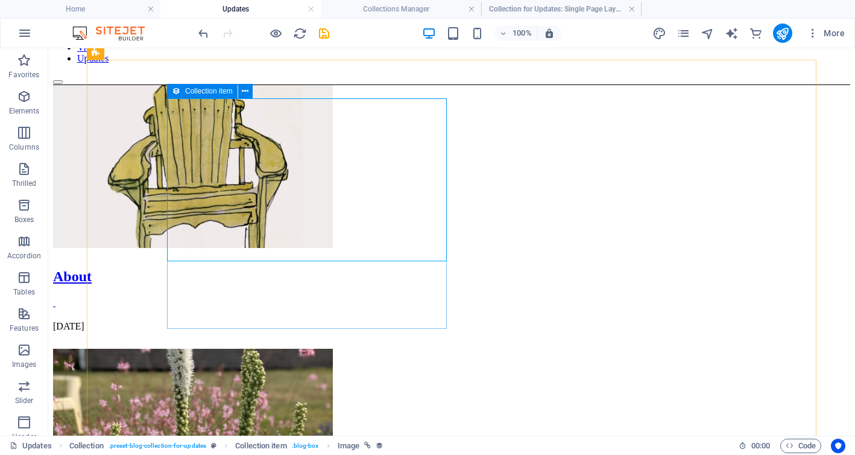
click at [177, 93] on icon at bounding box center [176, 91] width 8 height 14
click at [250, 90] on button at bounding box center [245, 91] width 14 height 14
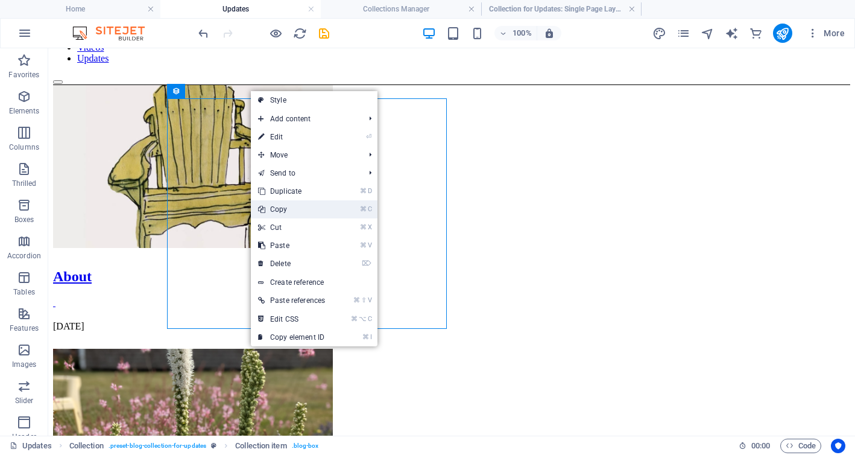
click at [298, 210] on link "⌘ C Copy" at bounding box center [291, 209] width 81 height 18
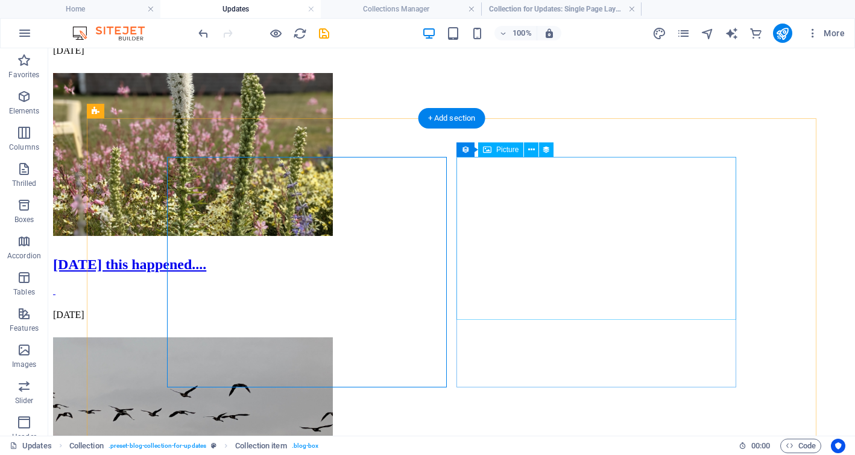
scroll to position [0, 0]
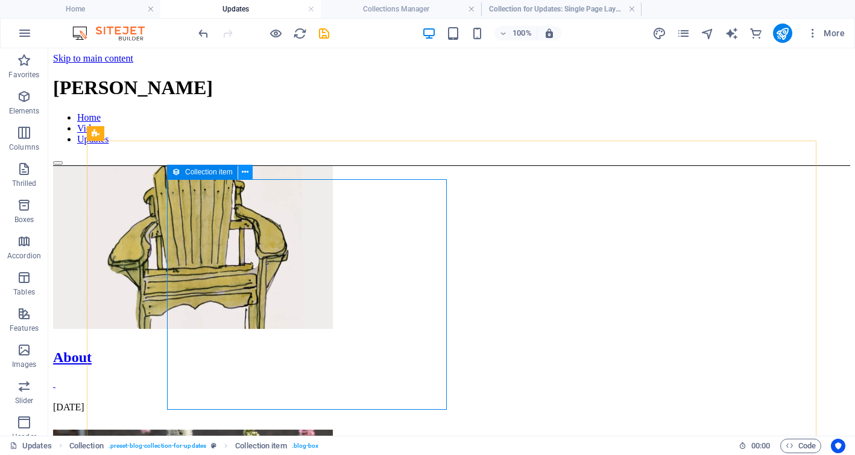
click at [244, 170] on icon at bounding box center [245, 172] width 7 height 13
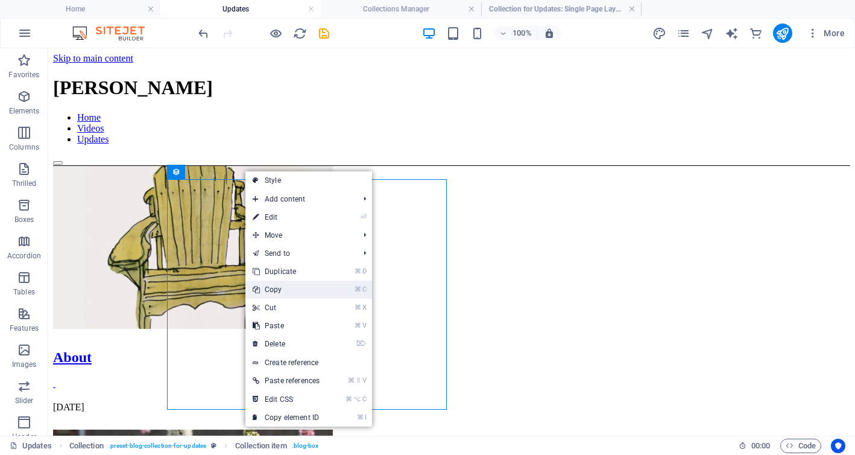
click at [272, 289] on font "Copy" at bounding box center [273, 289] width 17 height 8
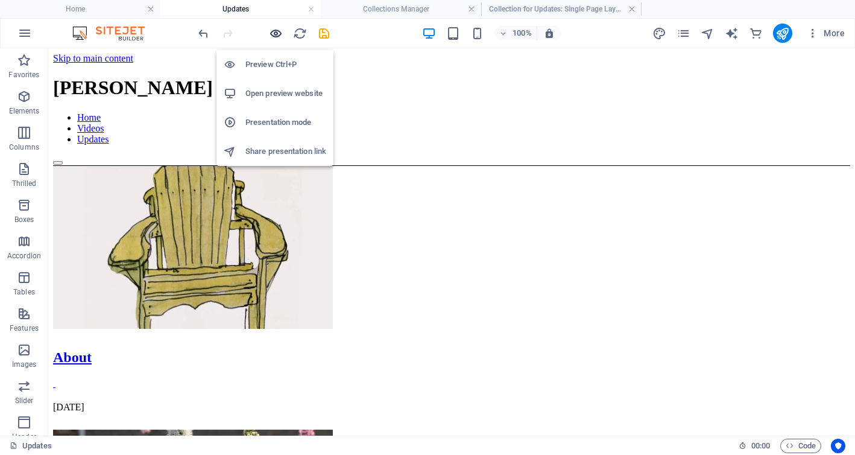
click at [269, 30] on icon "button" at bounding box center [276, 34] width 14 height 14
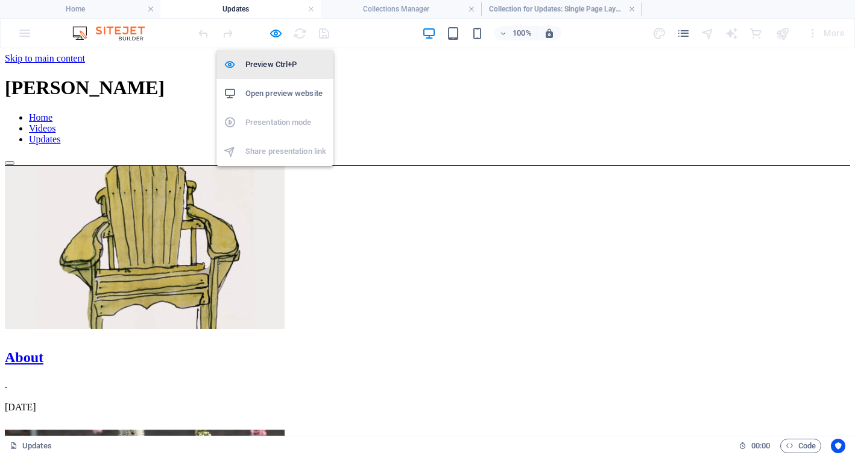
click at [268, 61] on font "Preview Ctrl+P" at bounding box center [270, 64] width 51 height 9
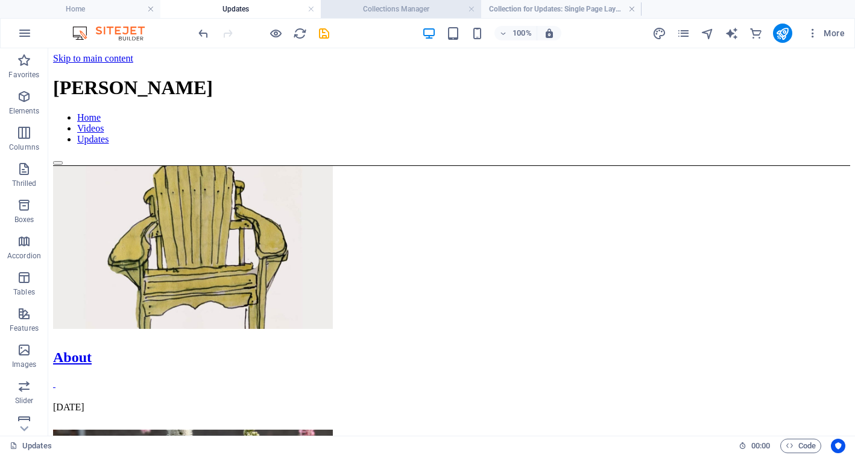
click at [395, 10] on font "Collections Manager" at bounding box center [396, 9] width 66 height 8
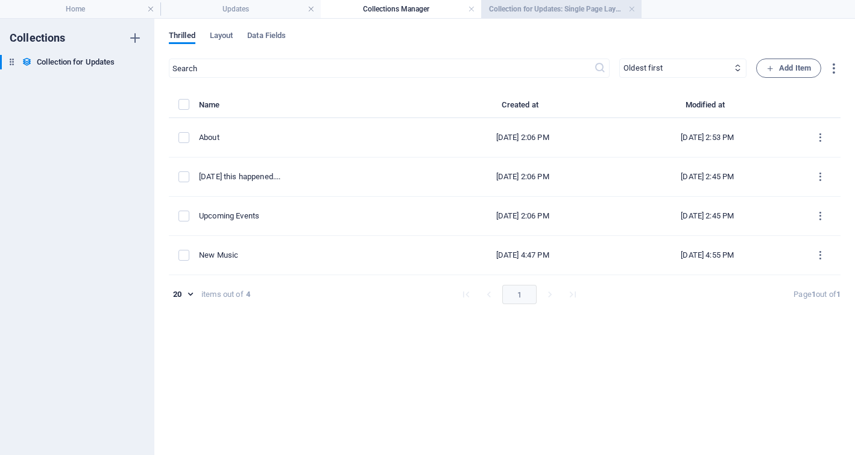
click at [522, 8] on font "Collection for Updates: Single Page Layout" at bounding box center [557, 9] width 137 height 8
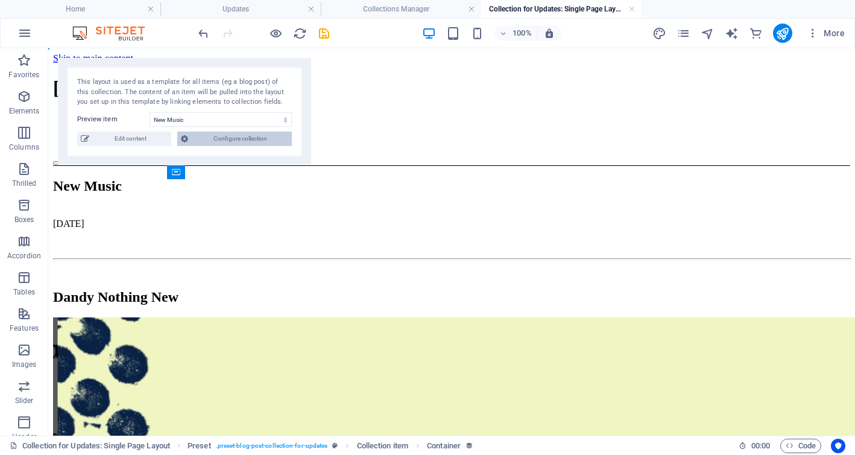
click at [254, 139] on font "Configure collection" at bounding box center [240, 138] width 54 height 7
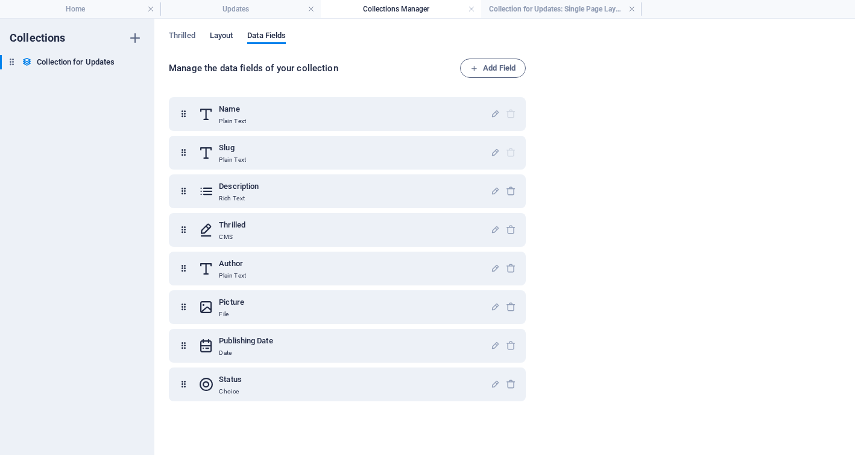
click at [212, 39] on font "Layout" at bounding box center [222, 35] width 24 height 9
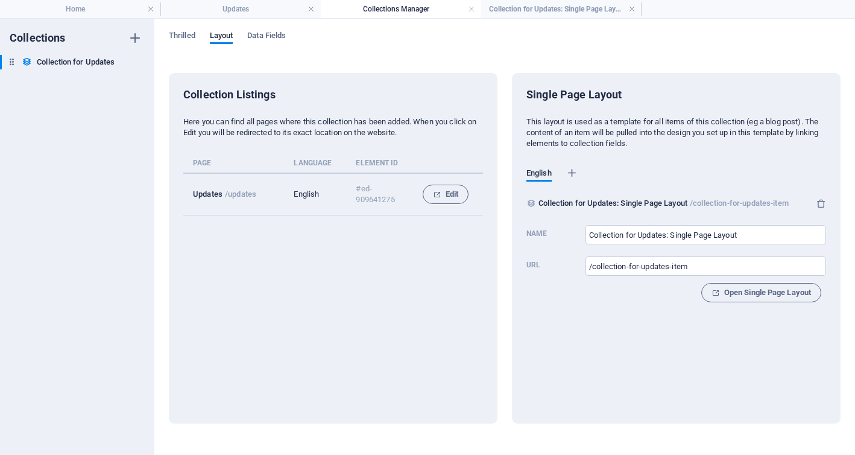
drag, startPoint x: 180, startPoint y: 31, endPoint x: 247, endPoint y: 137, distance: 126.0
click at [247, 137] on div "Thrilled Layout Data Fields Collection Listings Here you can find all pages whe…" at bounding box center [504, 237] width 701 height 436
click at [449, 189] on font "Edit" at bounding box center [452, 193] width 13 height 9
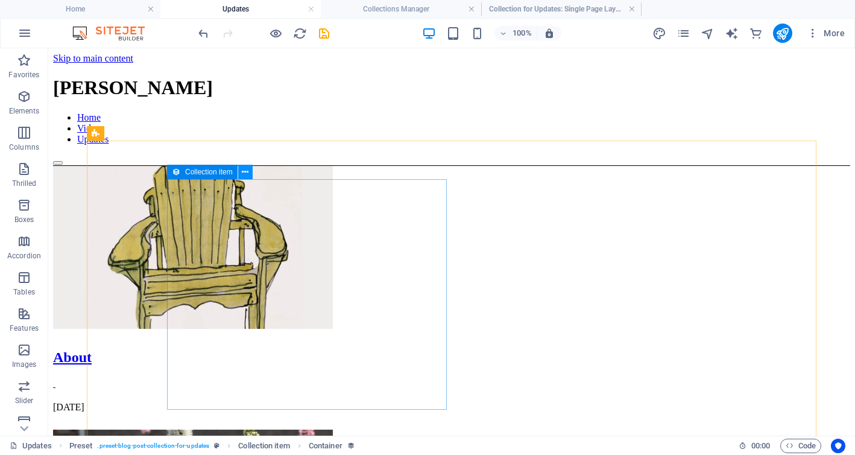
click at [247, 172] on icon at bounding box center [245, 172] width 7 height 13
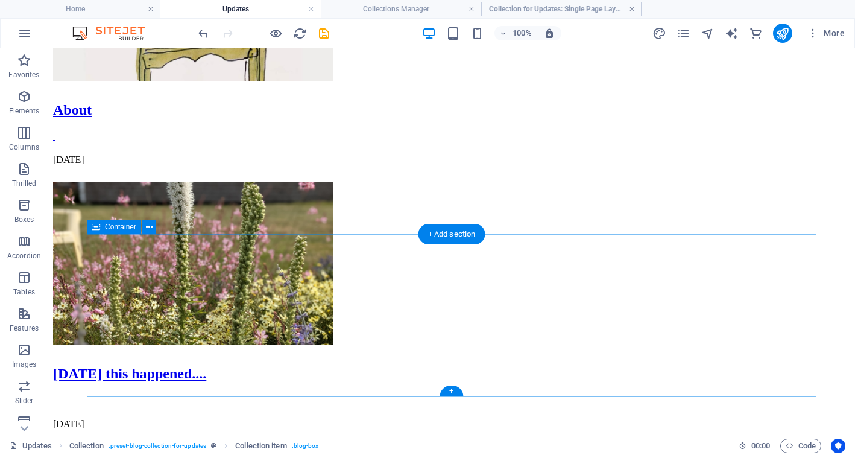
scroll to position [487, 0]
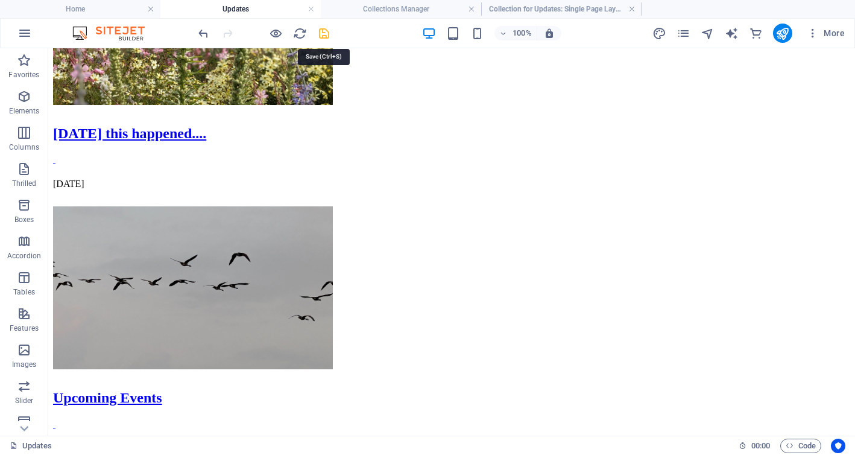
click at [324, 30] on icon "save" at bounding box center [324, 34] width 14 height 14
click at [85, 7] on h4 "Home" at bounding box center [80, 8] width 160 height 13
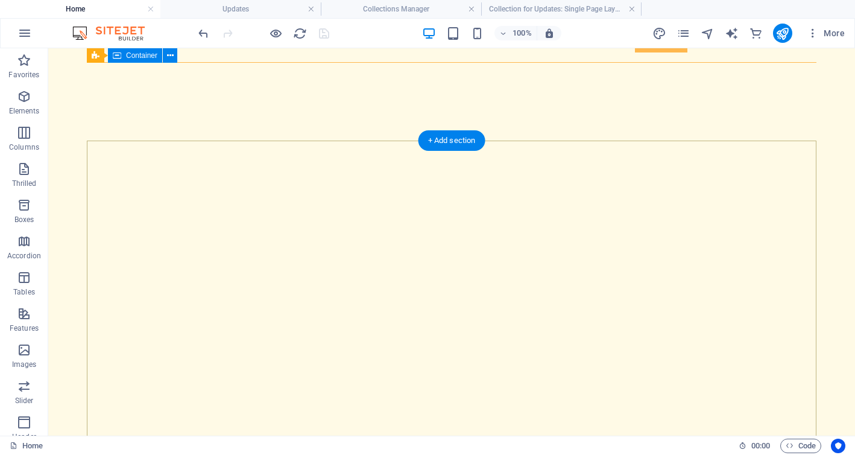
scroll to position [0, 0]
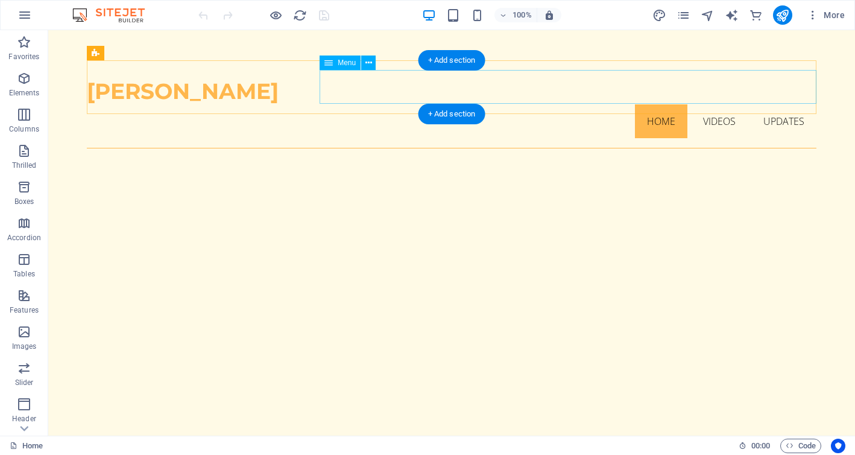
scroll to position [8, 0]
